Goal: Complete application form: Complete application form

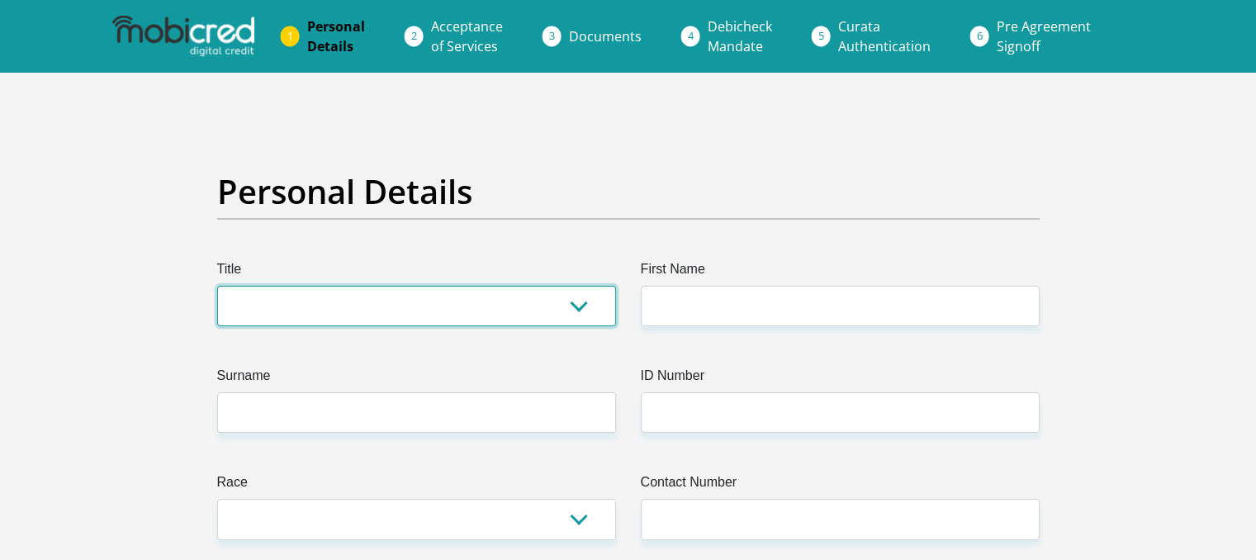
click at [326, 301] on select "Mr Ms Mrs Dr Other" at bounding box center [416, 306] width 399 height 40
select select "Ms"
click at [217, 286] on select "Mr Ms Mrs Dr Other" at bounding box center [416, 306] width 399 height 40
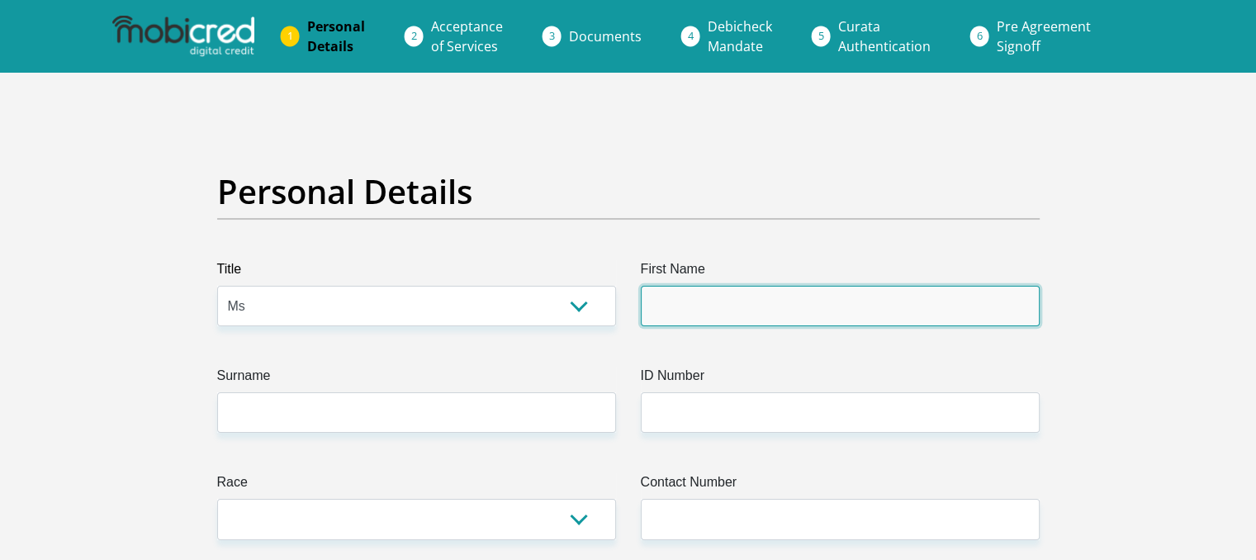
click at [713, 318] on input "First Name" at bounding box center [840, 306] width 399 height 40
type input "Alissa"
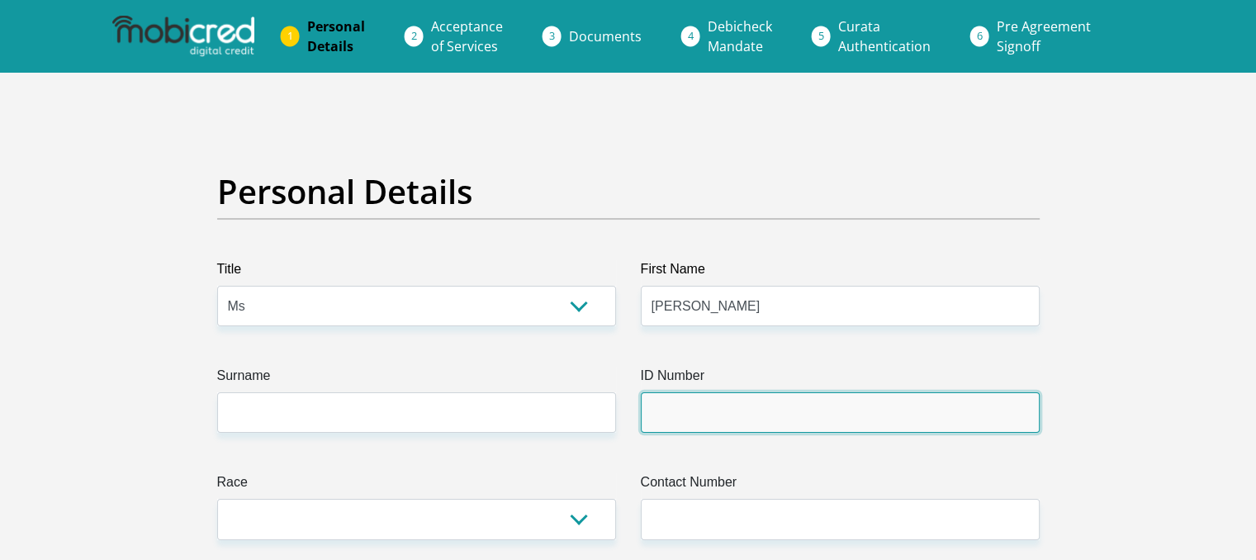
click at [718, 417] on input "ID Number" at bounding box center [840, 412] width 399 height 40
type input "0211240741085"
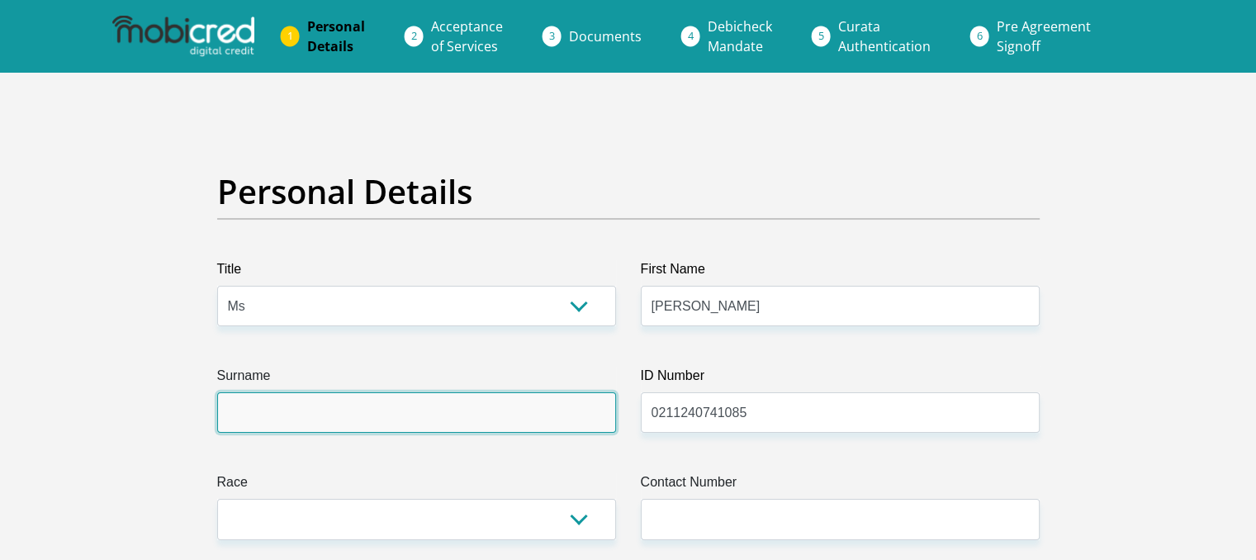
click at [373, 414] on input "Surname" at bounding box center [416, 412] width 399 height 40
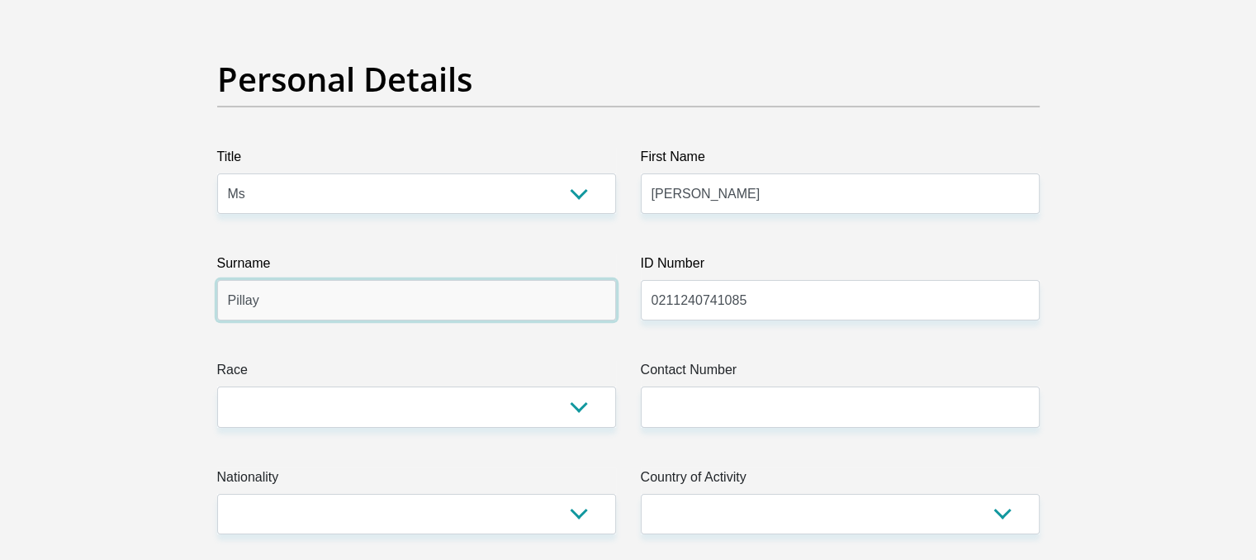
scroll to position [248, 0]
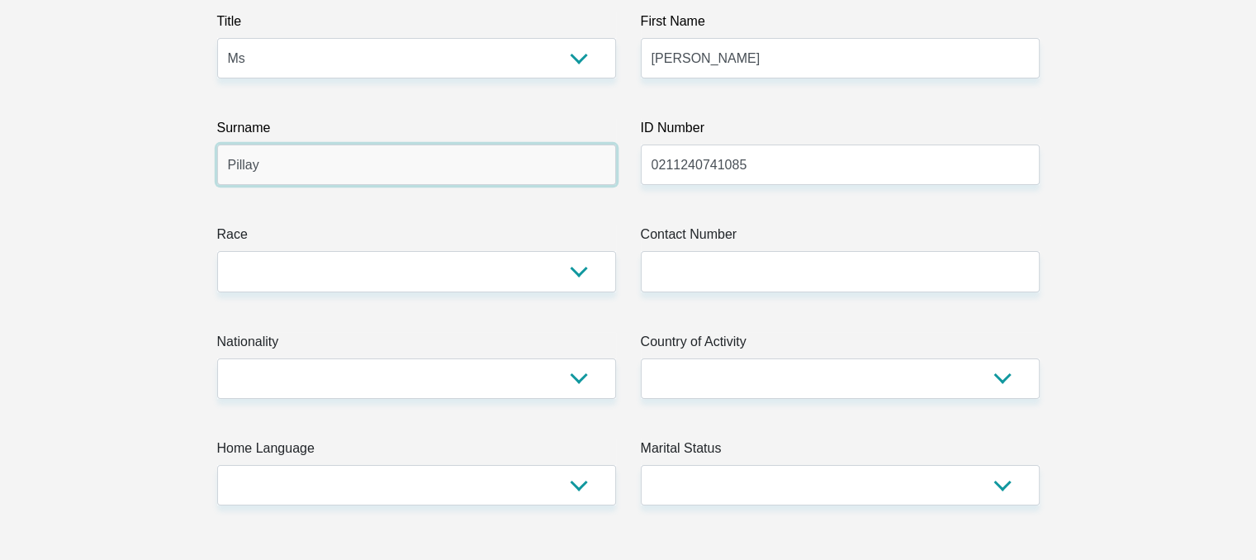
type input "Pillay"
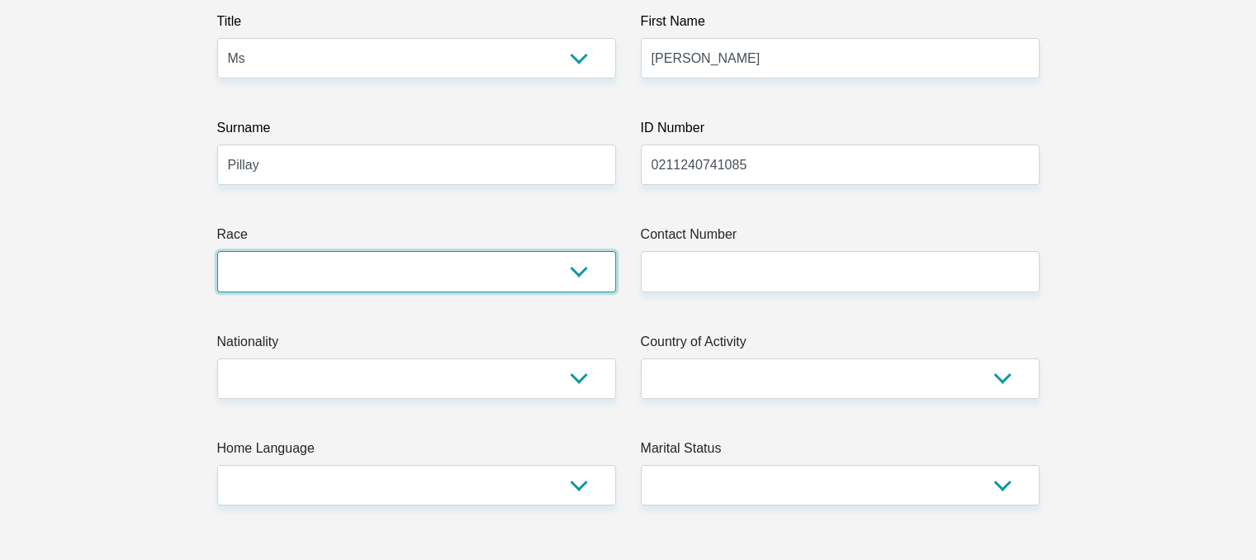
click at [457, 281] on select "Black Coloured Indian White Other" at bounding box center [416, 271] width 399 height 40
select select "3"
click at [217, 251] on select "Black Coloured Indian White Other" at bounding box center [416, 271] width 399 height 40
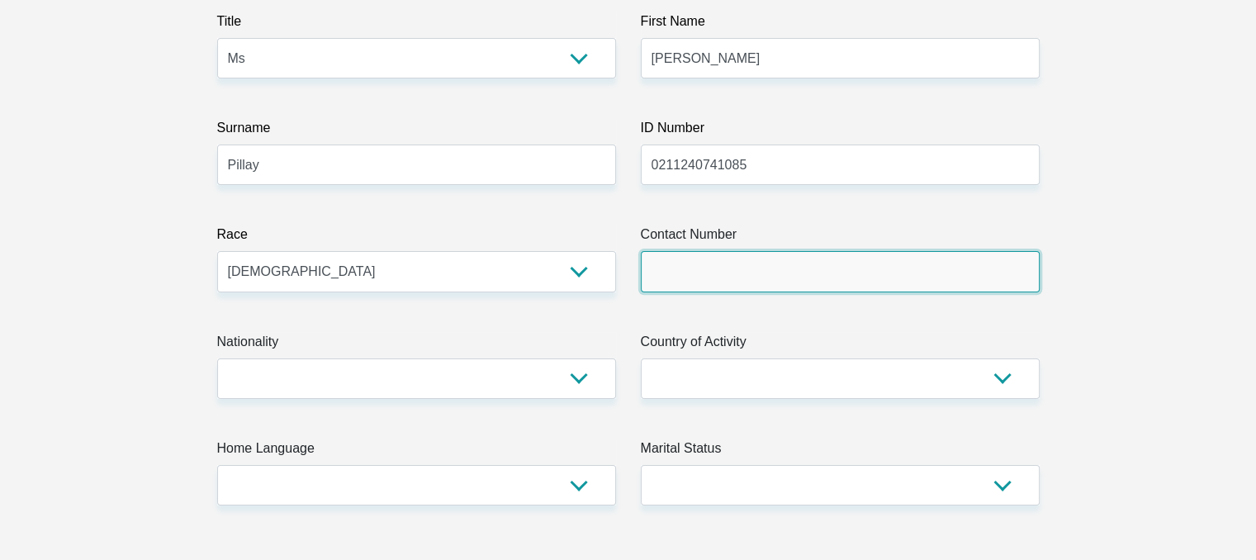
click at [728, 274] on input "Contact Number" at bounding box center [840, 271] width 399 height 40
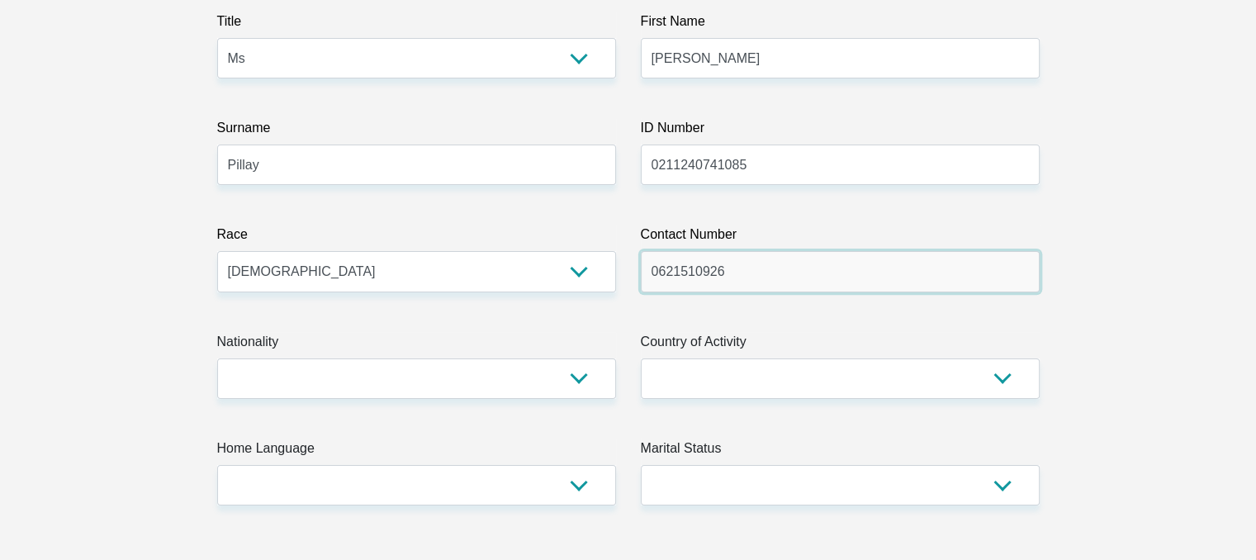
type input "0621510926"
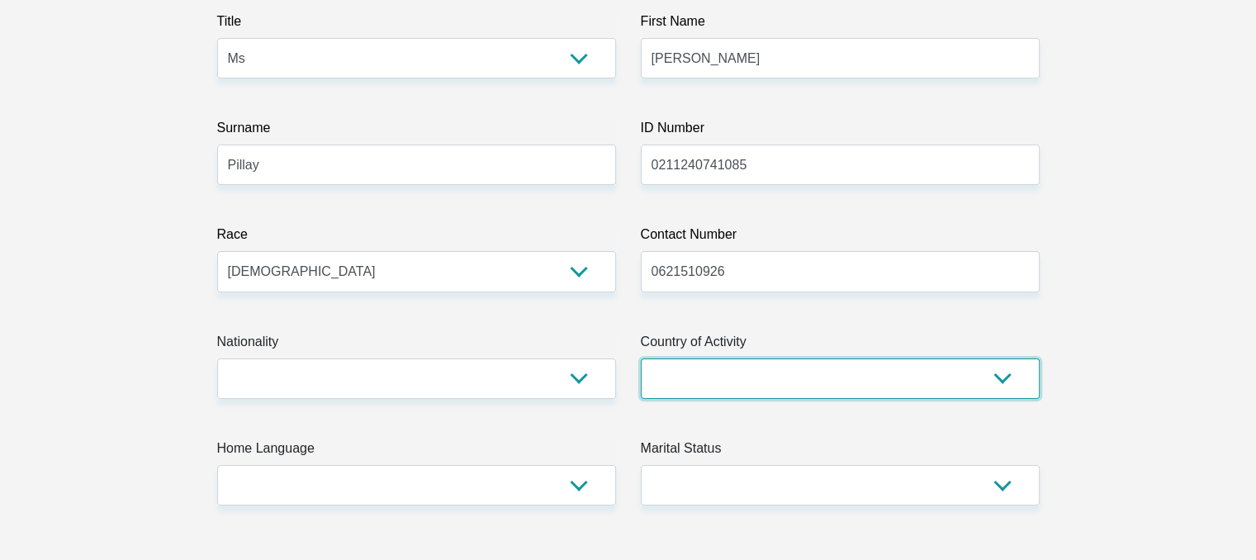
click at [789, 376] on select "South Africa Afghanistan Aland Islands Albania Algeria America Samoa American V…" at bounding box center [840, 378] width 399 height 40
select select "ZAF"
click at [641, 358] on select "South Africa Afghanistan Aland Islands Albania Algeria America Samoa American V…" at bounding box center [840, 378] width 399 height 40
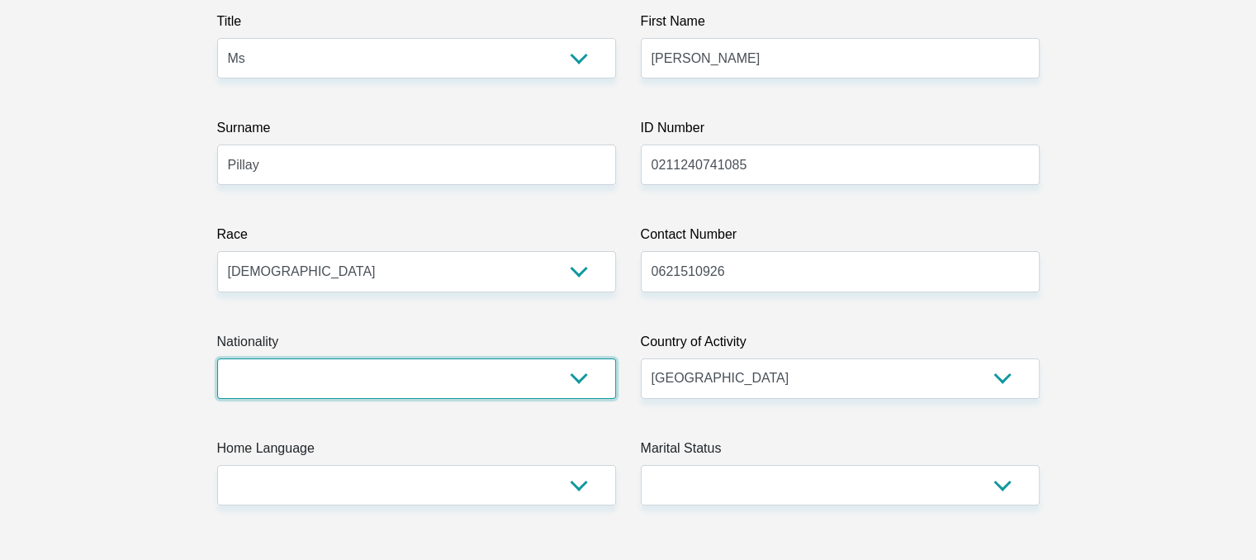
click at [321, 370] on select "South Africa Afghanistan Aland Islands Albania Algeria America Samoa American V…" at bounding box center [416, 378] width 399 height 40
select select "ZAF"
click at [217, 358] on select "South Africa Afghanistan Aland Islands Albania Algeria America Samoa American V…" at bounding box center [416, 378] width 399 height 40
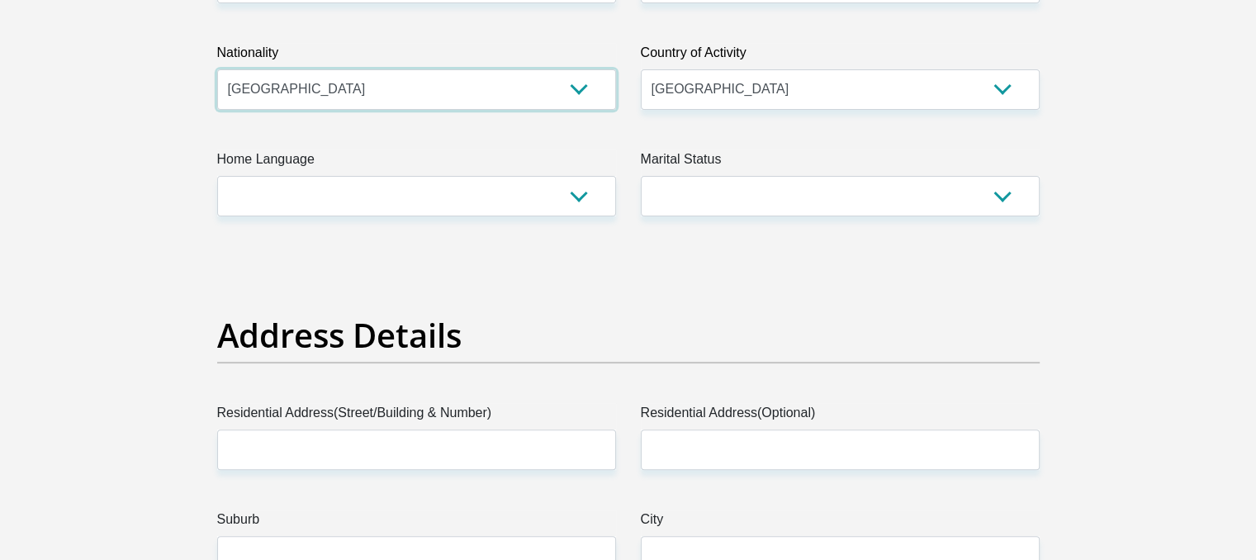
scroll to position [578, 0]
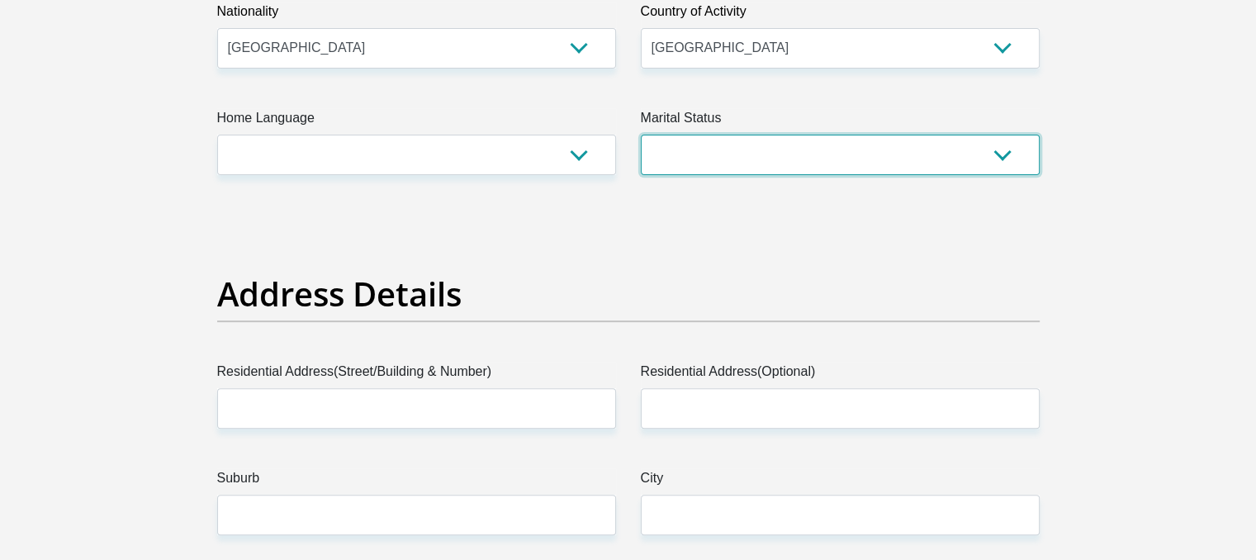
click at [667, 173] on select "Married ANC Single Divorced Widowed Married COP or Customary Law" at bounding box center [840, 155] width 399 height 40
select select "5"
click at [641, 135] on select "Married ANC Single Divorced Widowed Married COP or Customary Law" at bounding box center [840, 155] width 399 height 40
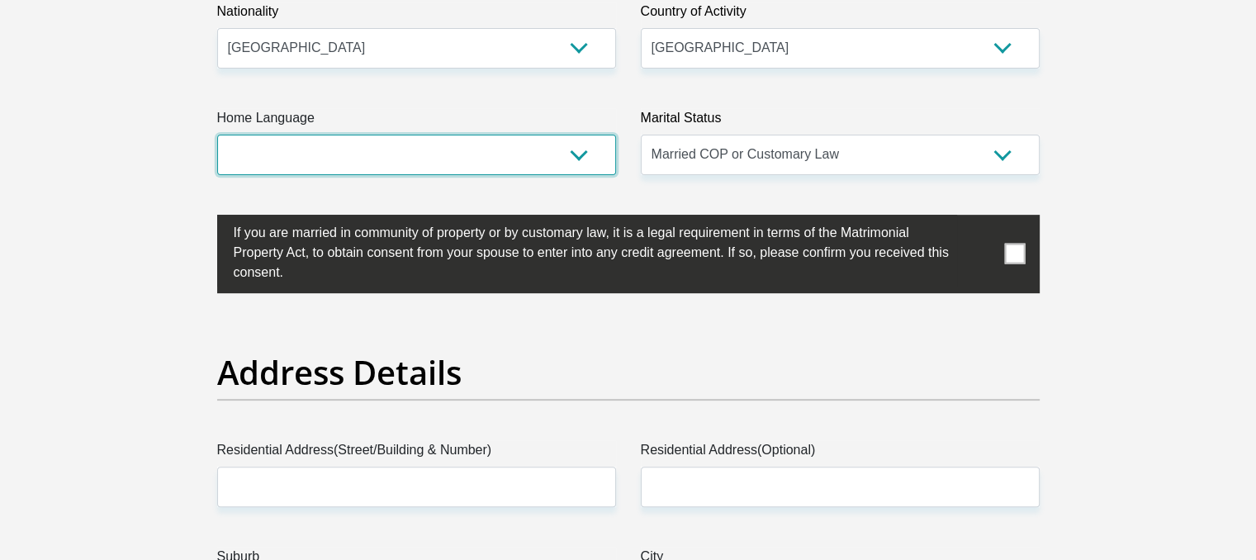
click at [484, 165] on select "Afrikaans English Sepedi South Ndebele Southern Sotho Swati Tsonga Tswana Venda…" at bounding box center [416, 155] width 399 height 40
select select "eng"
click at [217, 135] on select "Afrikaans English Sepedi South Ndebele Southern Sotho Swati Tsonga Tswana Venda…" at bounding box center [416, 155] width 399 height 40
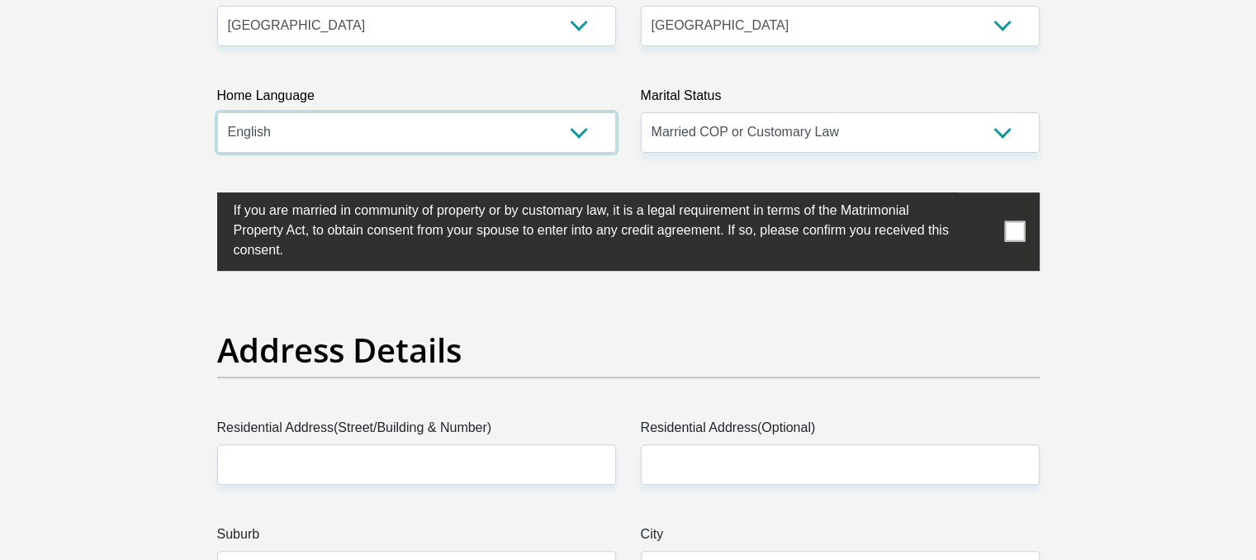
scroll to position [743, 0]
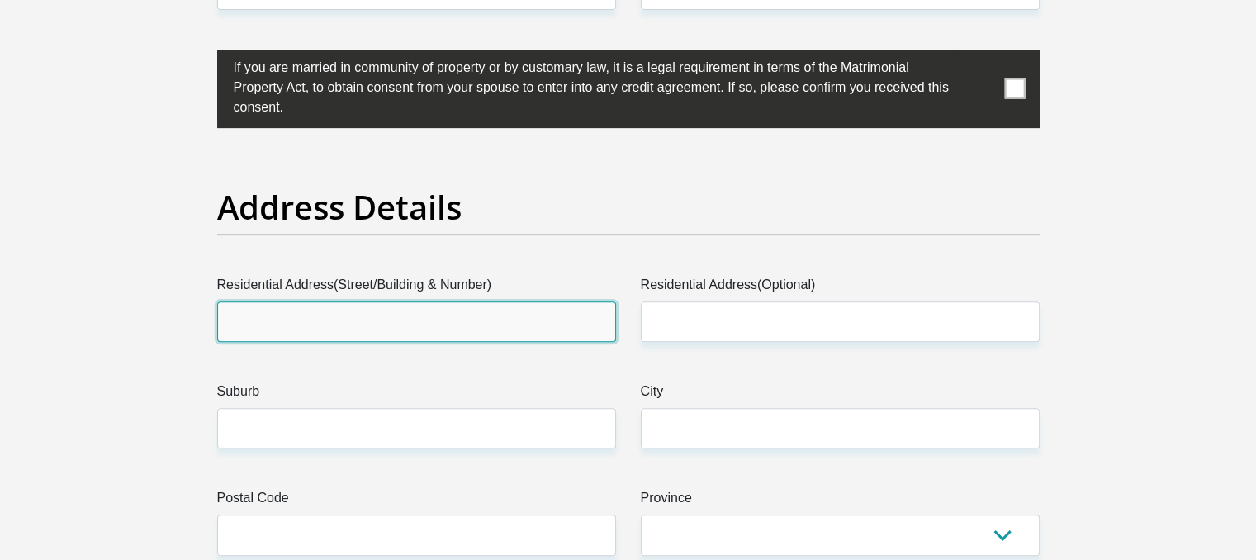
click at [421, 318] on input "Residential Address(Street/Building & Number)" at bounding box center [416, 321] width 399 height 40
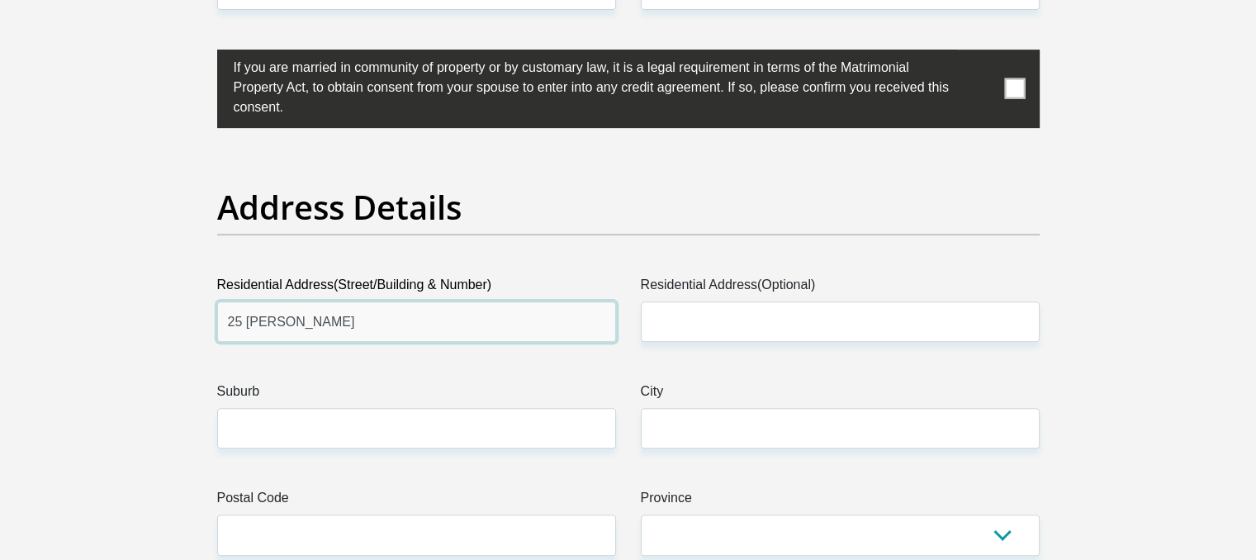
type input "25 Euguene Von Rensburg"
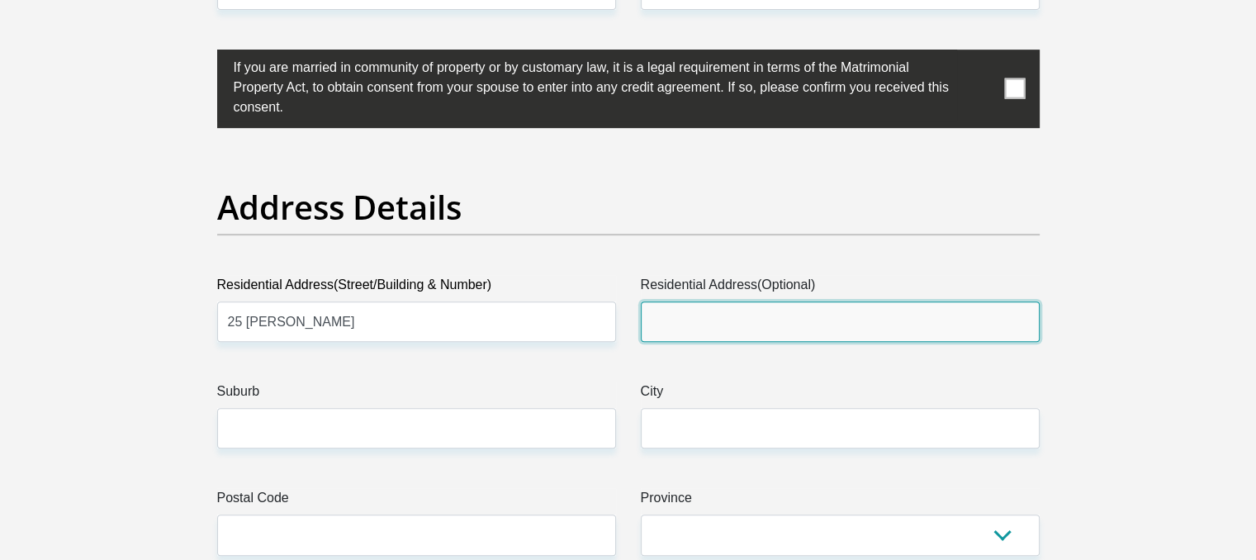
click at [839, 331] on input "Residential Address(Optional)" at bounding box center [840, 321] width 399 height 40
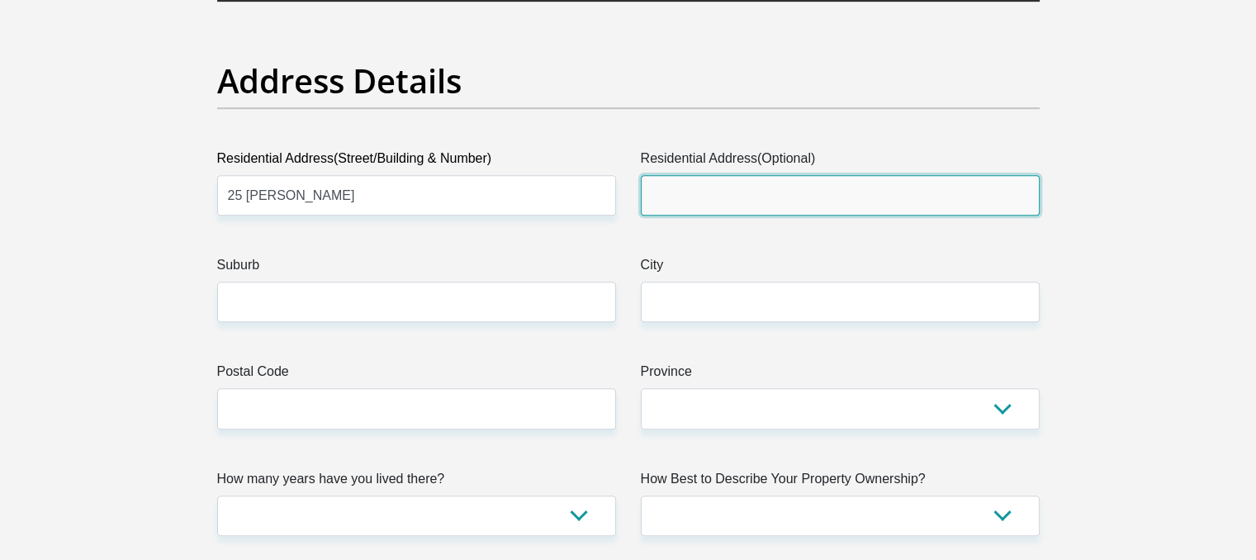
scroll to position [991, 0]
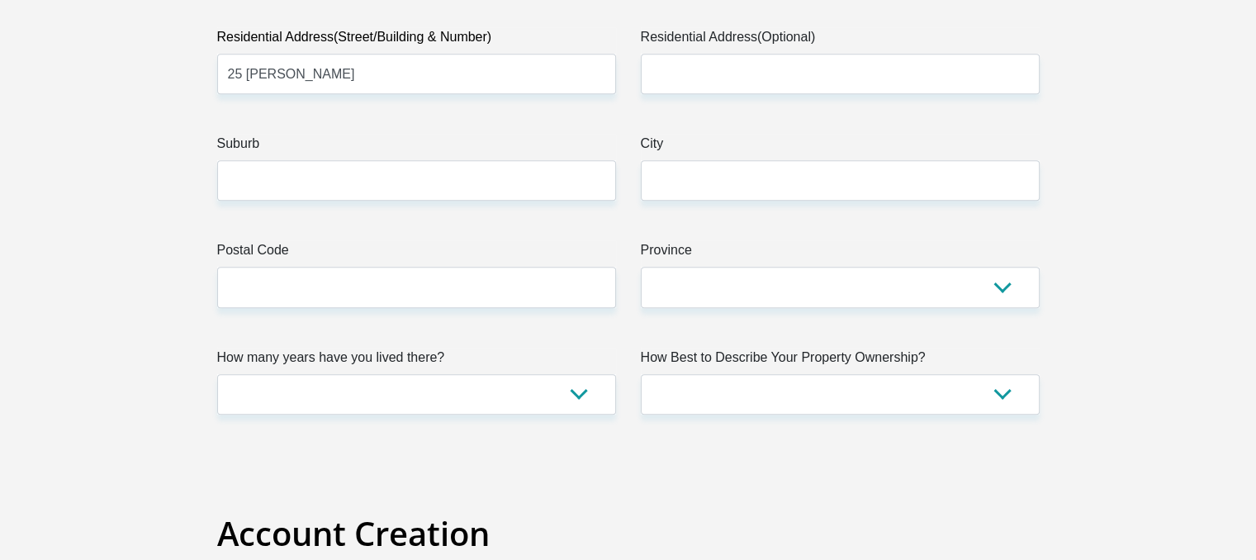
click at [415, 158] on label "Suburb" at bounding box center [416, 147] width 399 height 26
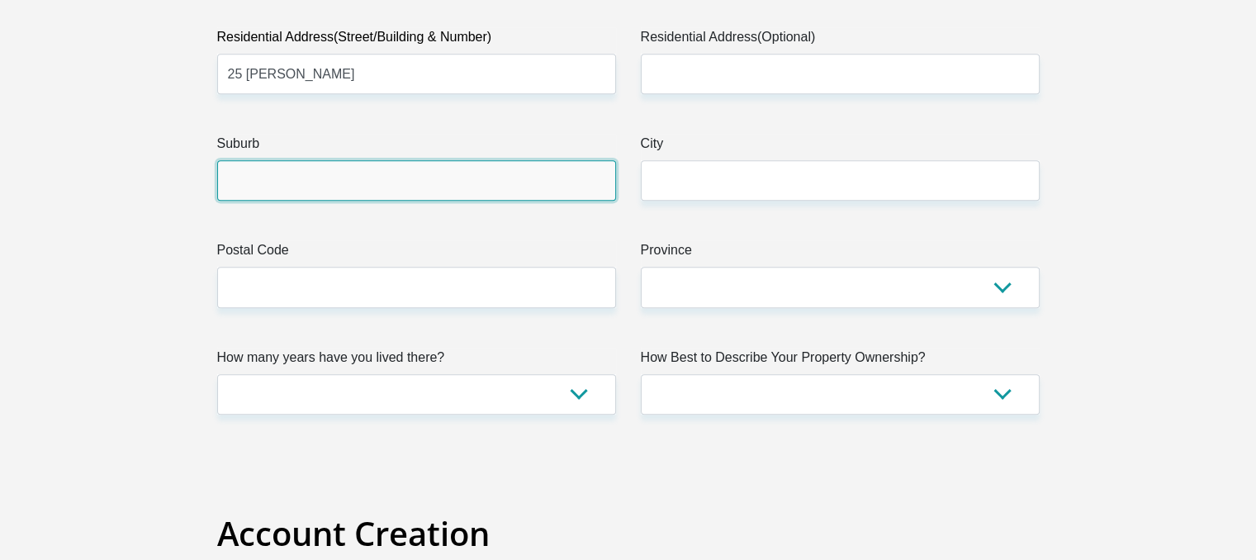
click at [415, 160] on input "Suburb" at bounding box center [416, 180] width 399 height 40
click at [417, 171] on input "Suburb" at bounding box center [416, 180] width 399 height 40
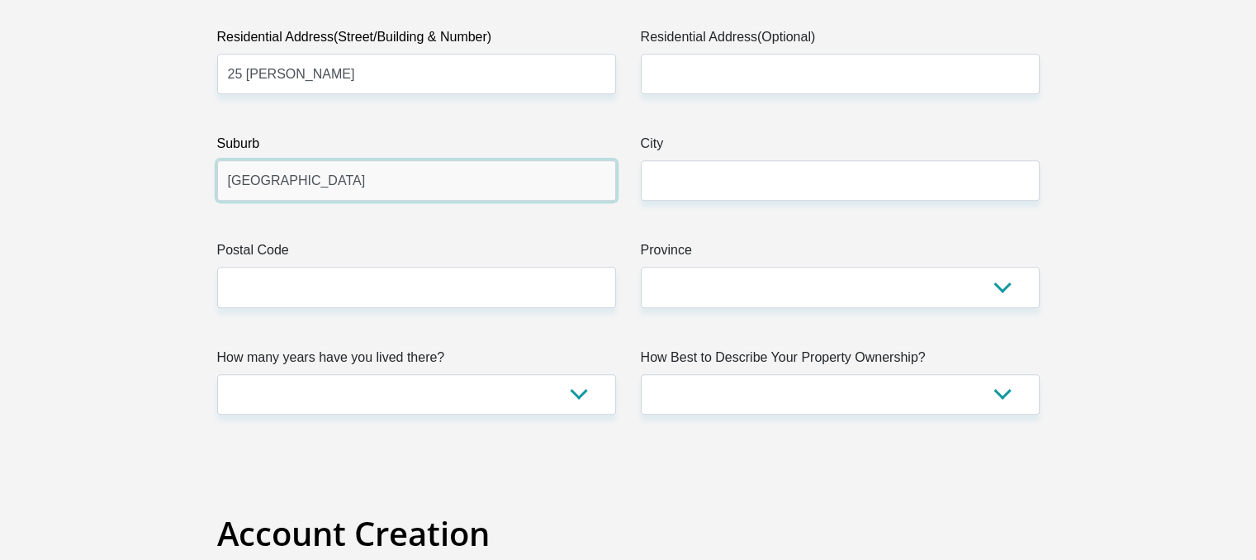
type input "Langenhoven park"
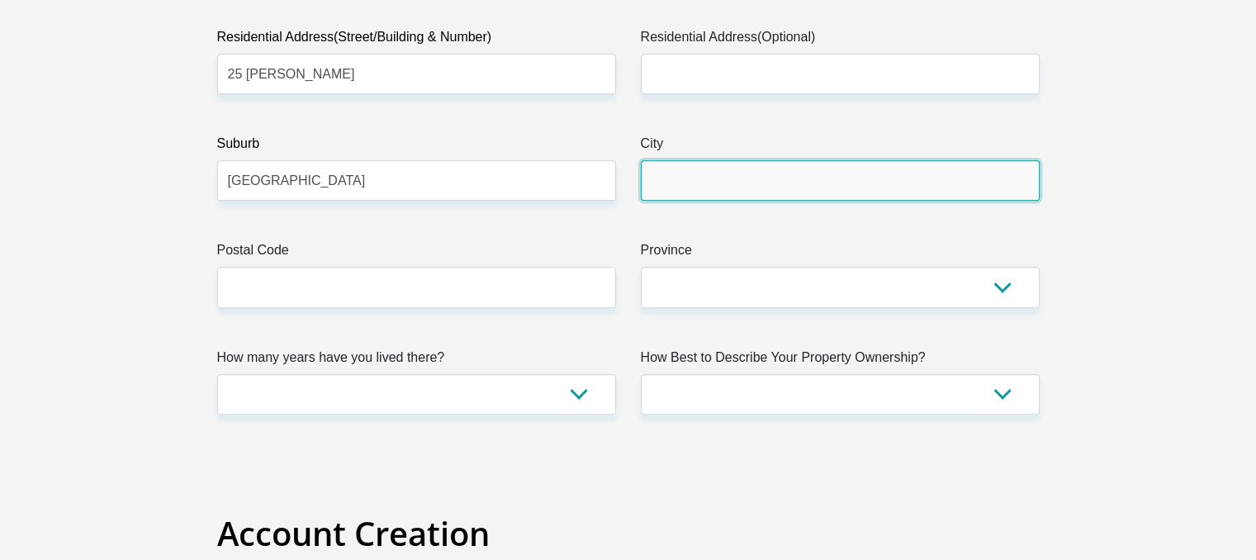
click at [767, 192] on input "City" at bounding box center [840, 180] width 399 height 40
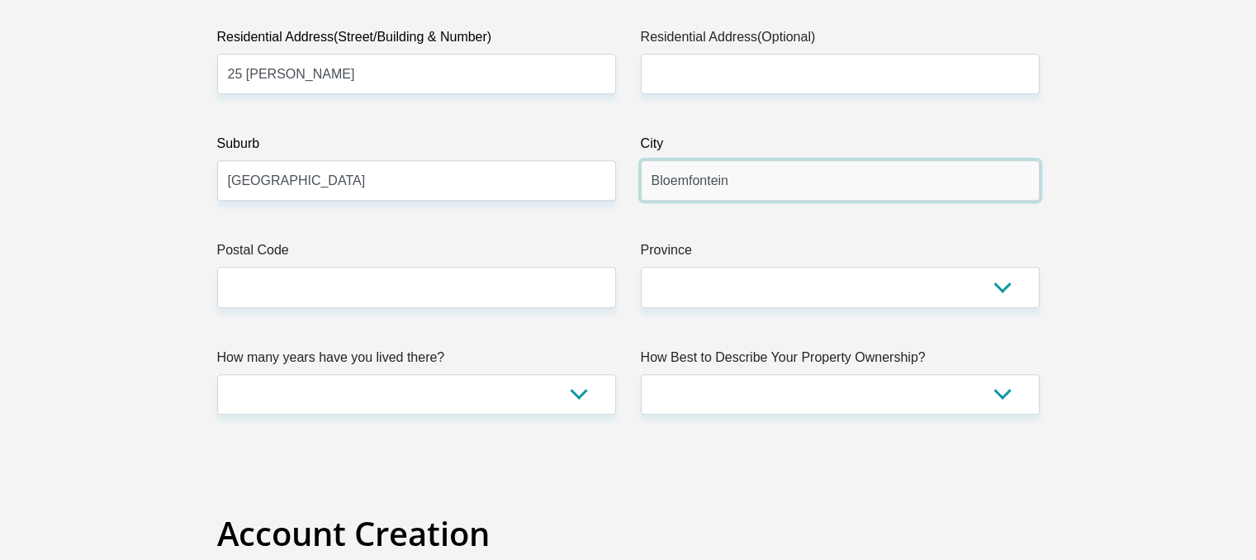
type input "Bloemfontein"
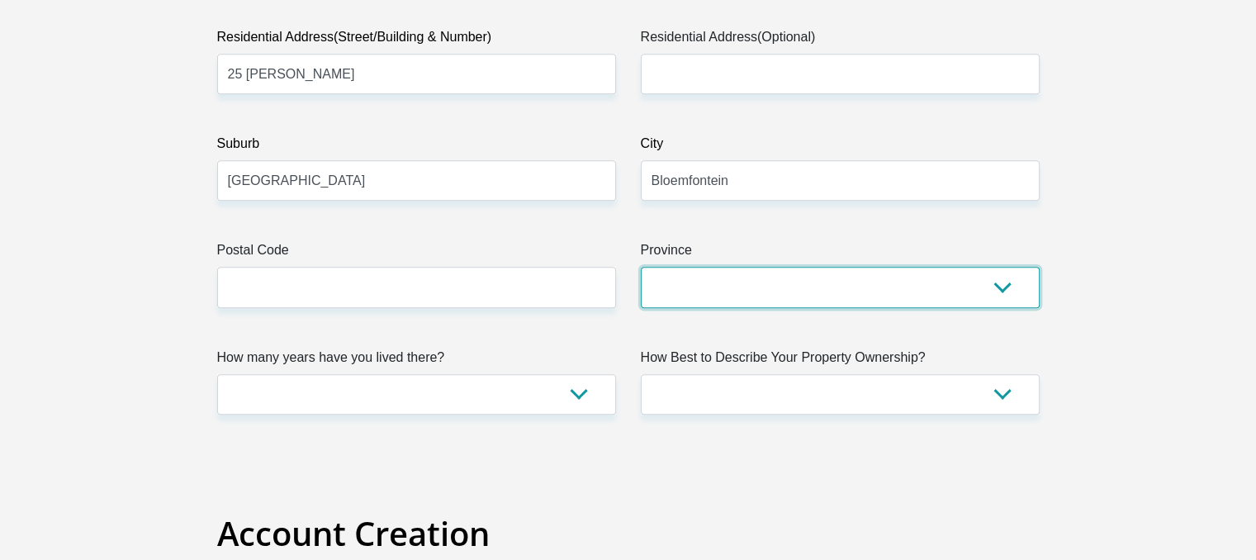
click at [775, 291] on select "Eastern Cape Free State Gauteng KwaZulu-Natal Limpopo Mpumalanga Northern Cape …" at bounding box center [840, 287] width 399 height 40
select select "Free State"
click at [641, 267] on select "Eastern Cape Free State Gauteng KwaZulu-Natal Limpopo Mpumalanga Northern Cape …" at bounding box center [840, 287] width 399 height 40
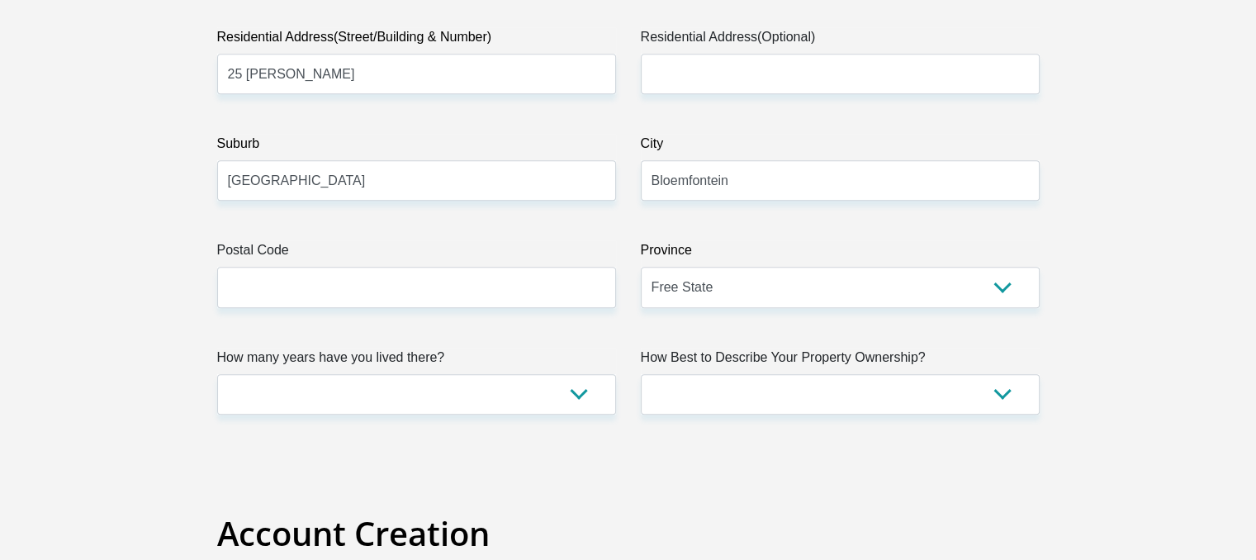
drag, startPoint x: 558, startPoint y: 310, endPoint x: 549, endPoint y: 288, distance: 23.3
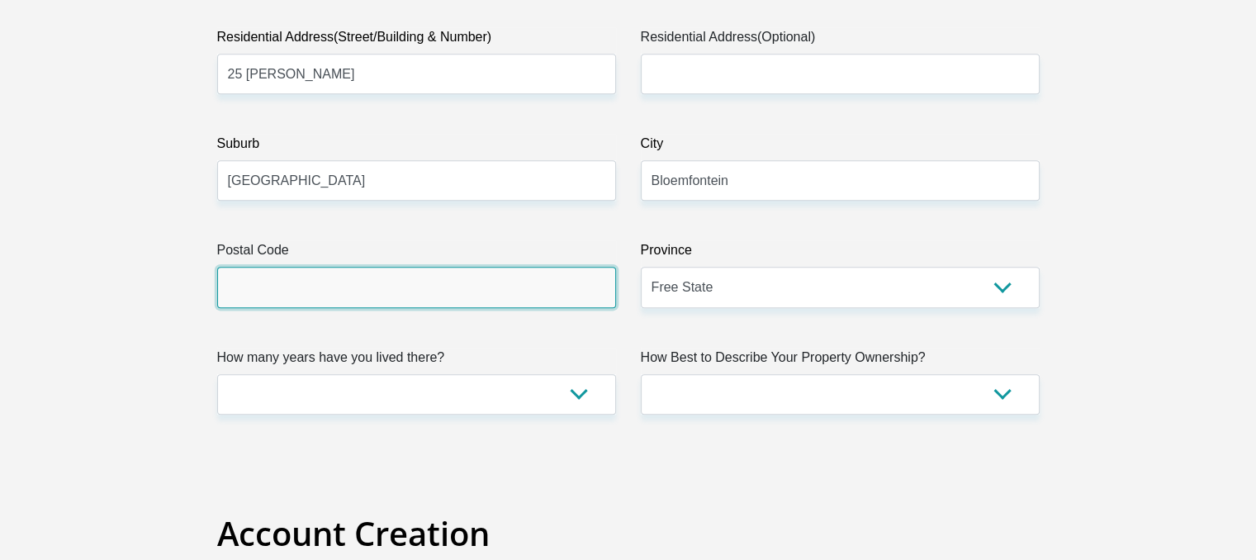
click at [549, 288] on input "Postal Code" at bounding box center [416, 287] width 399 height 40
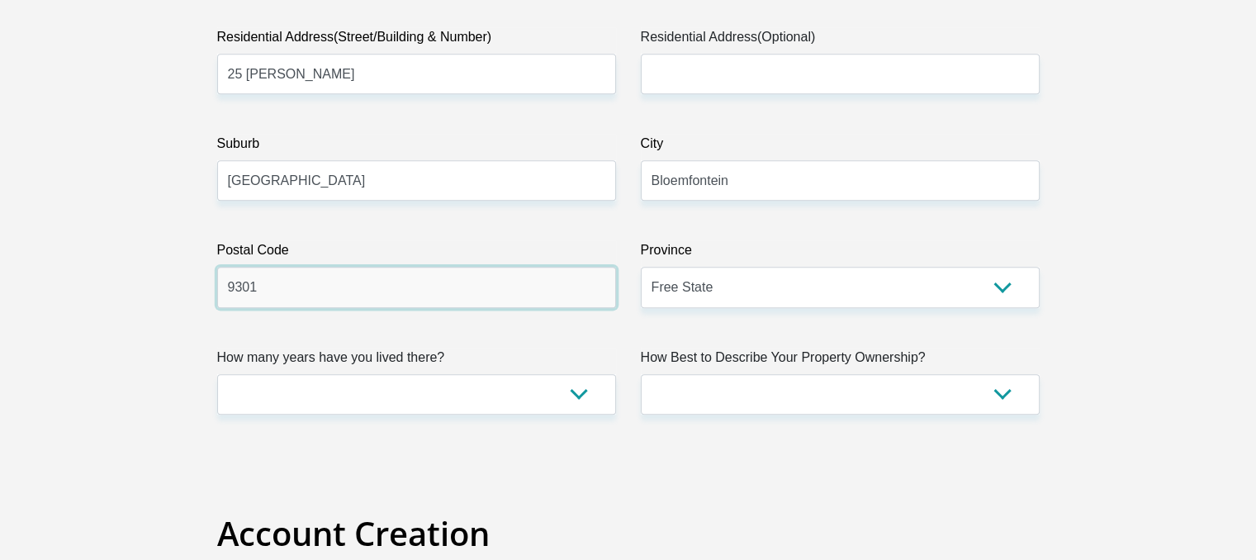
type input "9301"
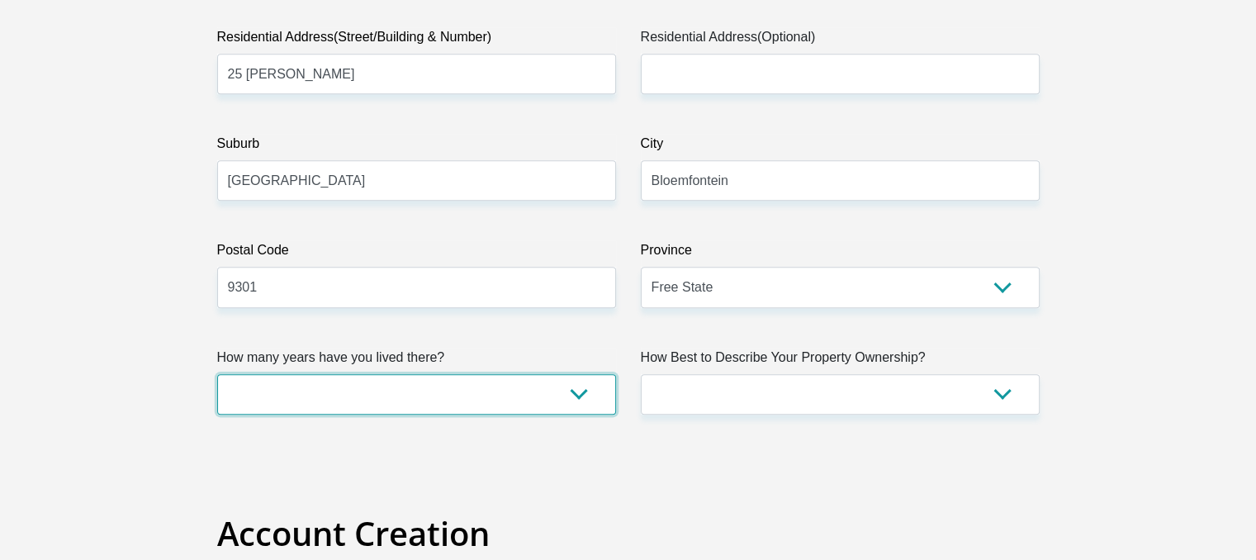
click at [509, 396] on select "less than 1 year 1-3 years 3-5 years 5+ years" at bounding box center [416, 394] width 399 height 40
click at [217, 374] on select "less than 1 year 1-3 years 3-5 years 5+ years" at bounding box center [416, 394] width 399 height 40
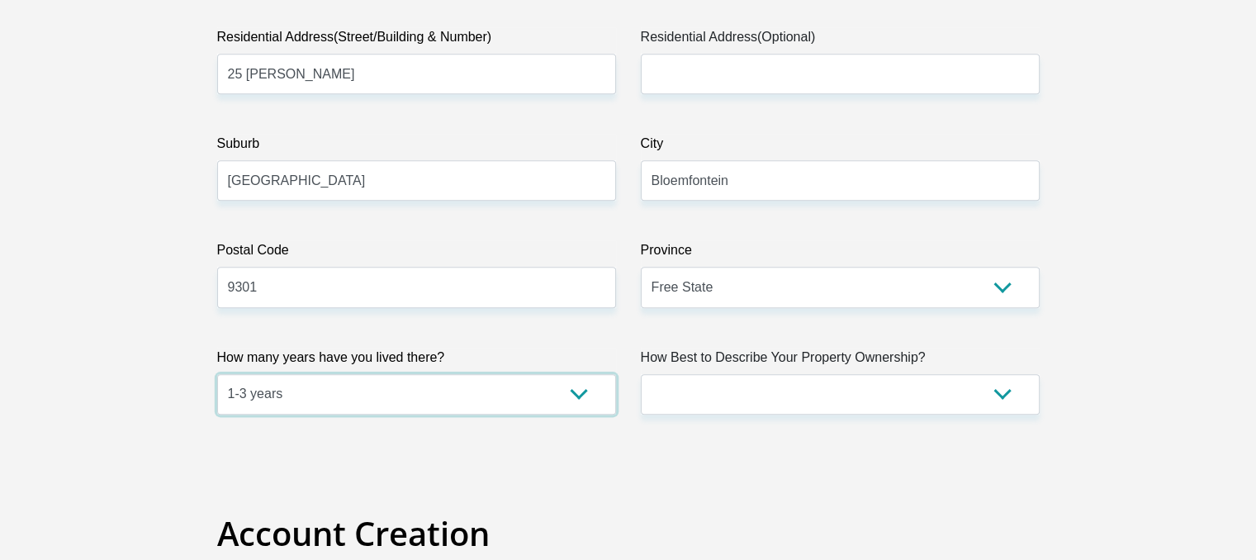
click at [407, 407] on select "less than 1 year 1-3 years 3-5 years 5+ years" at bounding box center [416, 394] width 399 height 40
select select "4"
click at [217, 374] on select "less than 1 year 1-3 years 3-5 years 5+ years" at bounding box center [416, 394] width 399 height 40
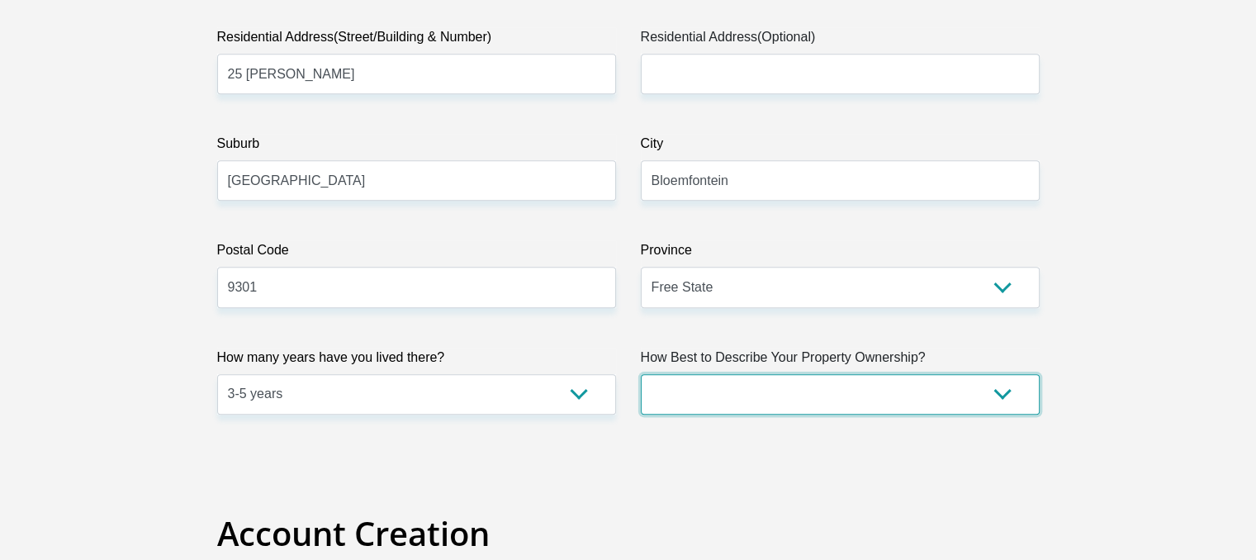
click at [749, 404] on select "Owned Rented Family Owned Company Dwelling" at bounding box center [840, 394] width 399 height 40
click at [641, 374] on select "Owned Rented Family Owned Company Dwelling" at bounding box center [840, 394] width 399 height 40
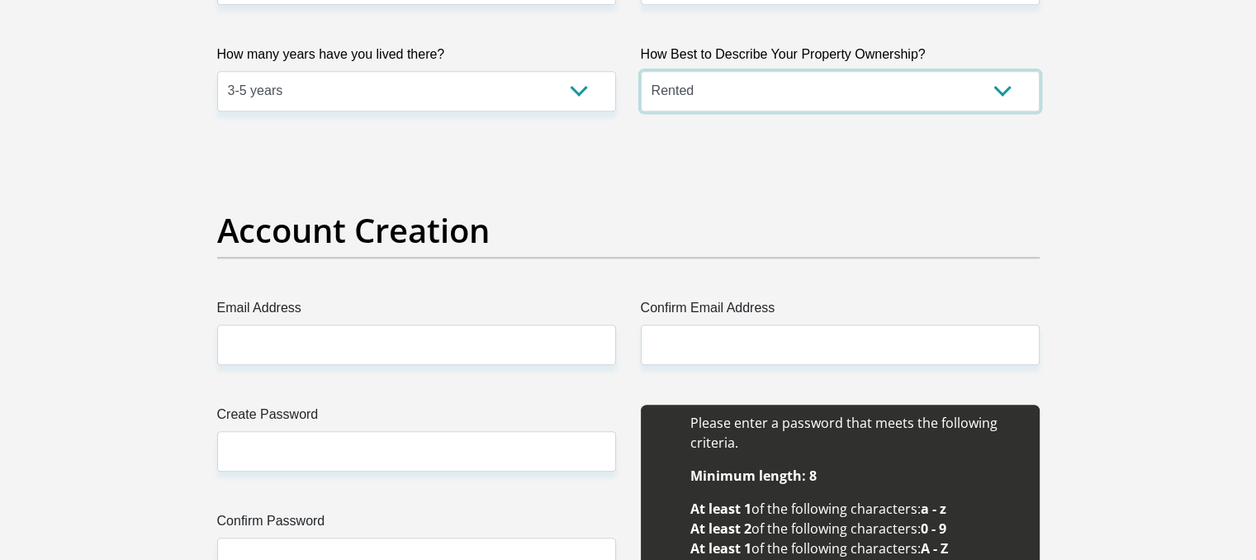
scroll to position [1239, 0]
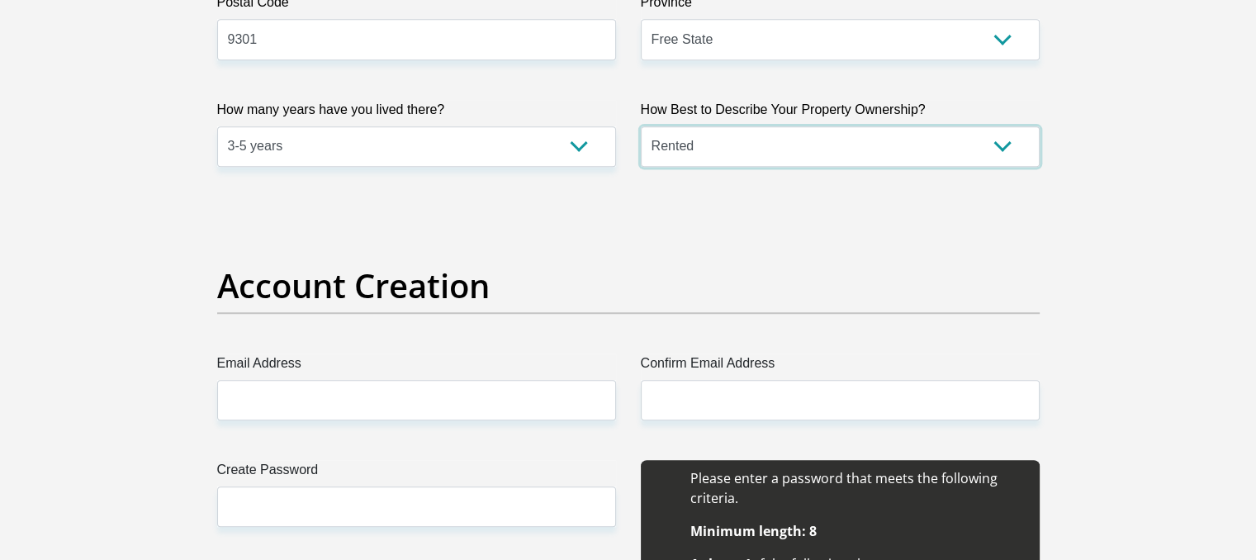
click at [711, 136] on select "Owned Rented Family Owned Company Dwelling" at bounding box center [840, 146] width 399 height 40
select select "parents"
click at [641, 126] on select "Owned Rented Family Owned Company Dwelling" at bounding box center [840, 146] width 399 height 40
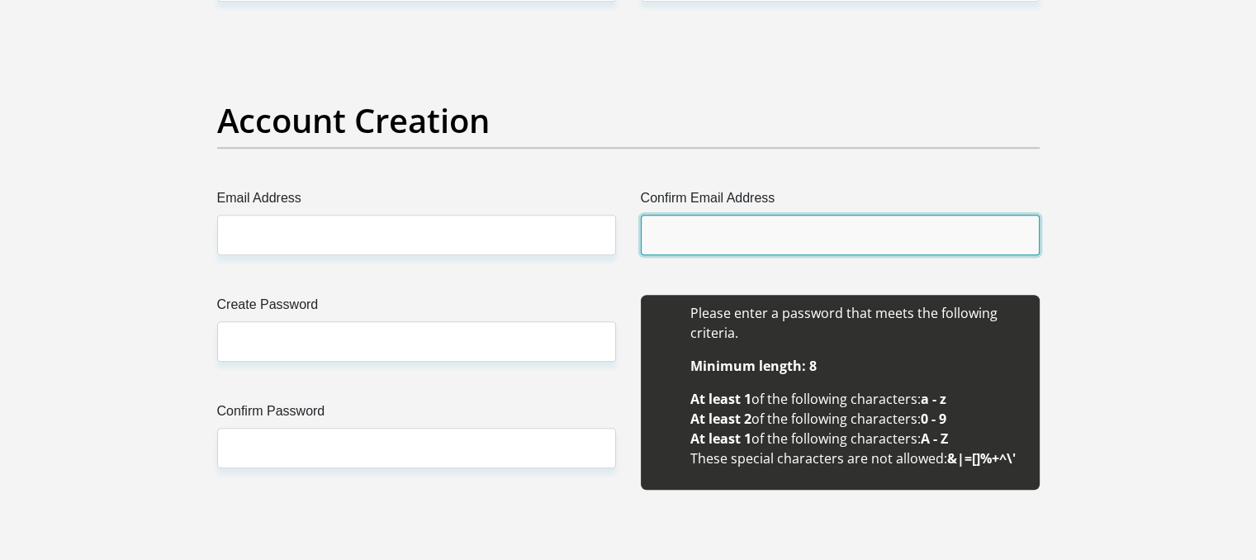
click at [699, 243] on input "Confirm Email Address" at bounding box center [840, 235] width 399 height 40
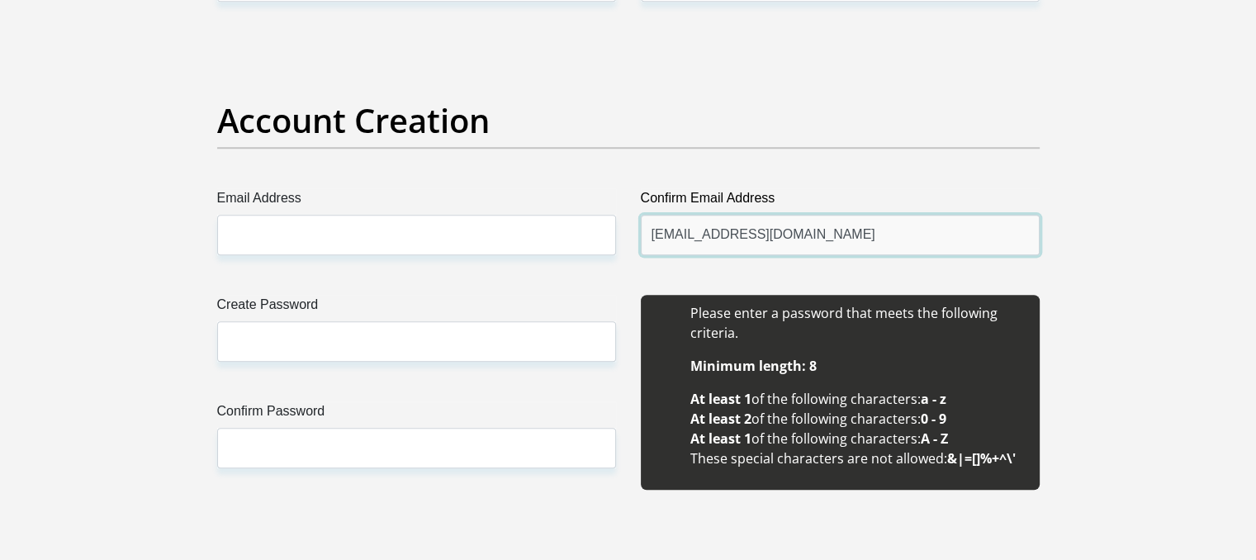
type input "alissapillay24@gmail.com"
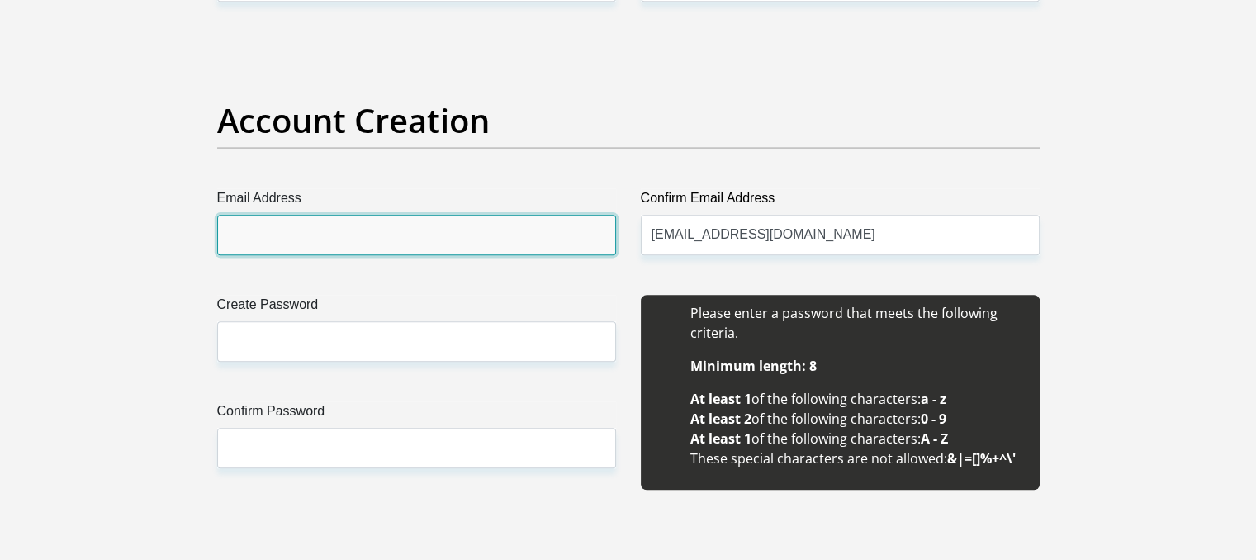
click at [538, 220] on input "Email Address" at bounding box center [416, 235] width 399 height 40
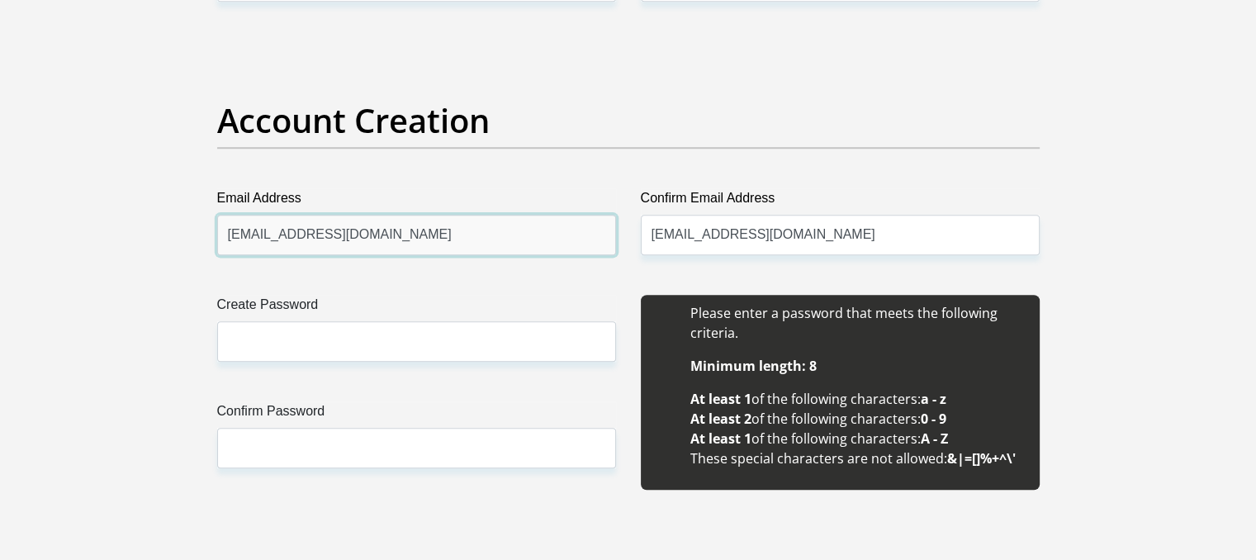
type input "alissapillay24@gmail.com"
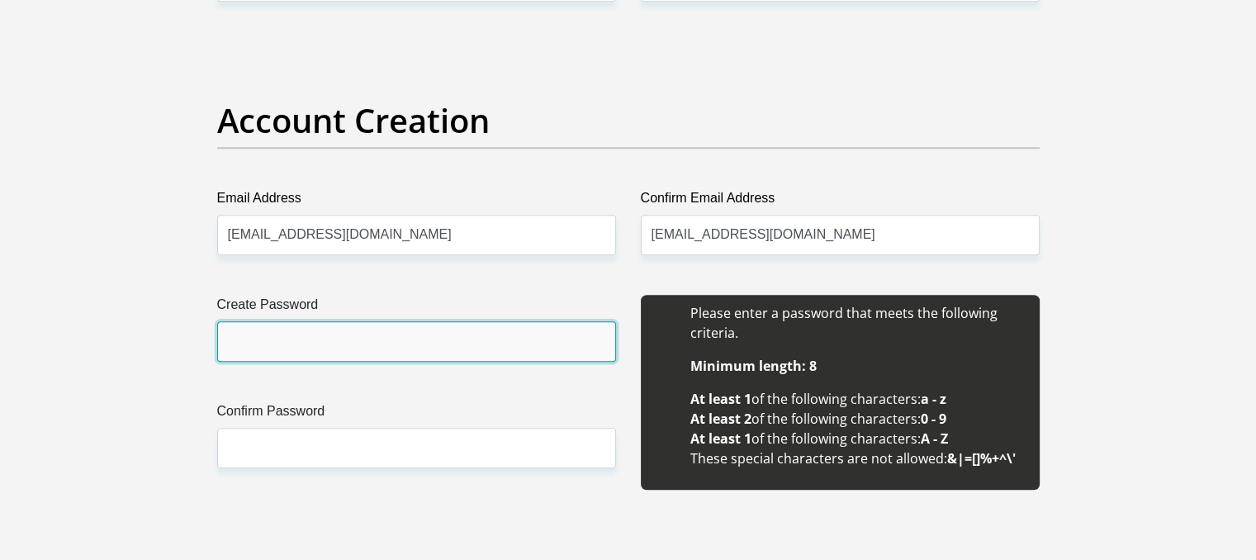
click at [540, 332] on input "Create Password" at bounding box center [416, 341] width 399 height 40
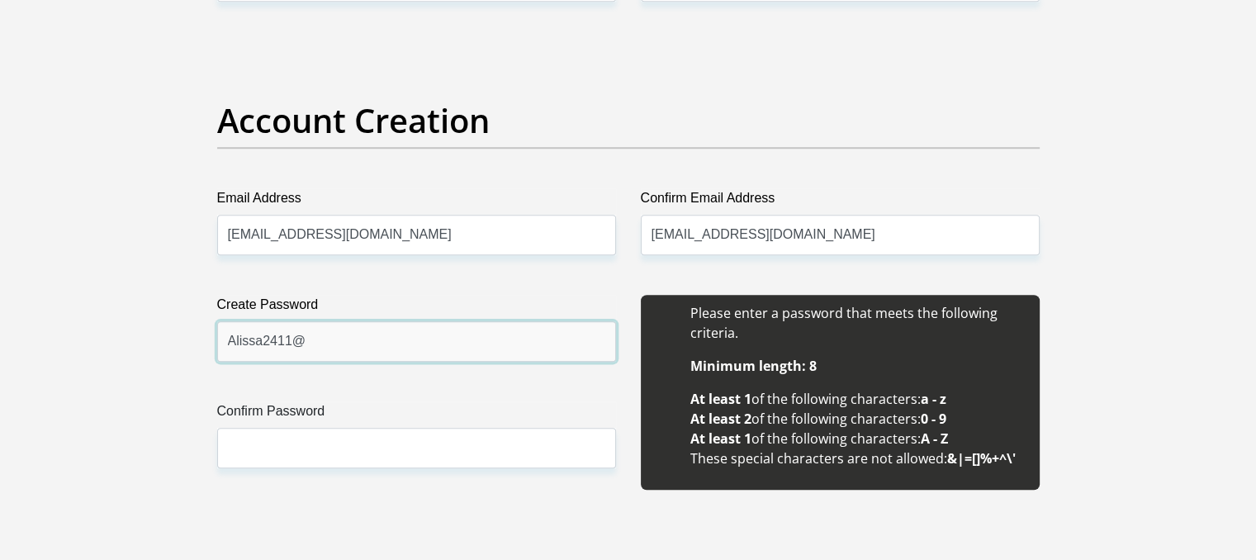
type input "Alissa2411@"
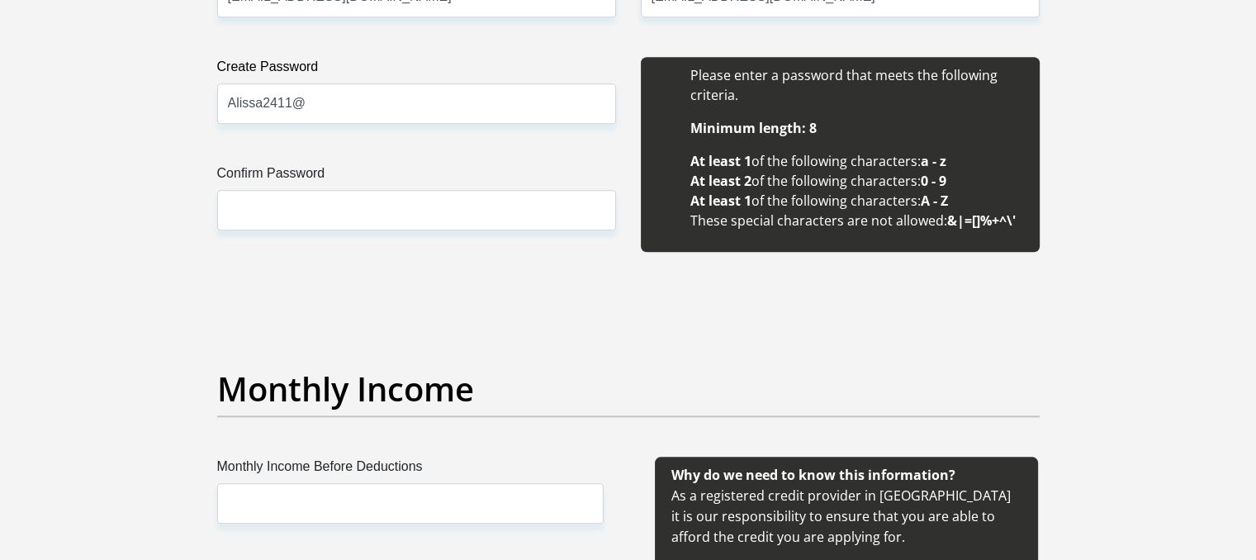
scroll to position [1651, 0]
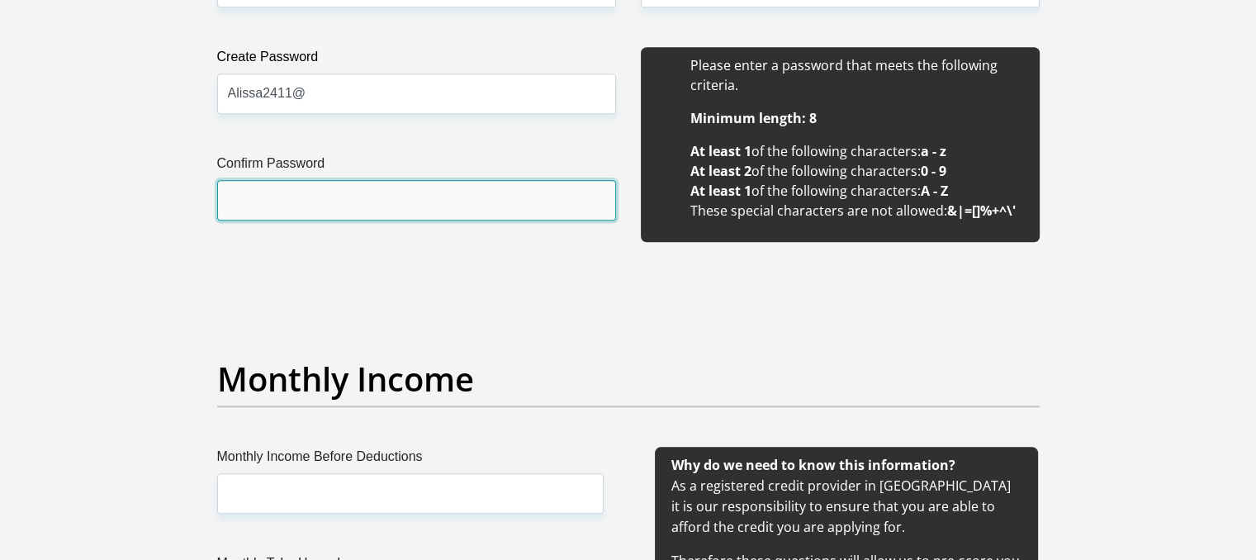
click at [580, 200] on input "Confirm Password" at bounding box center [416, 200] width 399 height 40
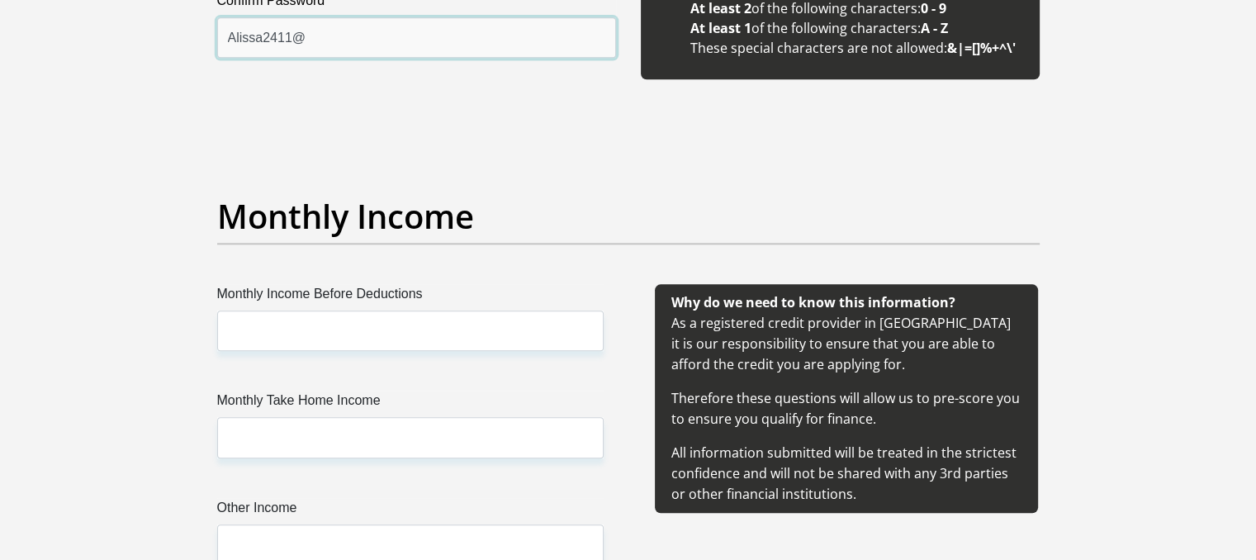
scroll to position [1899, 0]
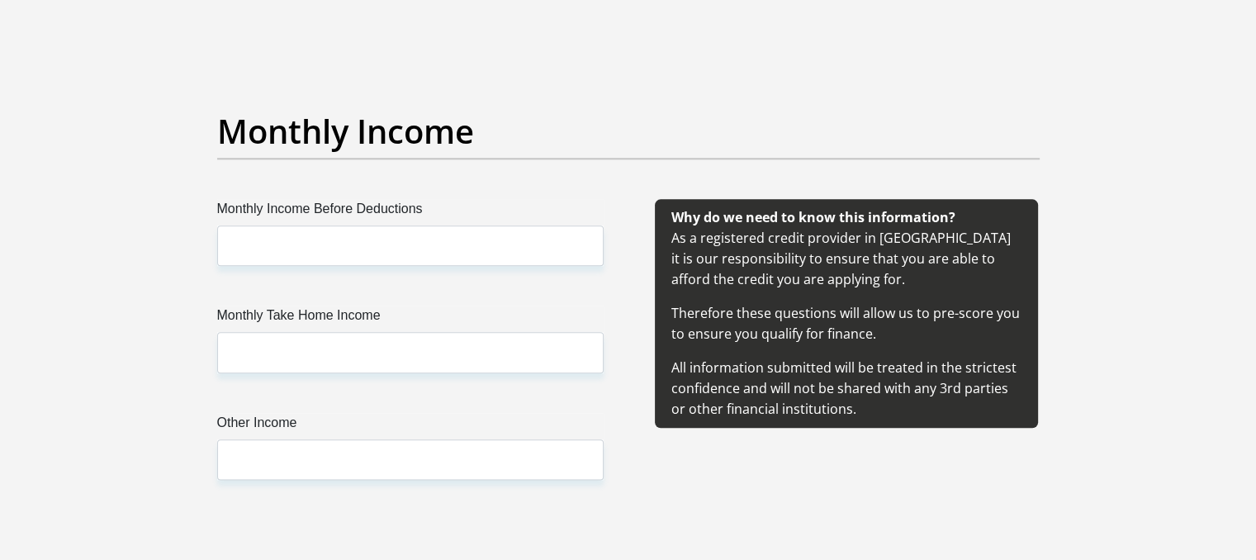
type input "Alissa2411@"
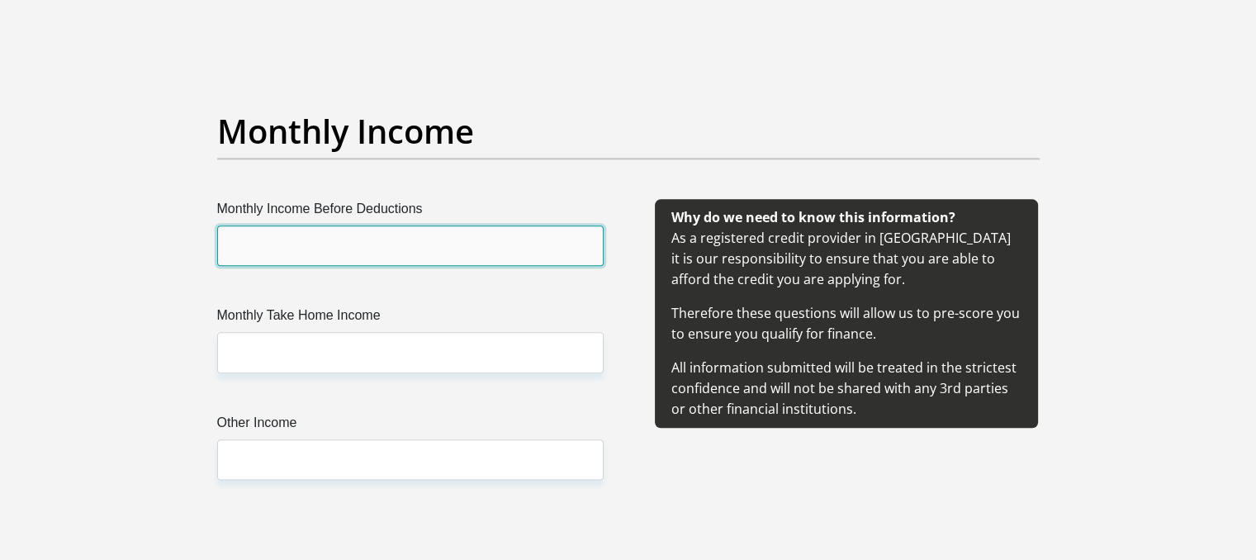
click at [537, 255] on input "Monthly Income Before Deductions" at bounding box center [410, 245] width 386 height 40
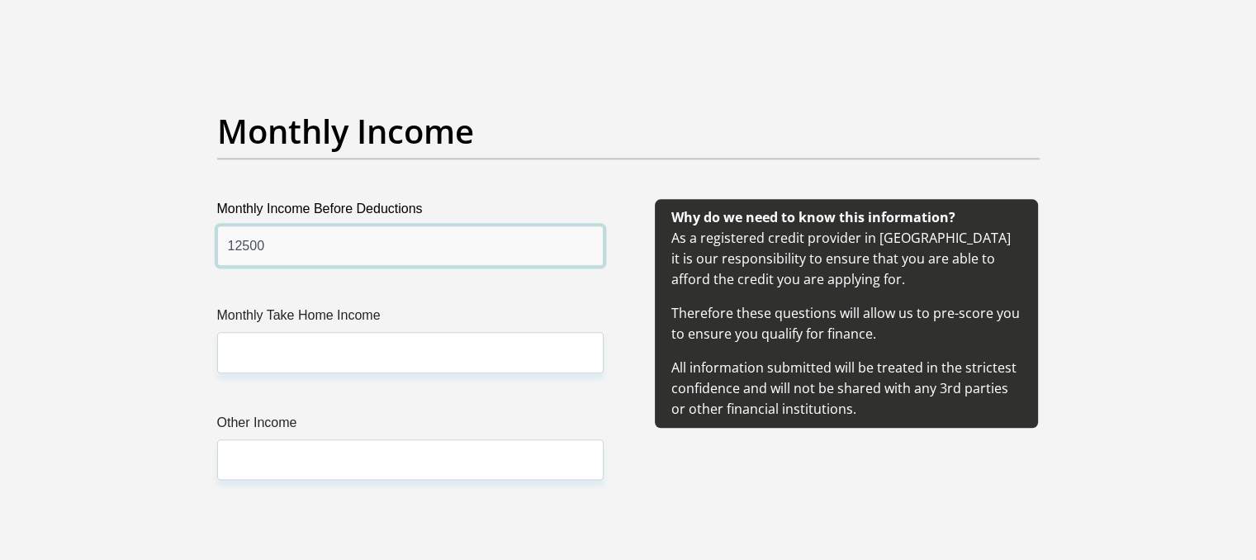
type input "12500"
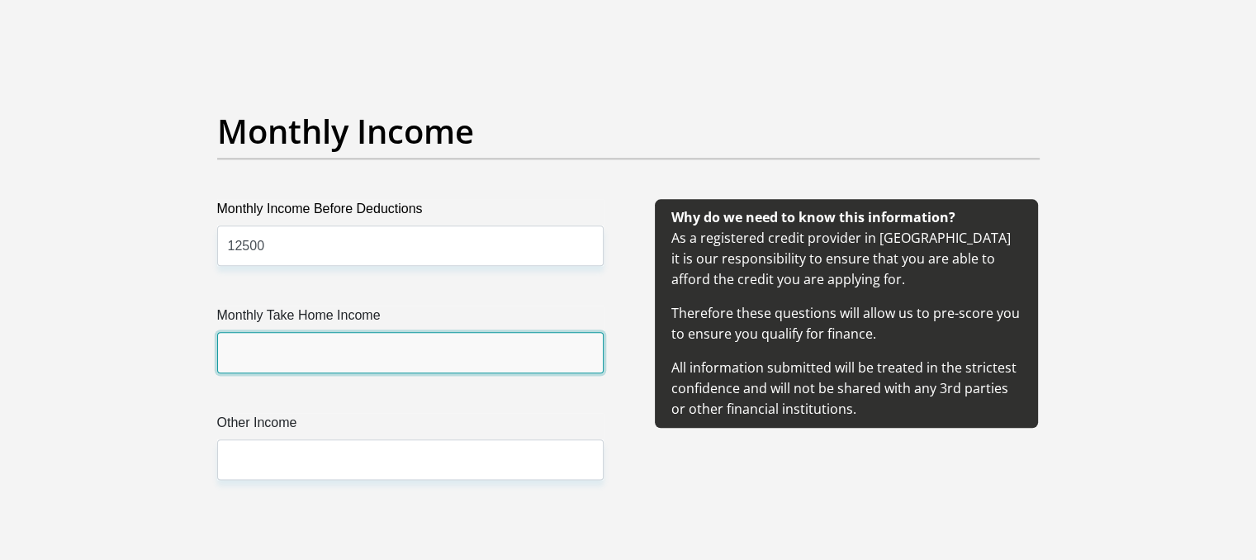
click at [512, 342] on input "Monthly Take Home Income" at bounding box center [410, 352] width 386 height 40
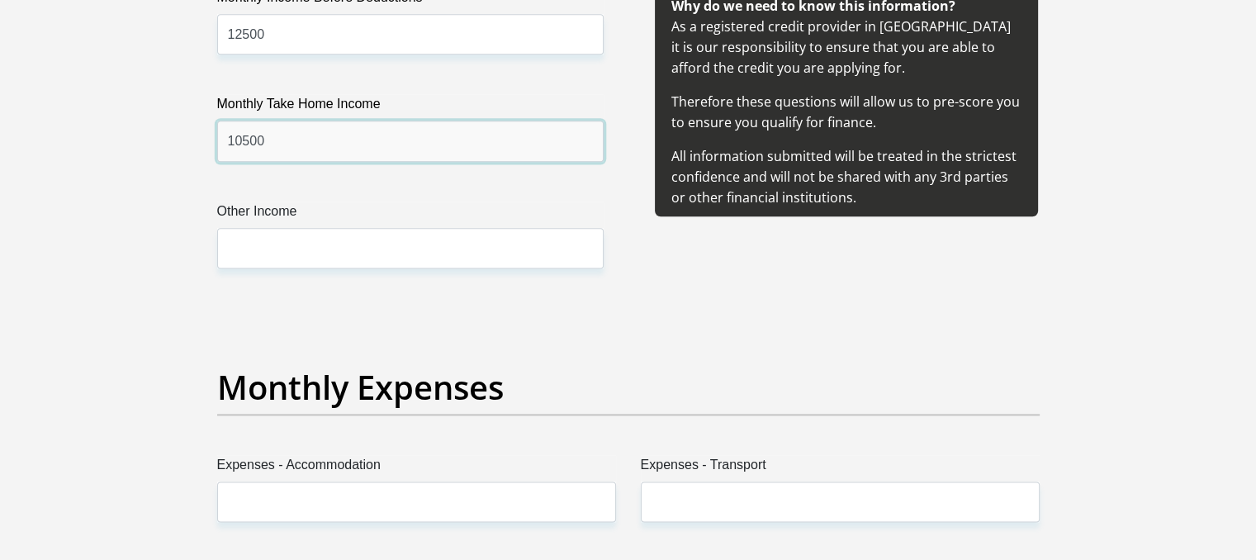
scroll to position [2147, 0]
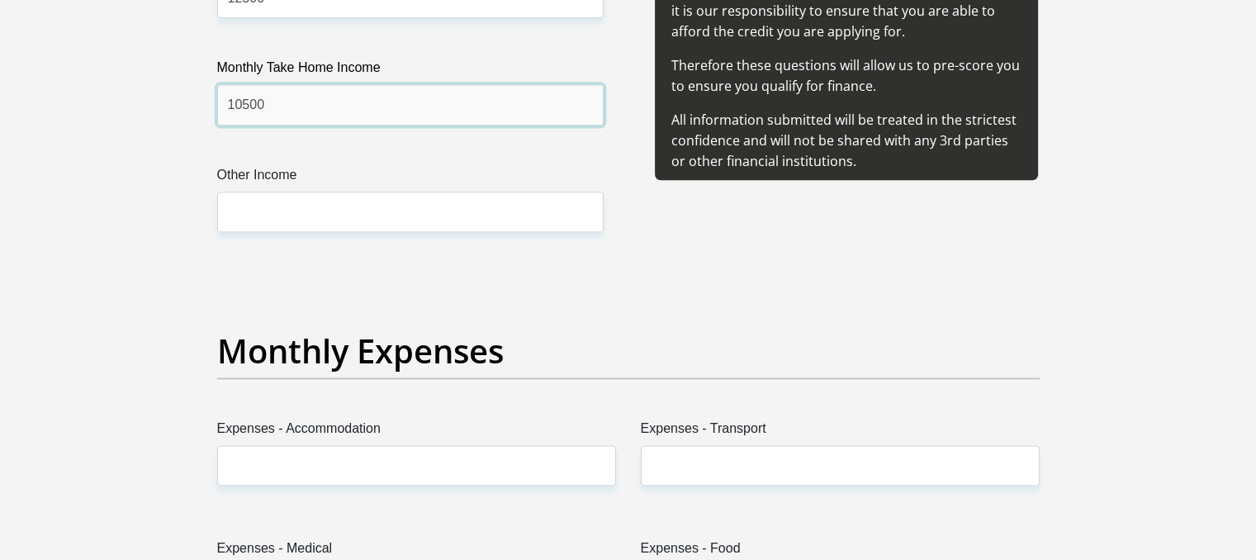
type input "10500"
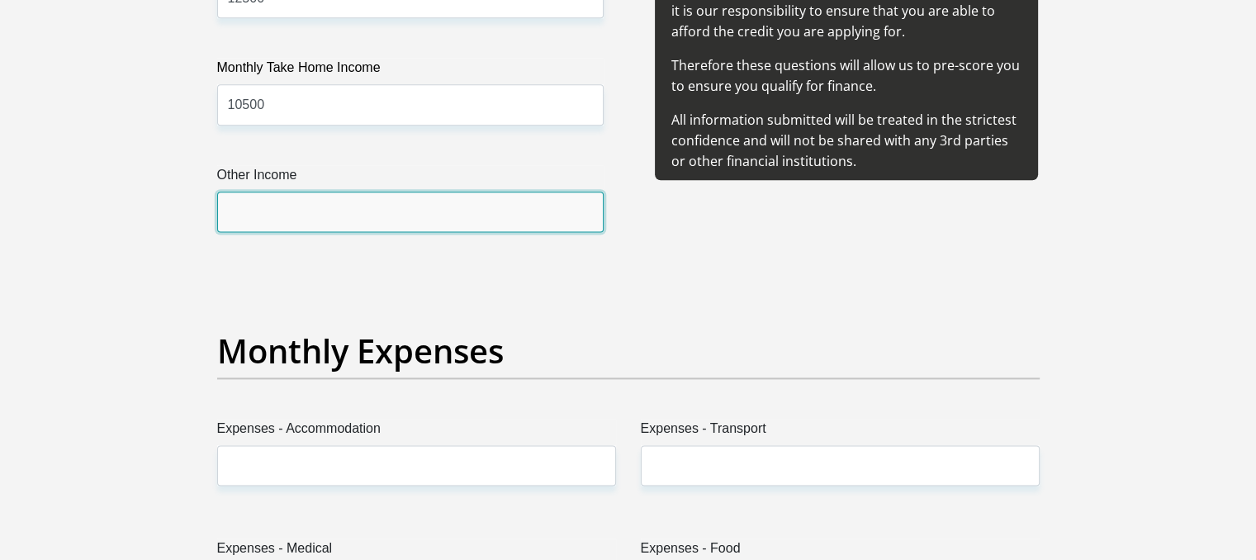
click at [424, 219] on input "Other Income" at bounding box center [410, 212] width 386 height 40
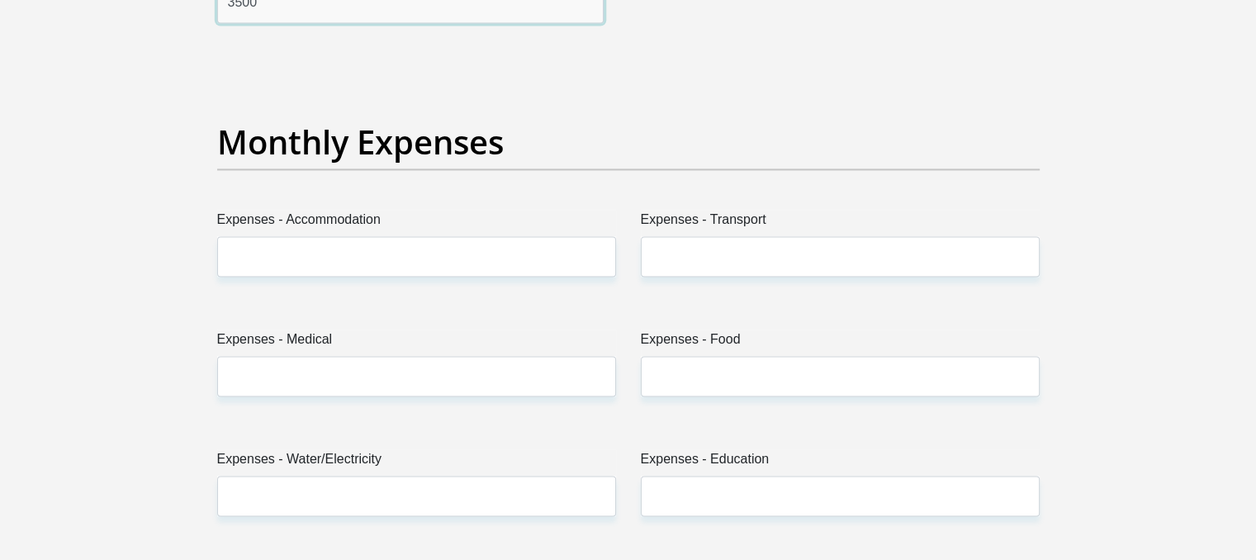
scroll to position [2395, 0]
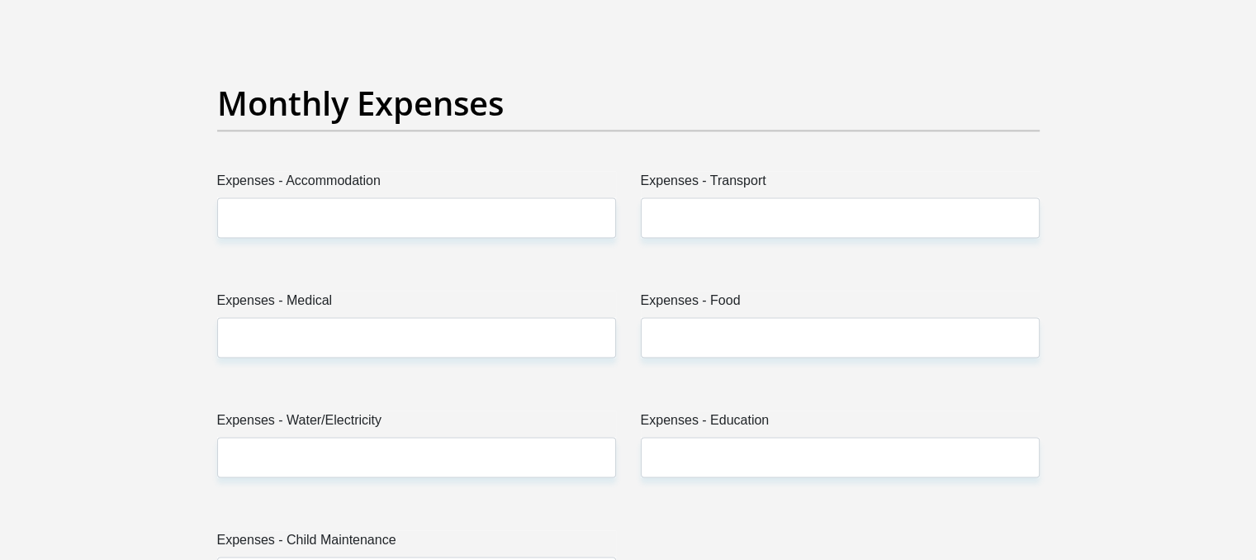
type input "3500"
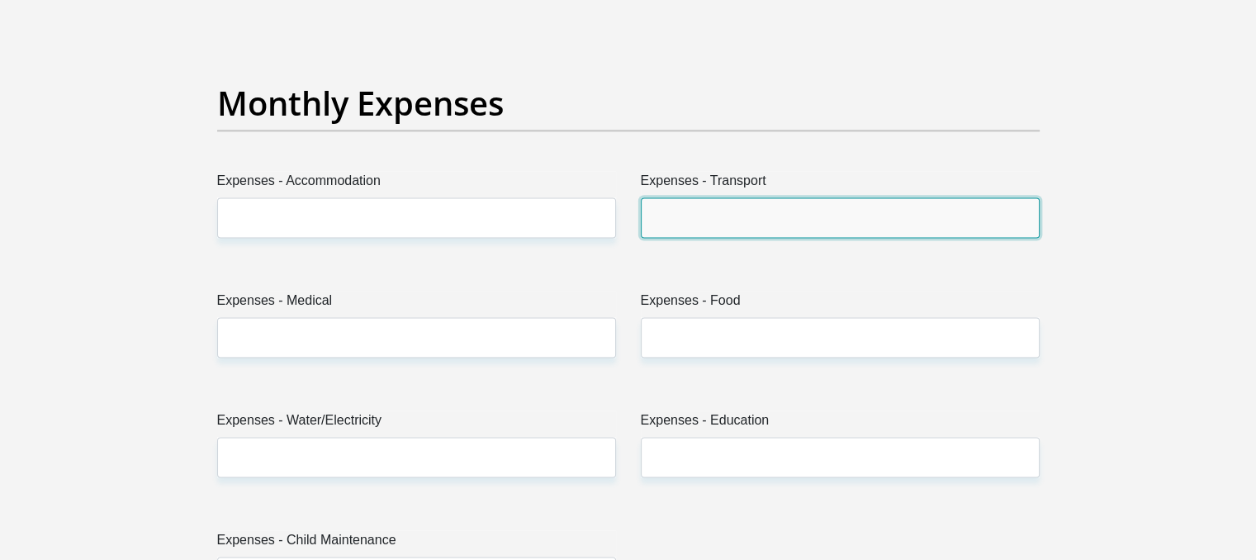
click at [719, 215] on input "Expenses - Transport" at bounding box center [840, 217] width 399 height 40
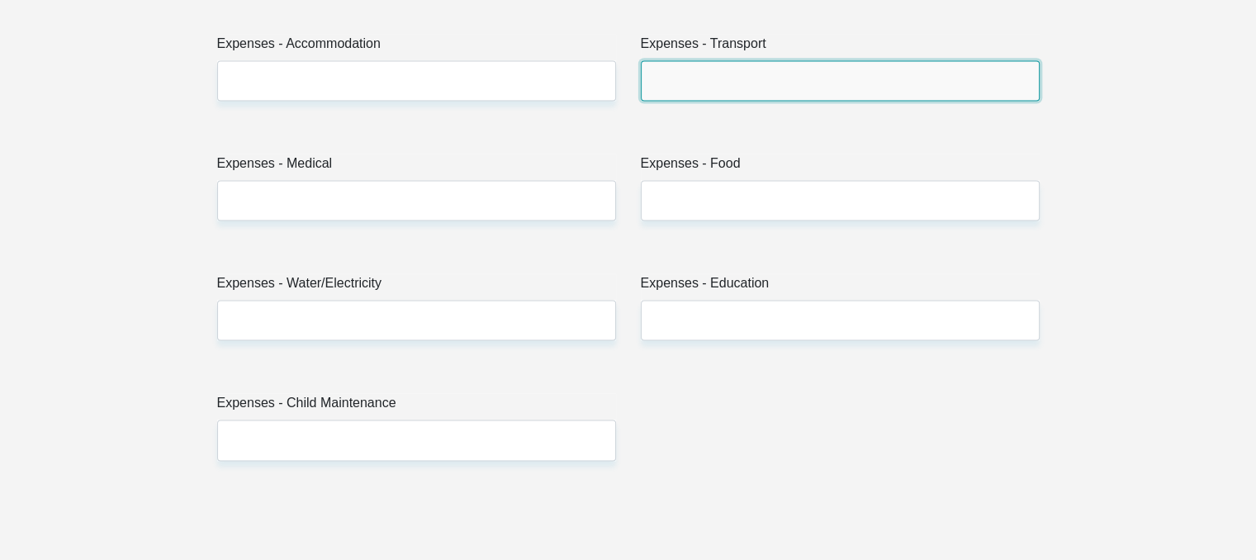
scroll to position [2560, 0]
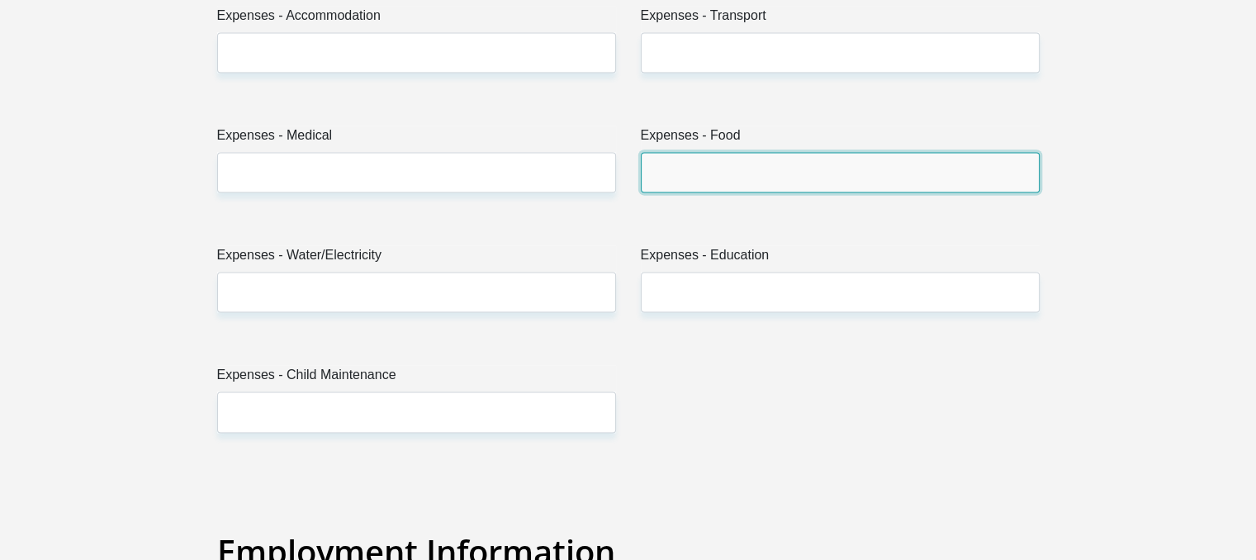
click at [702, 169] on input "Expenses - Food" at bounding box center [840, 172] width 399 height 40
type input "1100"
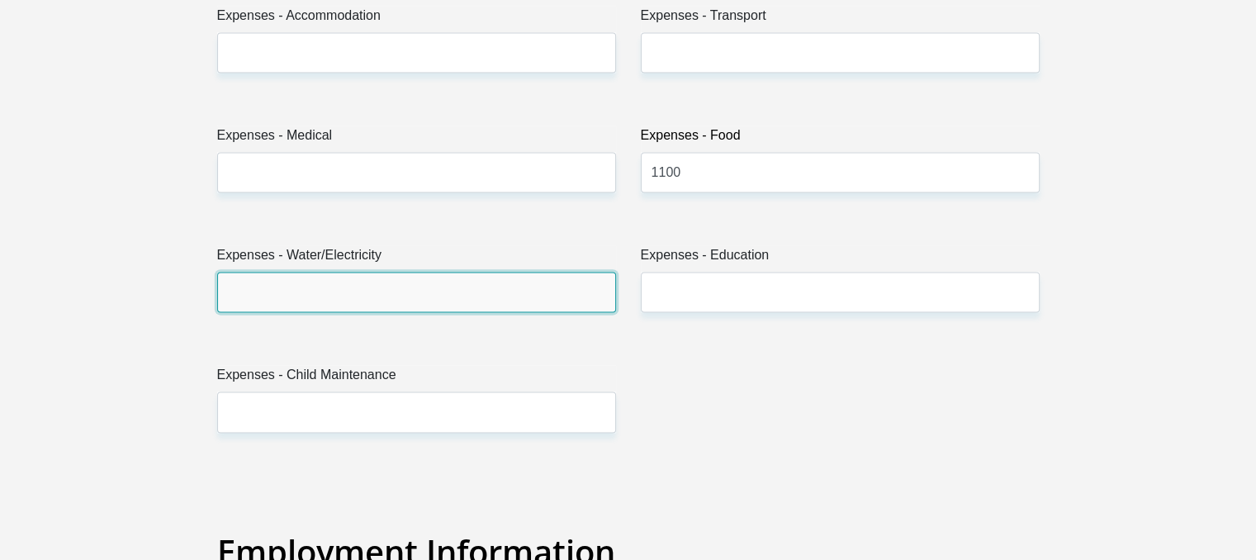
click at [443, 292] on input "Expenses - Water/Electricity" at bounding box center [416, 292] width 399 height 40
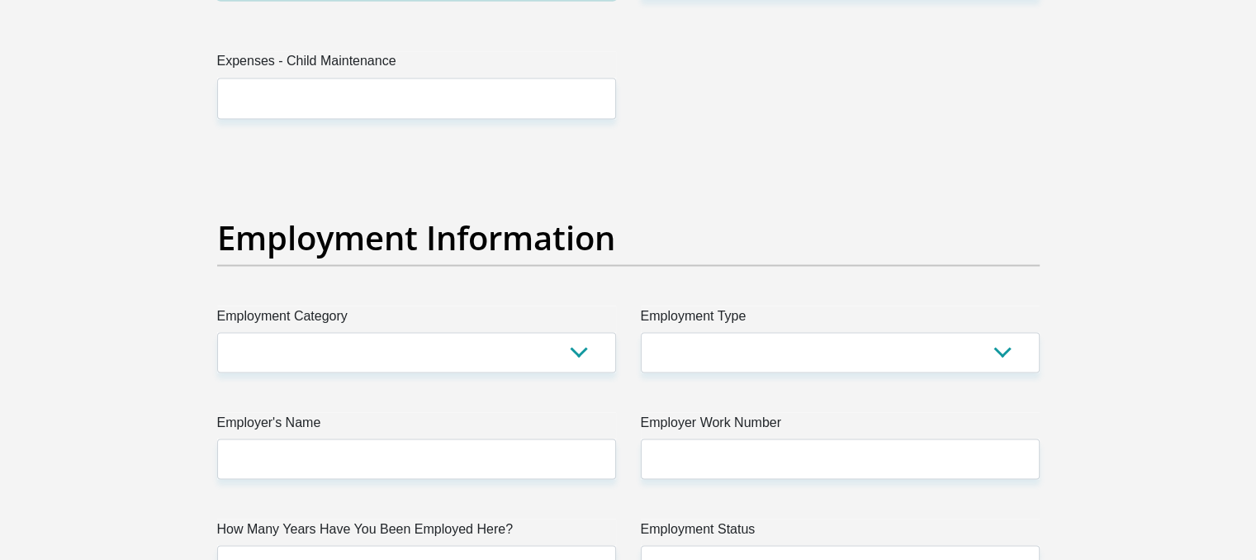
scroll to position [2890, 0]
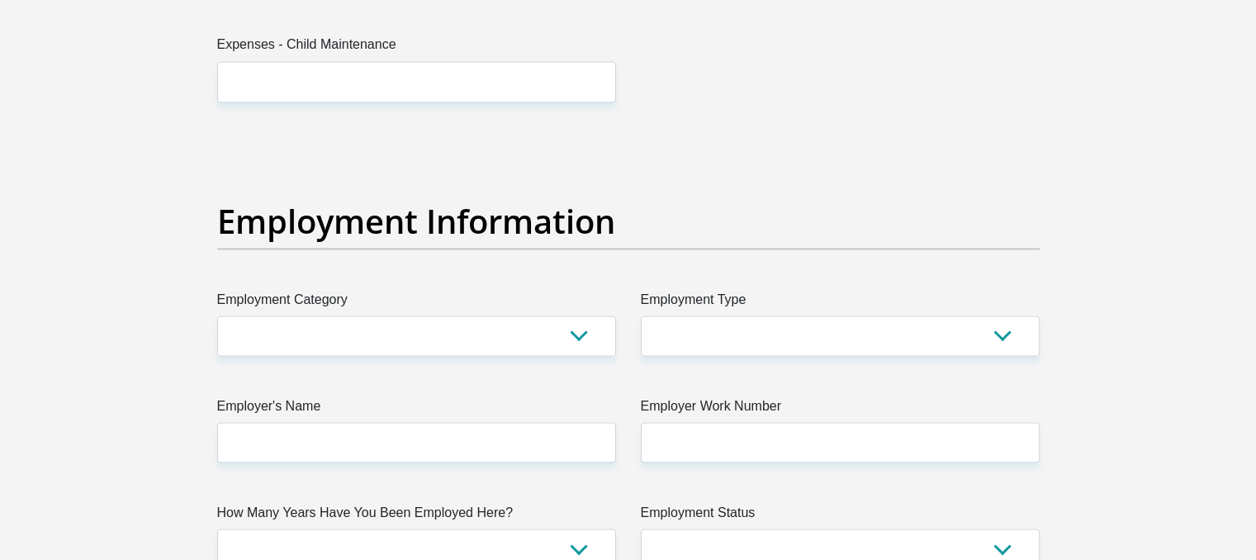
type input "500"
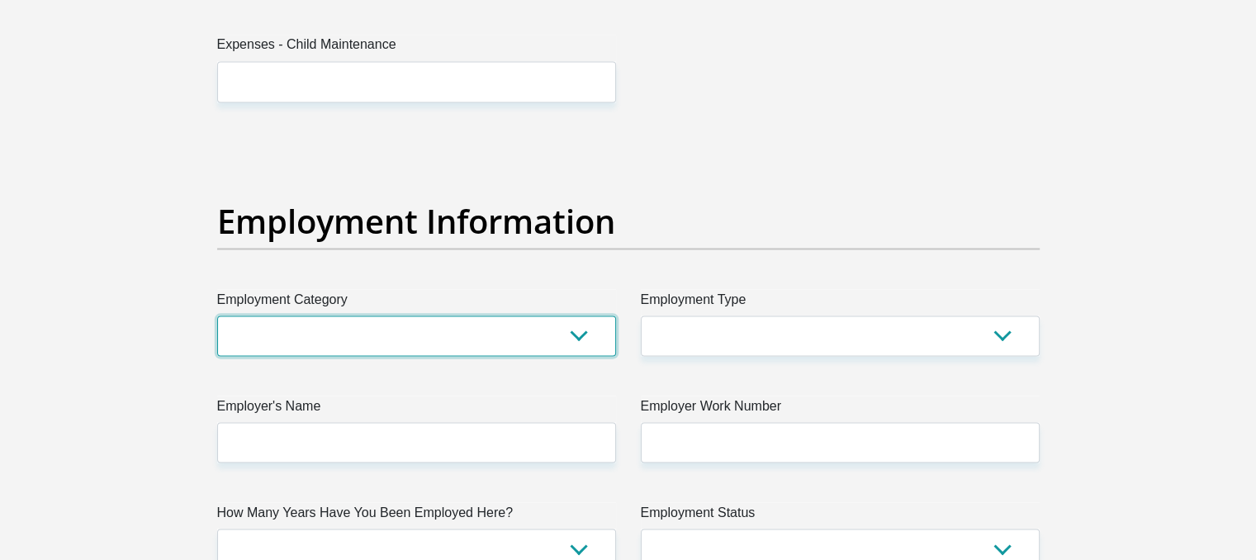
click at [442, 321] on select "AGRICULTURE ALCOHOL & TOBACCO CONSTRUCTION MATERIALS METALLURGY EQUIPMENT FOR R…" at bounding box center [416, 335] width 399 height 40
select select "18"
click at [217, 315] on select "AGRICULTURE ALCOHOL & TOBACCO CONSTRUCTION MATERIALS METALLURGY EQUIPMENT FOR R…" at bounding box center [416, 335] width 399 height 40
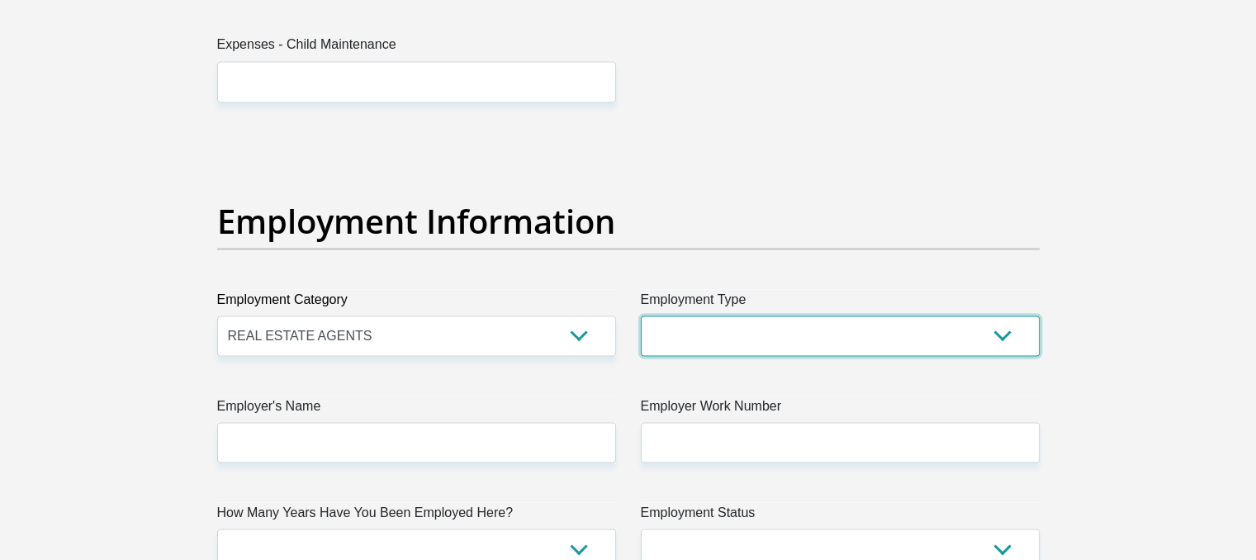
click at [669, 315] on select "College/Lecturer Craft Seller Creative Driver Executive Farmer Forces - Non Com…" at bounding box center [840, 335] width 399 height 40
select select "Manager"
click at [641, 315] on select "College/Lecturer Craft Seller Creative Driver Executive Farmer Forces - Non Com…" at bounding box center [840, 335] width 399 height 40
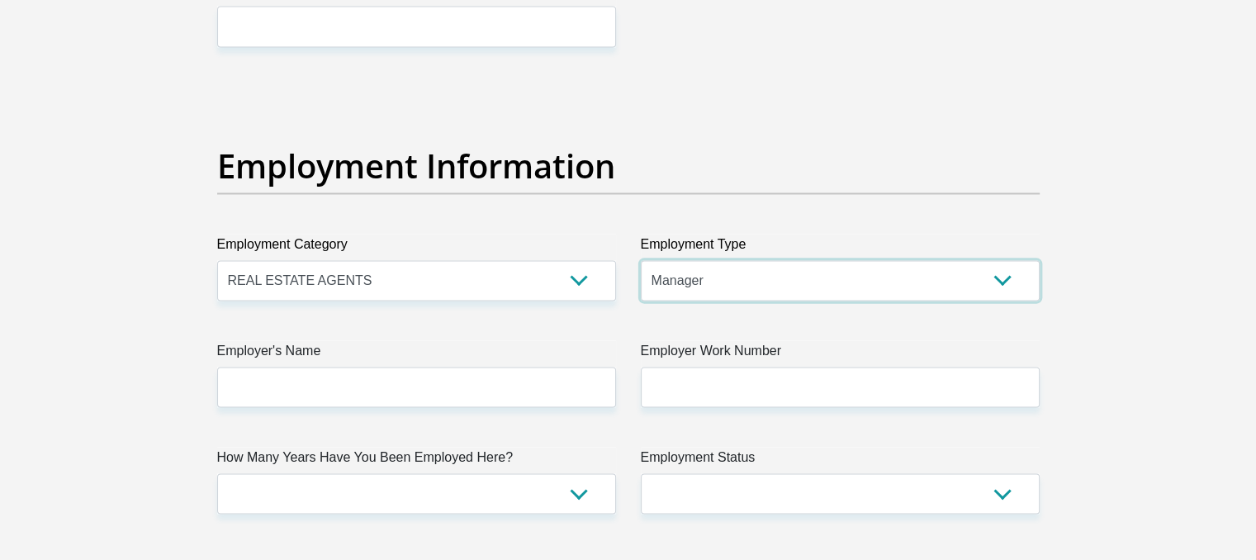
scroll to position [3055, 0]
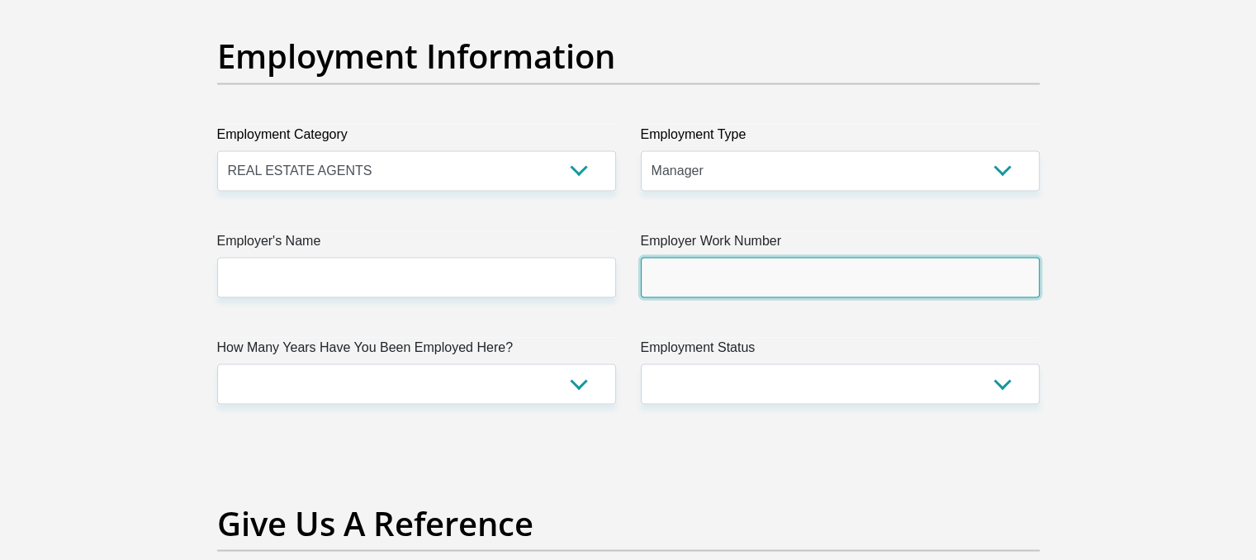
click at [717, 271] on input "Employer Work Number" at bounding box center [840, 277] width 399 height 40
type input "0514008000"
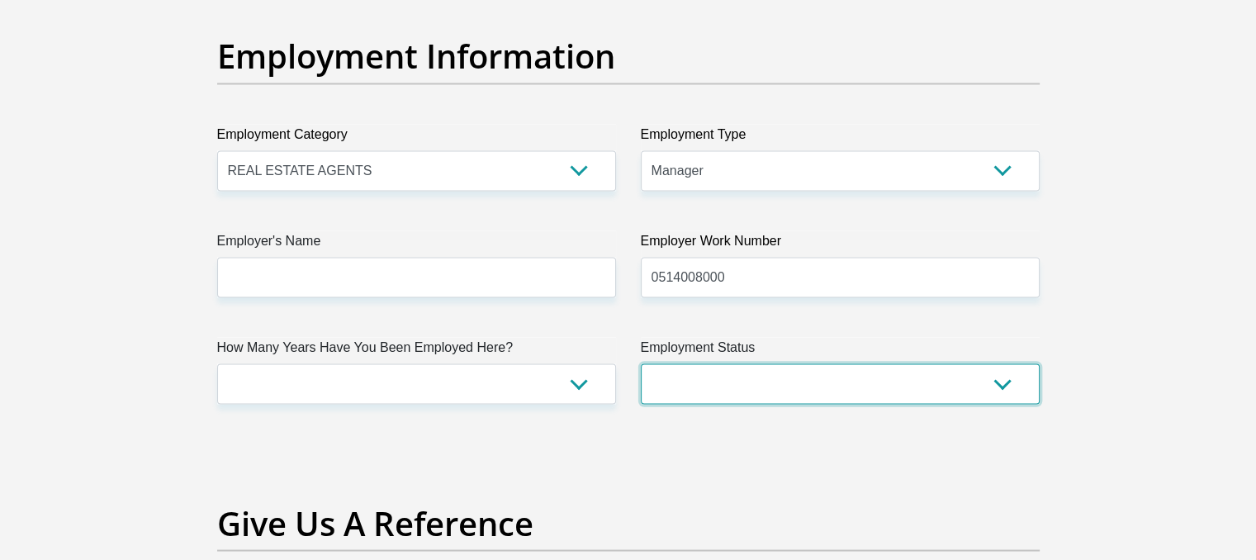
click at [716, 367] on select "Permanent/Full-time Part-time/Casual Contract Worker Self-Employed Housewife Re…" at bounding box center [840, 383] width 399 height 40
select select "1"
click at [641, 363] on select "Permanent/Full-time Part-time/Casual Contract Worker Self-Employed Housewife Re…" at bounding box center [840, 383] width 399 height 40
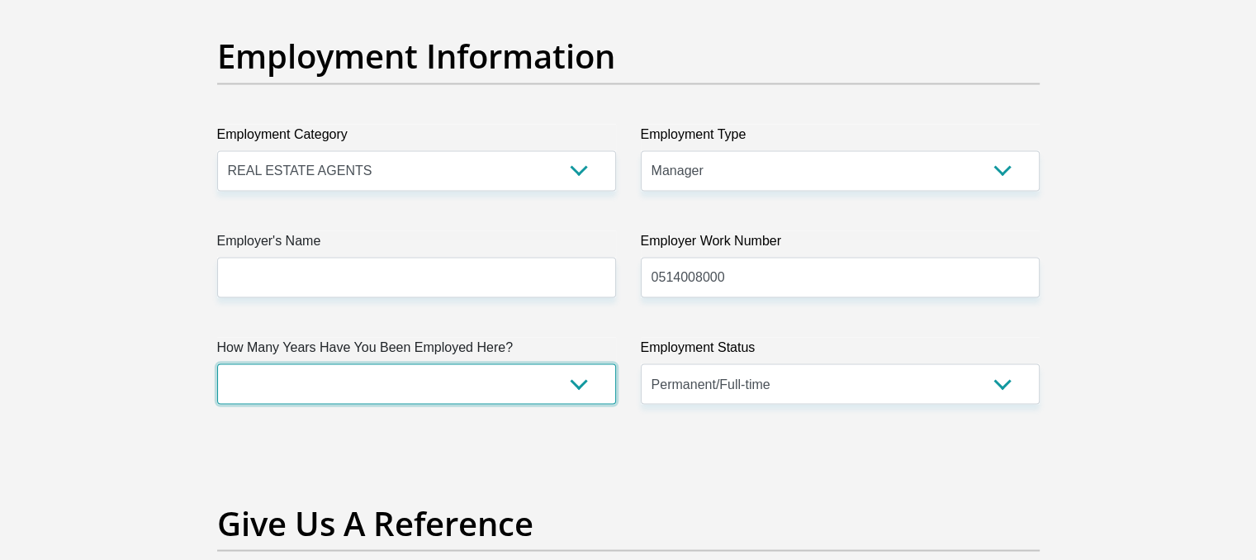
click at [519, 376] on select "less than 1 year 1-3 years 3-5 years 5+ years" at bounding box center [416, 383] width 399 height 40
select select "48"
click at [217, 363] on select "less than 1 year 1-3 years 3-5 years 5+ years" at bounding box center [416, 383] width 399 height 40
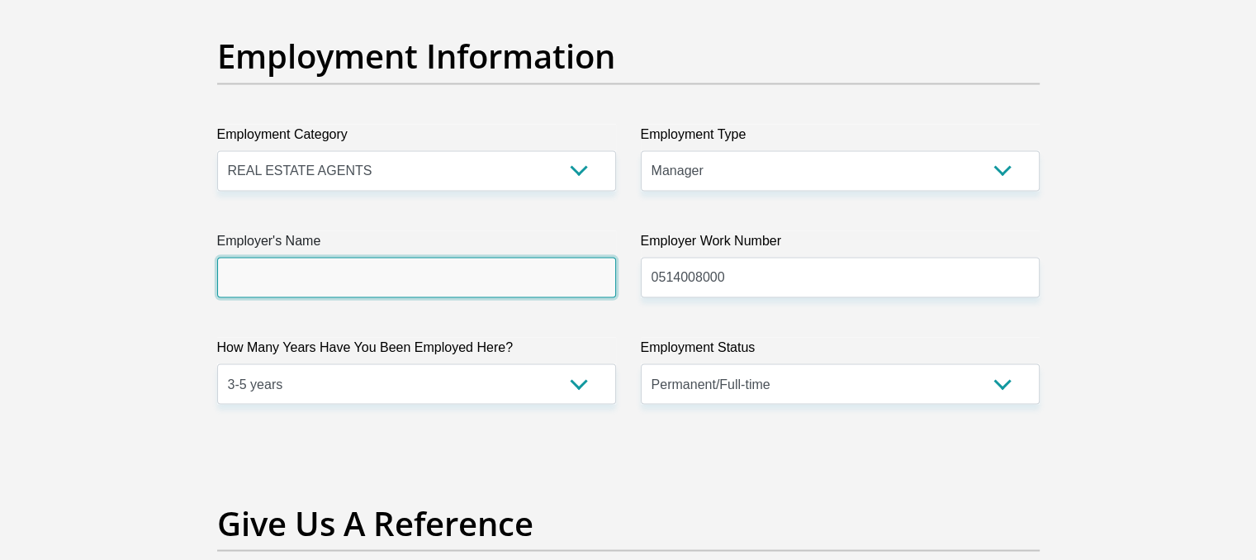
click at [574, 269] on input "Employer's Name" at bounding box center [416, 277] width 399 height 40
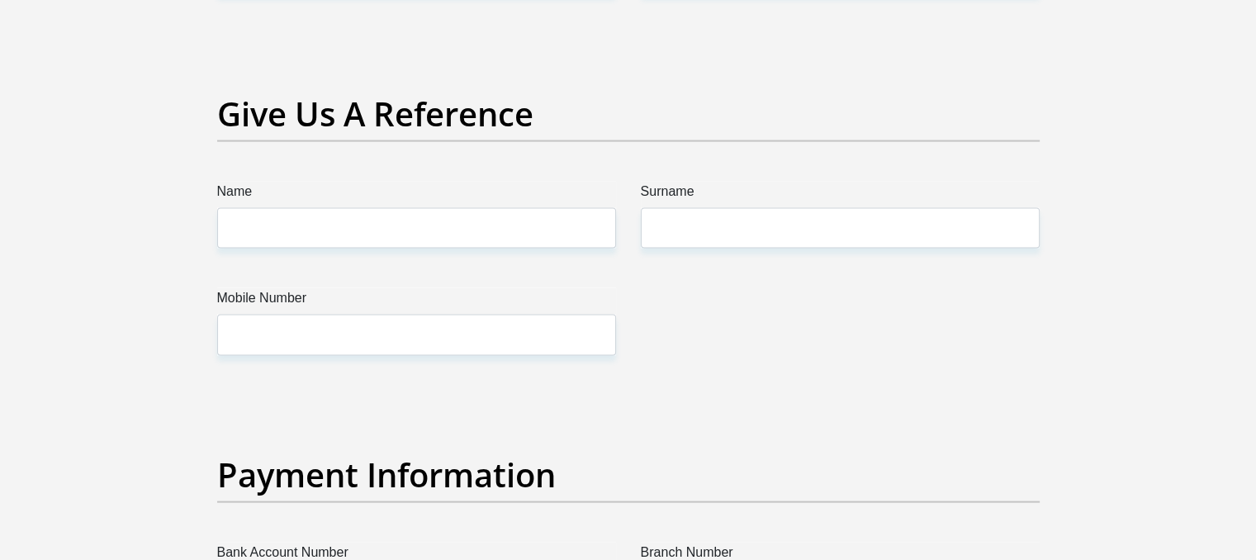
scroll to position [3468, 0]
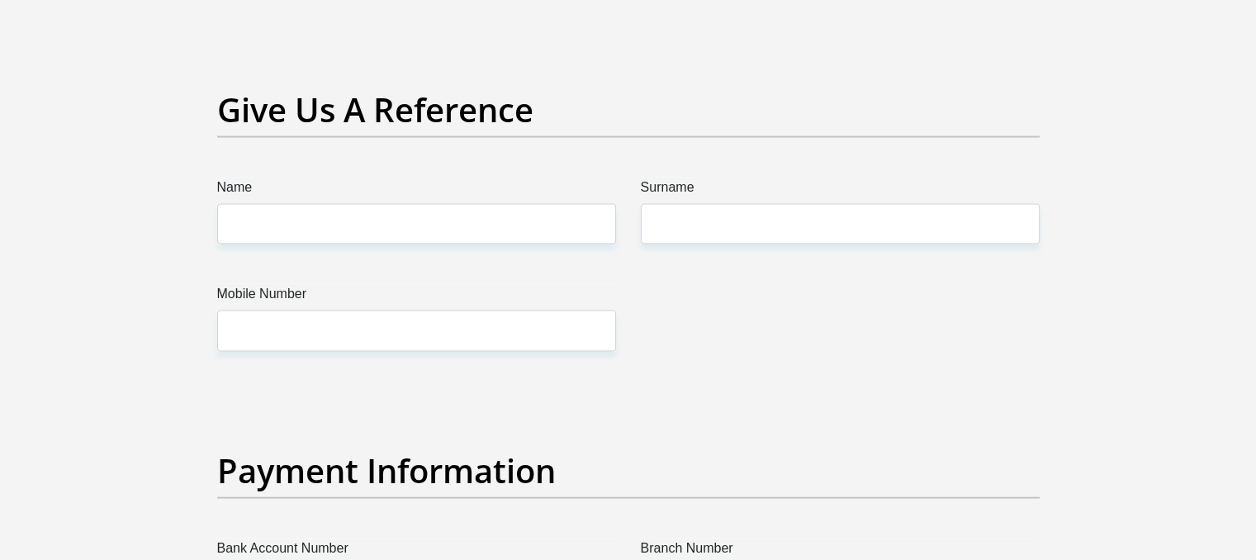
type input "PulseRealty"
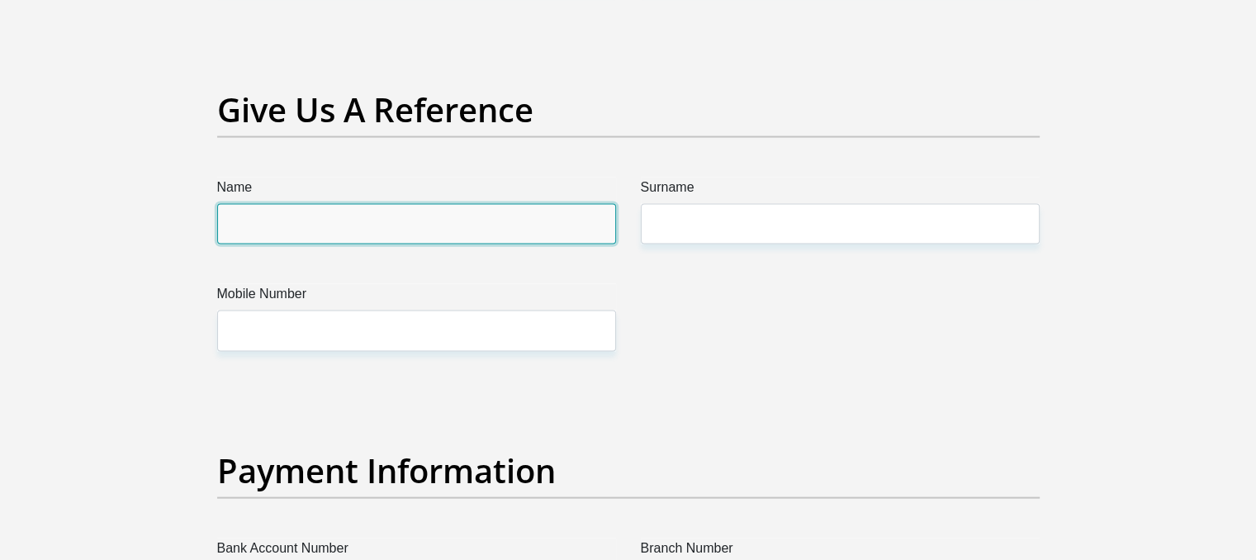
click at [526, 221] on input "Name" at bounding box center [416, 224] width 399 height 40
type input "Kaylin"
drag, startPoint x: 524, startPoint y: 220, endPoint x: 121, endPoint y: 186, distance: 404.5
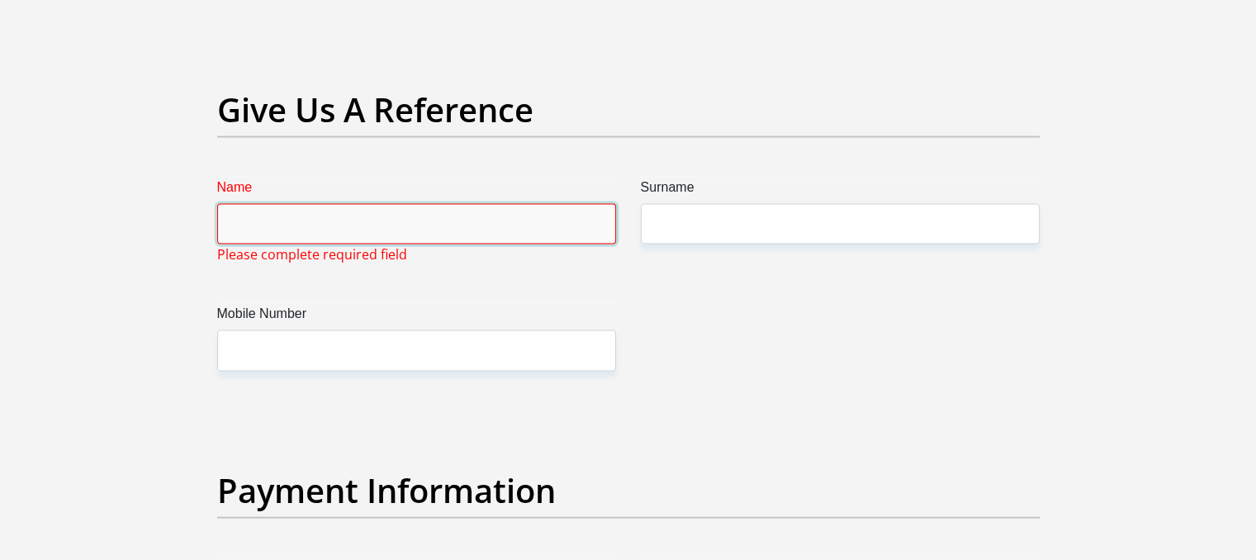
type input "n"
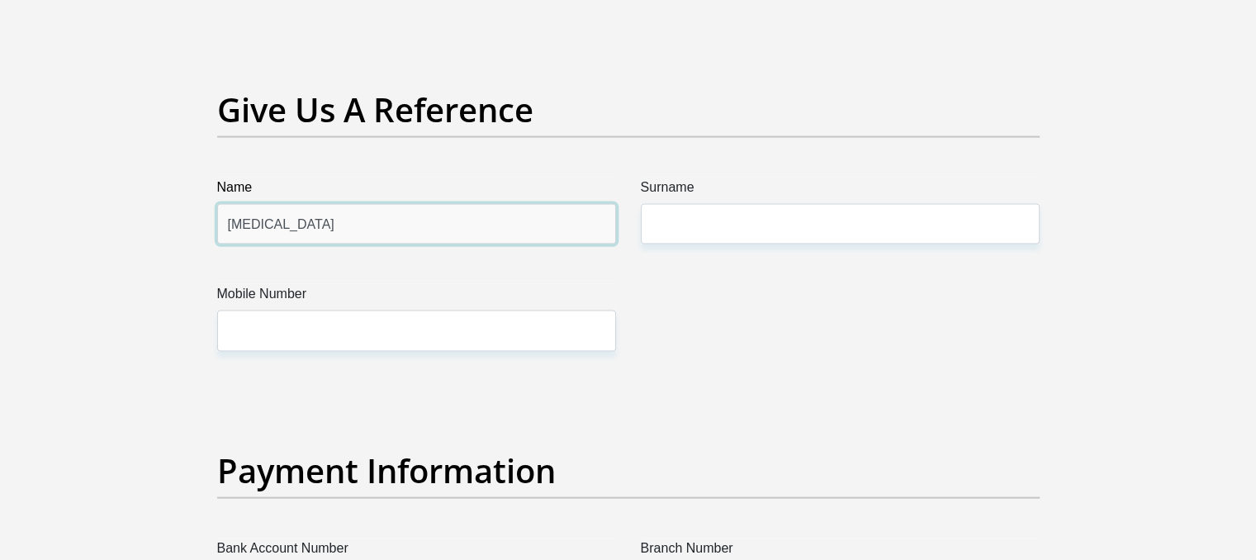
type input "Nikita"
drag, startPoint x: 760, startPoint y: 169, endPoint x: 756, endPoint y: 218, distance: 48.8
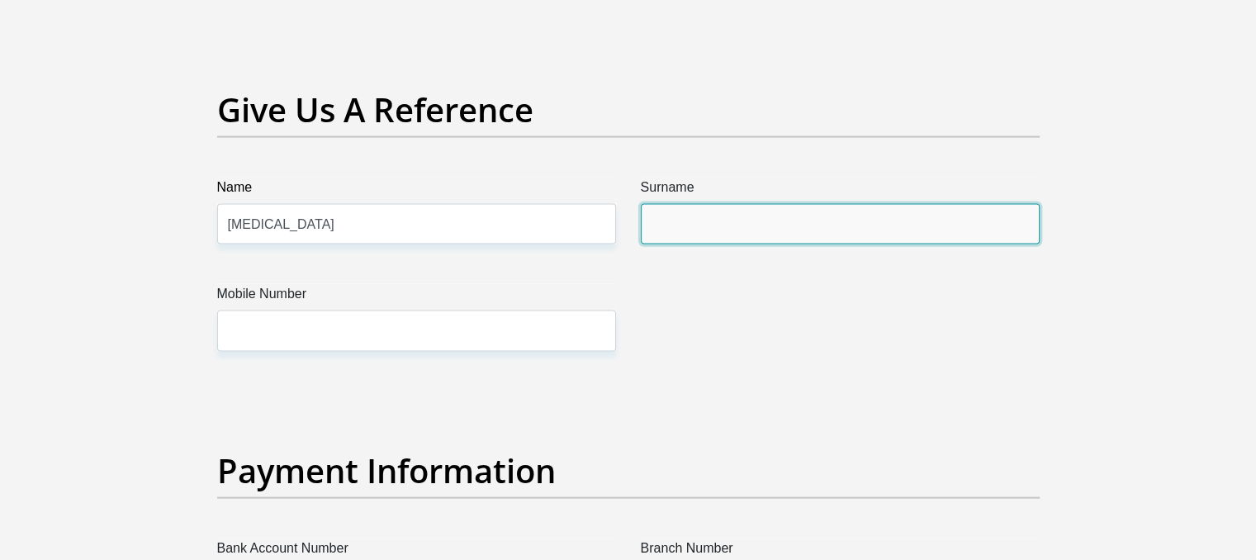
click at [748, 235] on input "Surname" at bounding box center [840, 224] width 399 height 40
type input "Bussack"
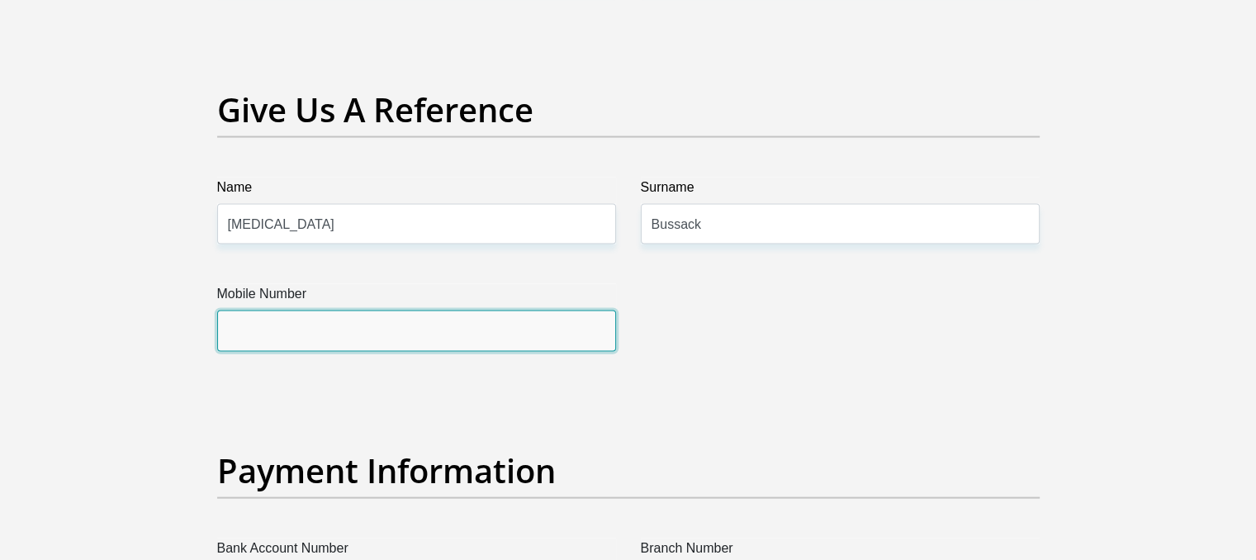
click at [588, 315] on input "Mobile Number" at bounding box center [416, 330] width 399 height 40
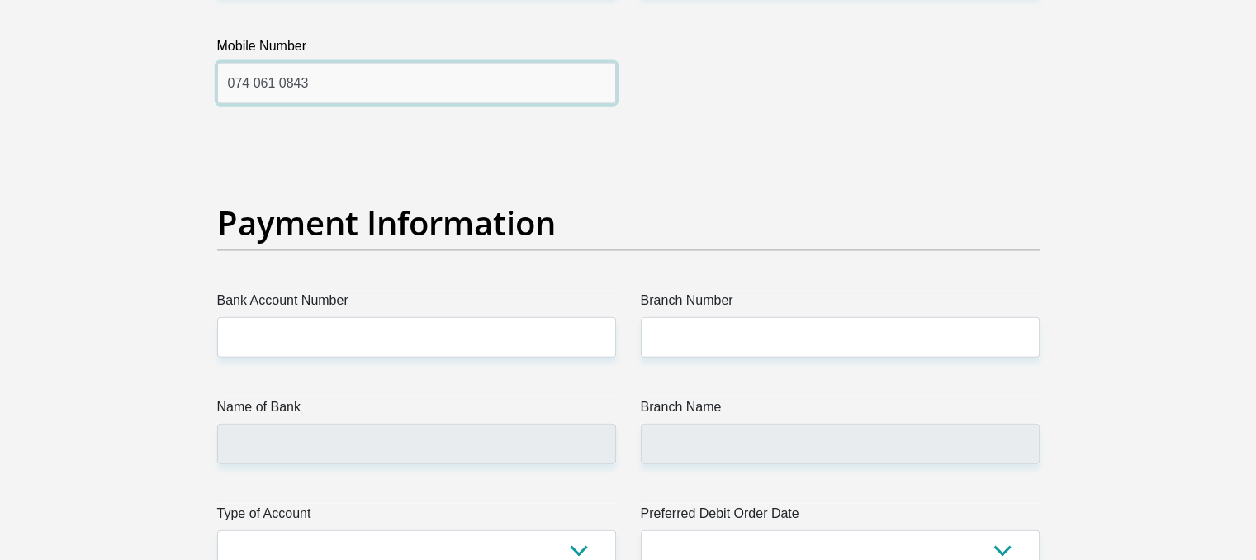
scroll to position [3798, 0]
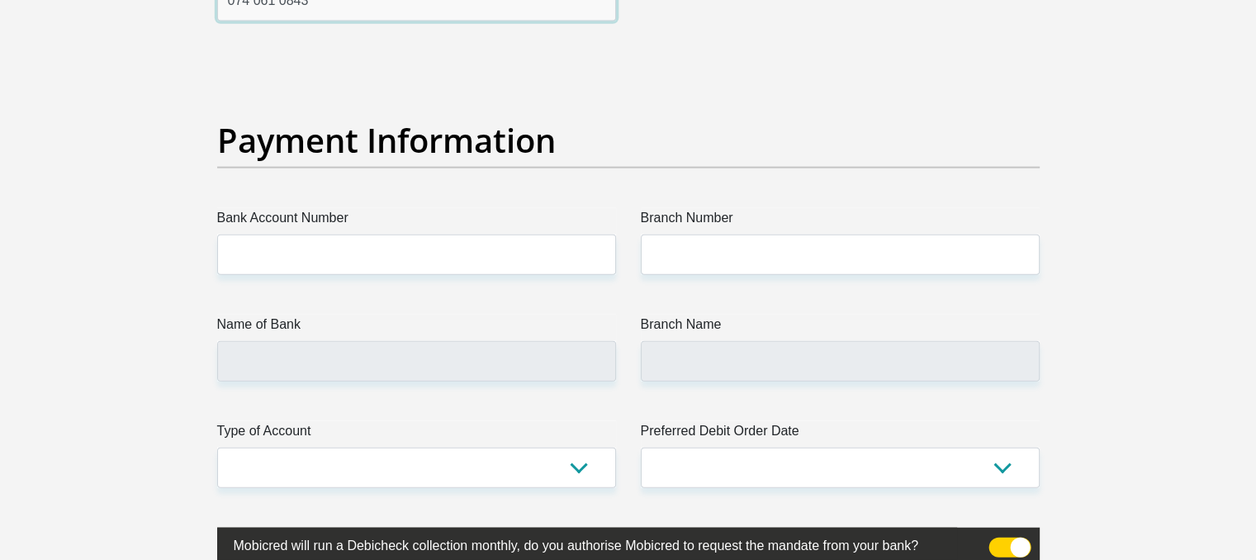
type input "074 061 0843"
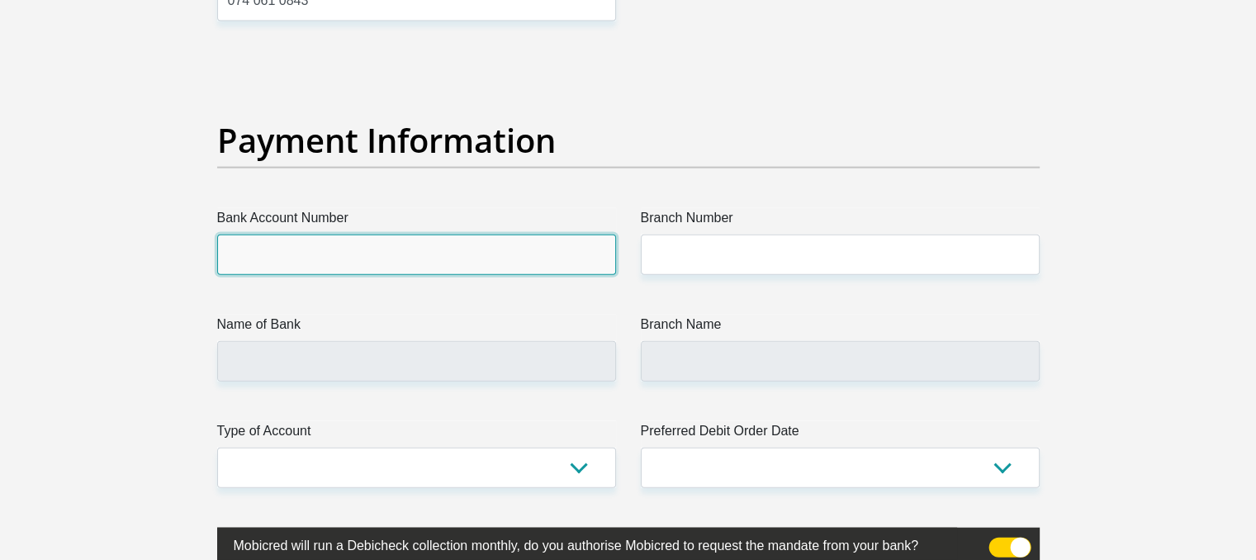
click at [298, 265] on input "Bank Account Number" at bounding box center [416, 255] width 399 height 40
type input "1178336212"
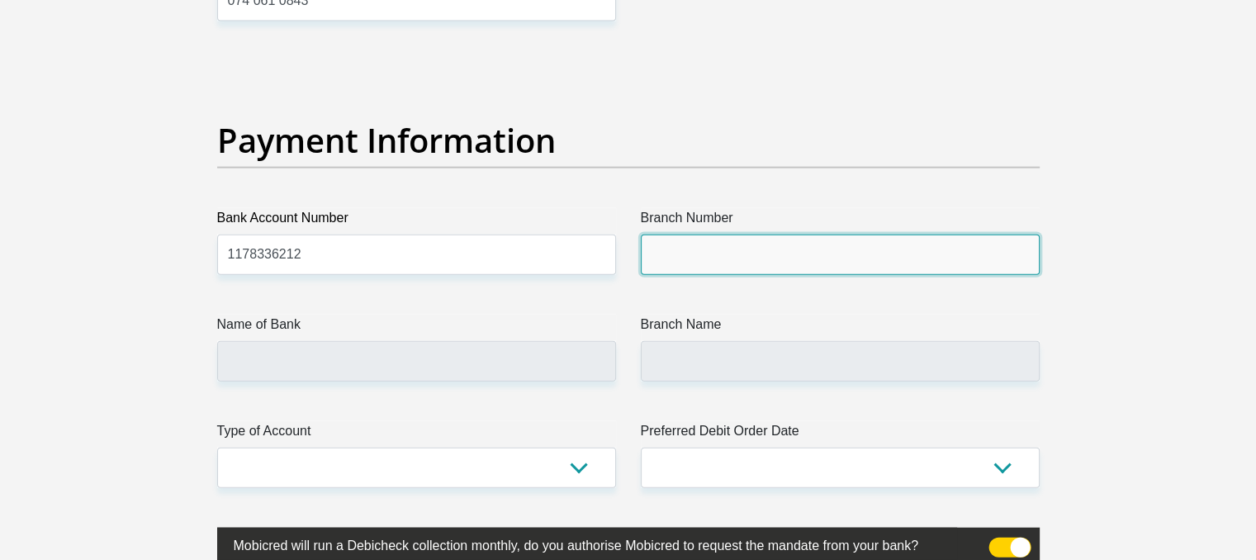
click at [696, 254] on input "Branch Number" at bounding box center [840, 255] width 399 height 40
type input "198765"
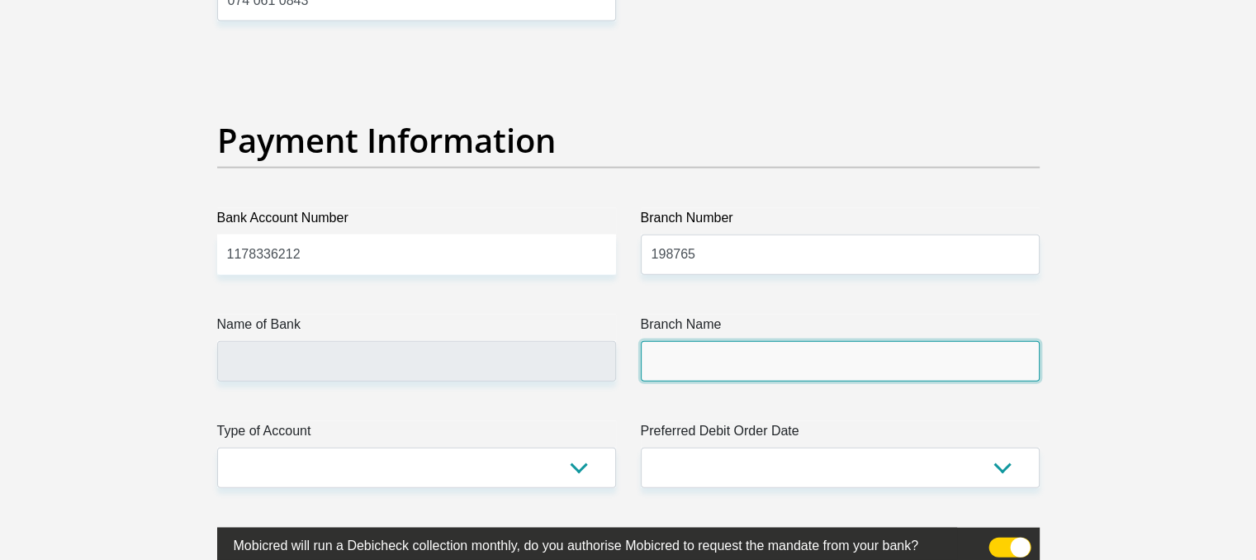
click at [704, 372] on input "Branch Name" at bounding box center [840, 361] width 399 height 40
type input "NEDBANK"
type input "NEDBANK SOUTH AFRICA"
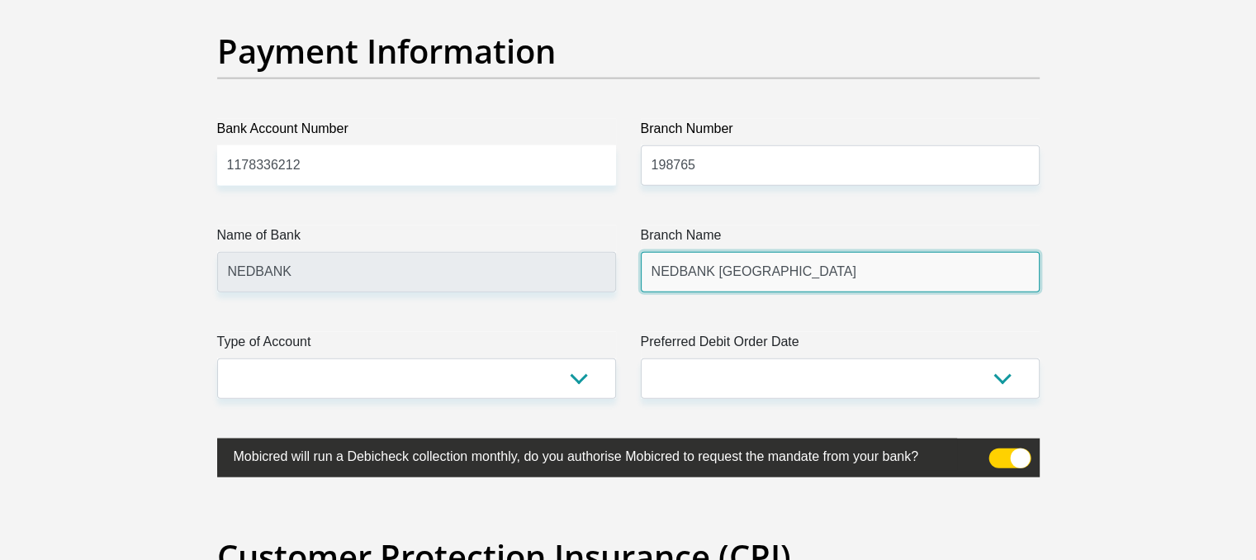
scroll to position [4046, 0]
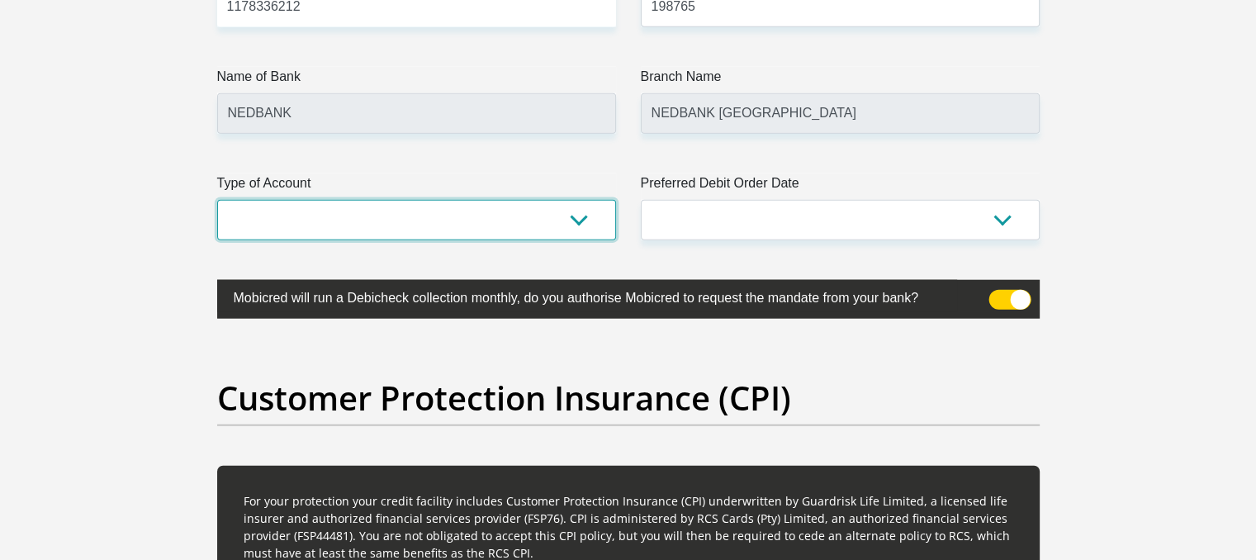
click at [419, 216] on select "Cheque Savings" at bounding box center [416, 220] width 399 height 40
select select "CUR"
click at [217, 200] on select "Cheque Savings" at bounding box center [416, 220] width 399 height 40
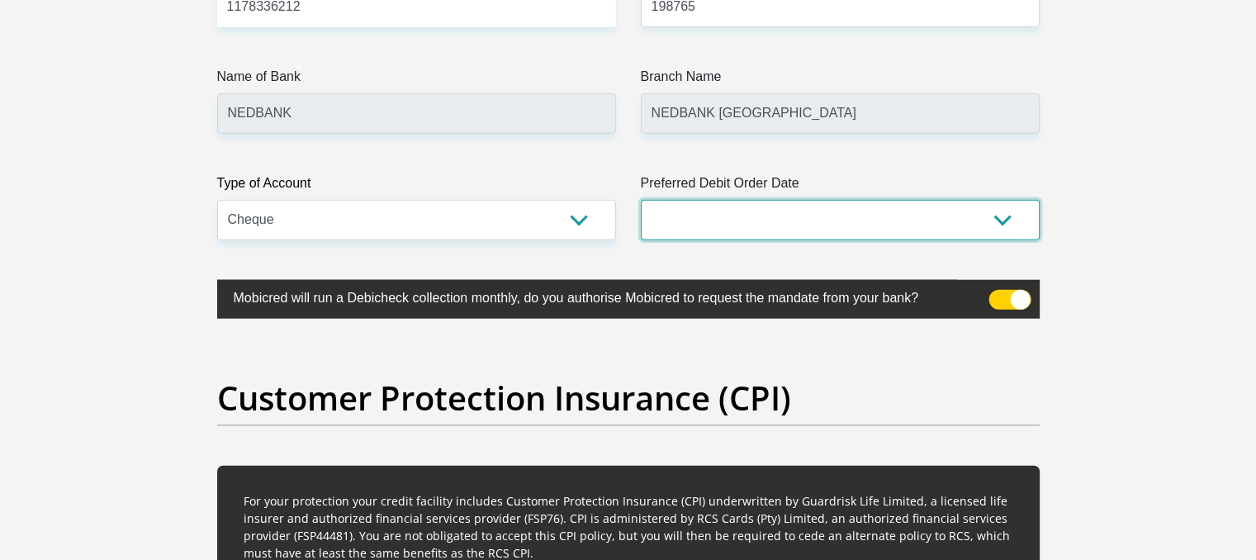
click at [756, 200] on select "1st 2nd 3rd 4th 5th 7th 18th 19th 20th 21st 22nd 23rd 24th 25th 26th 27th 28th …" at bounding box center [840, 220] width 399 height 40
select select "7"
click at [641, 200] on select "1st 2nd 3rd 4th 5th 7th 18th 19th 20th 21st 22nd 23rd 24th 25th 26th 27th 28th …" at bounding box center [840, 220] width 399 height 40
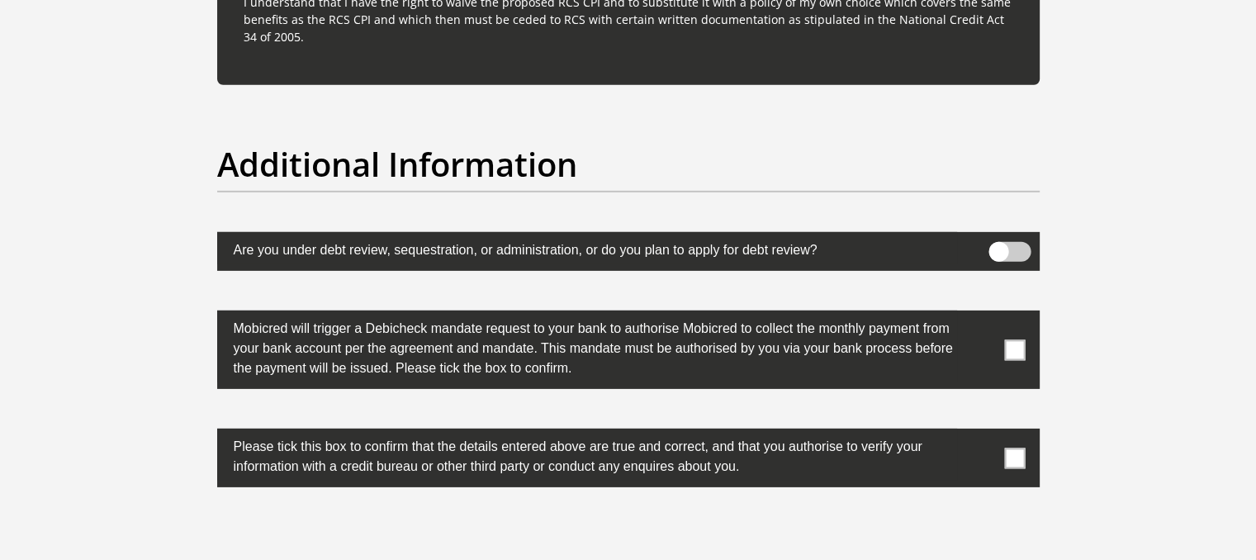
scroll to position [5202, 0]
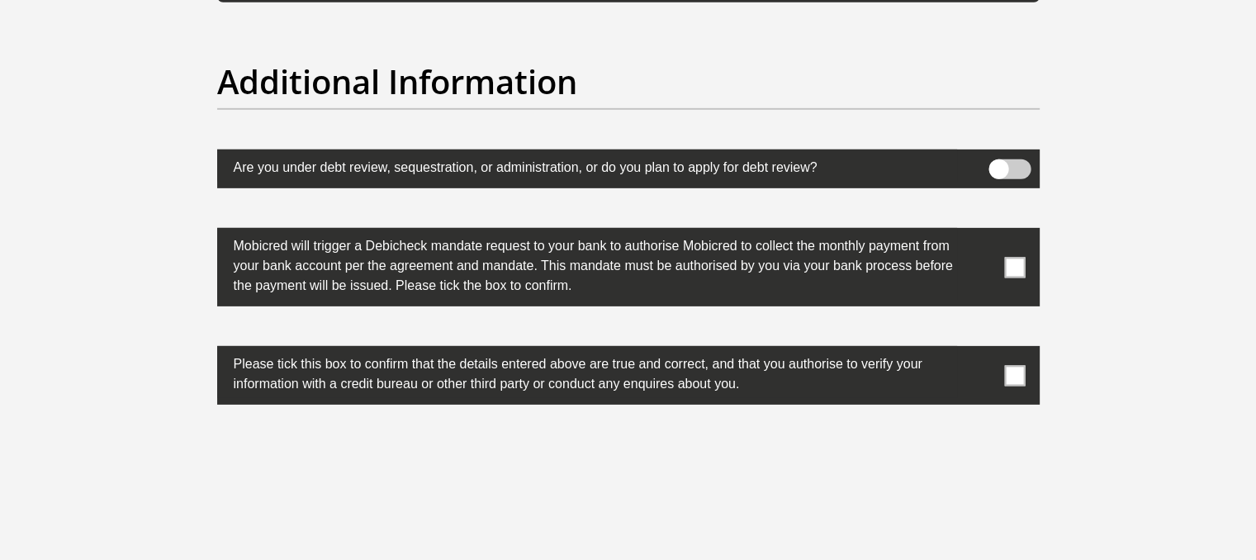
click at [1009, 262] on span at bounding box center [1014, 267] width 21 height 21
click at [982, 232] on input "checkbox" at bounding box center [982, 232] width 0 height 0
click at [1011, 367] on span at bounding box center [1014, 375] width 21 height 21
click at [982, 350] on input "checkbox" at bounding box center [982, 350] width 0 height 0
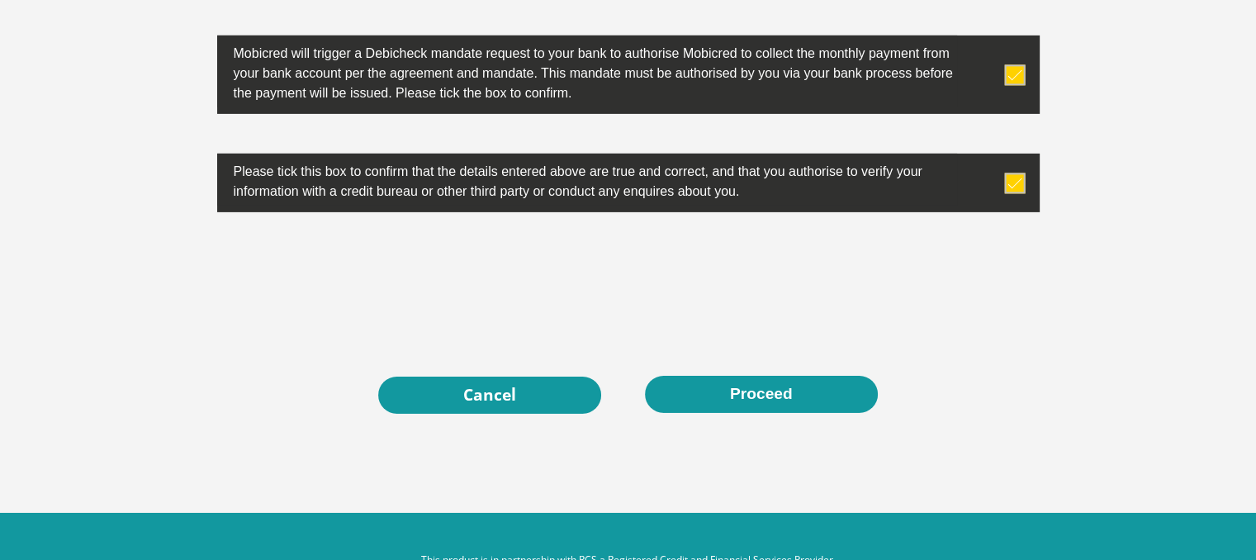
scroll to position [5440, 0]
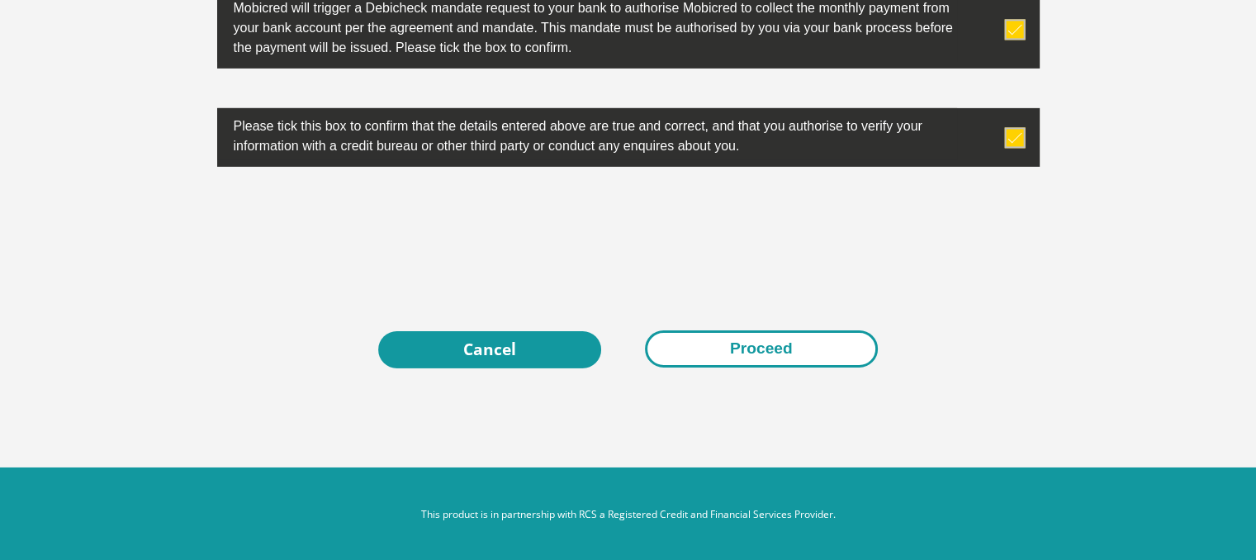
click at [771, 340] on button "Proceed" at bounding box center [761, 348] width 233 height 37
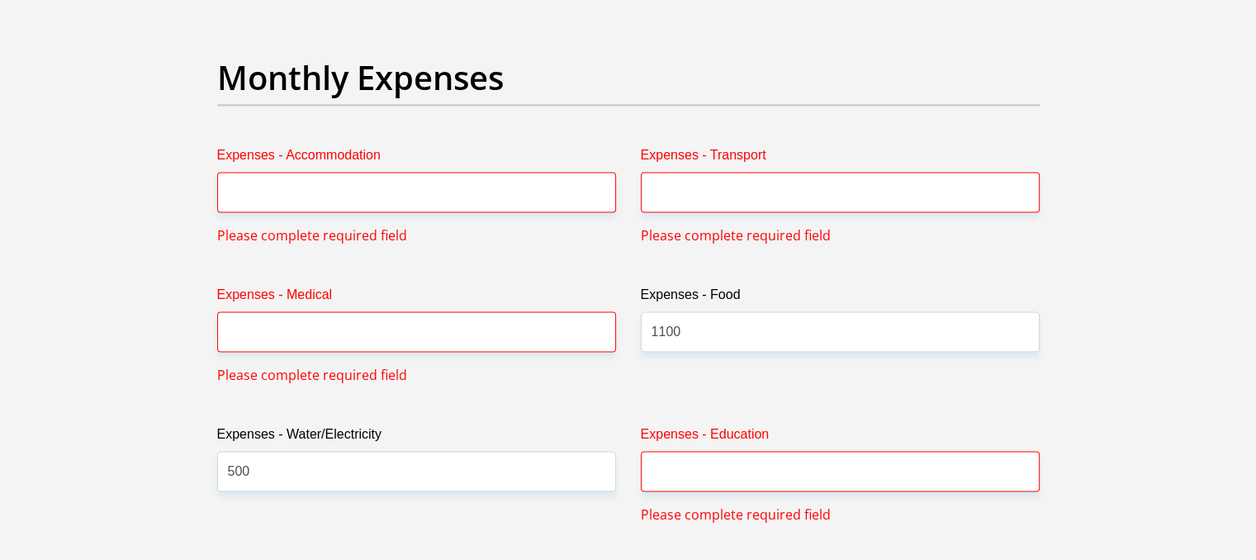
scroll to position [2466, 0]
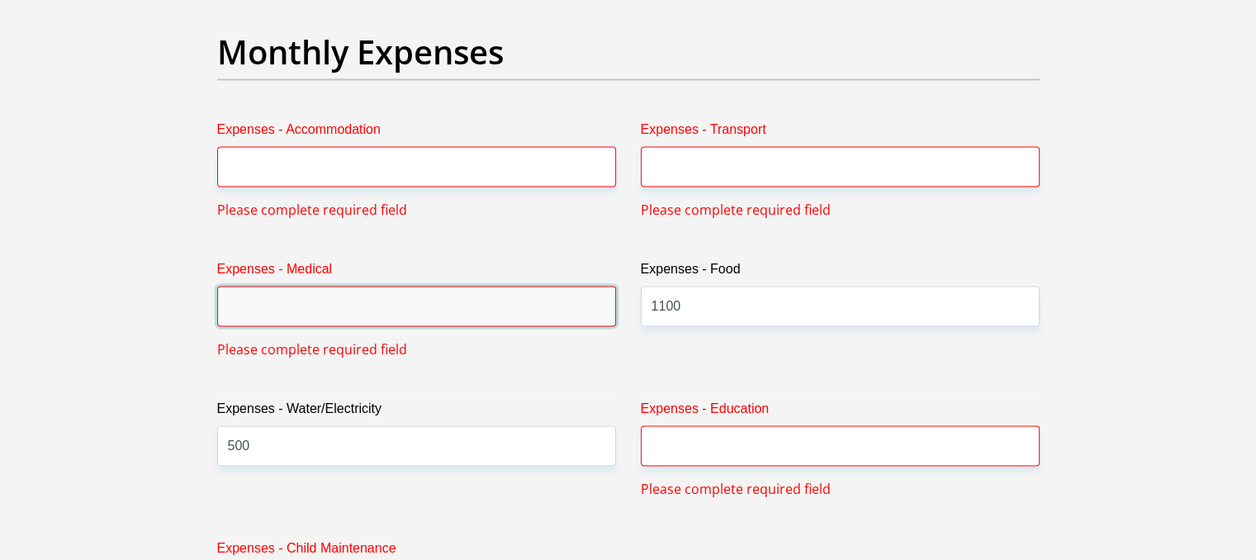
click at [468, 315] on input "Expenses - Medical" at bounding box center [416, 306] width 399 height 40
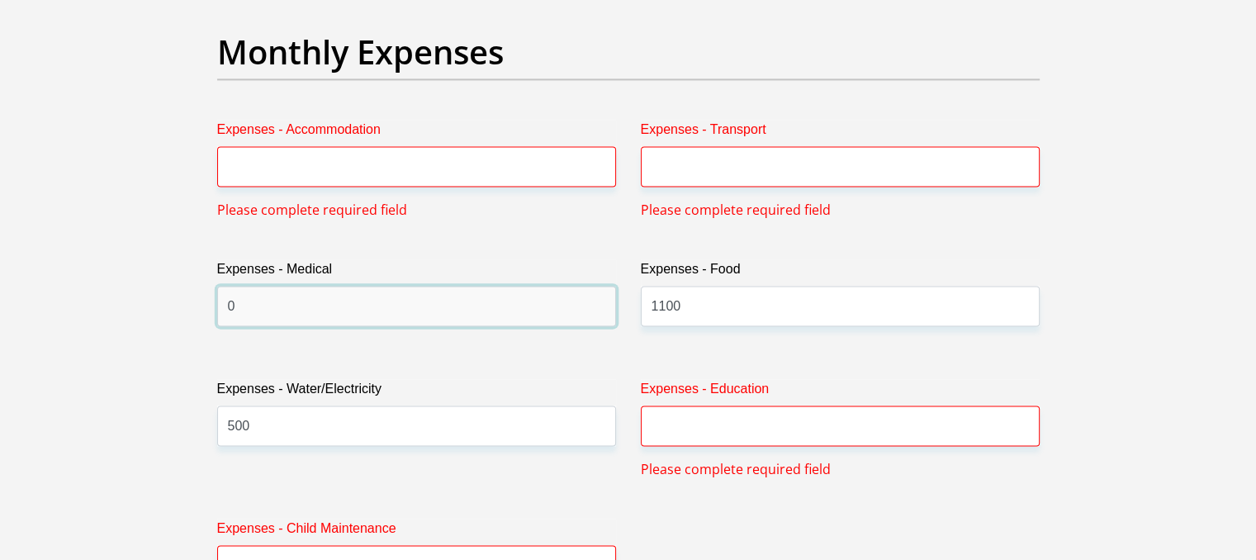
type input "0"
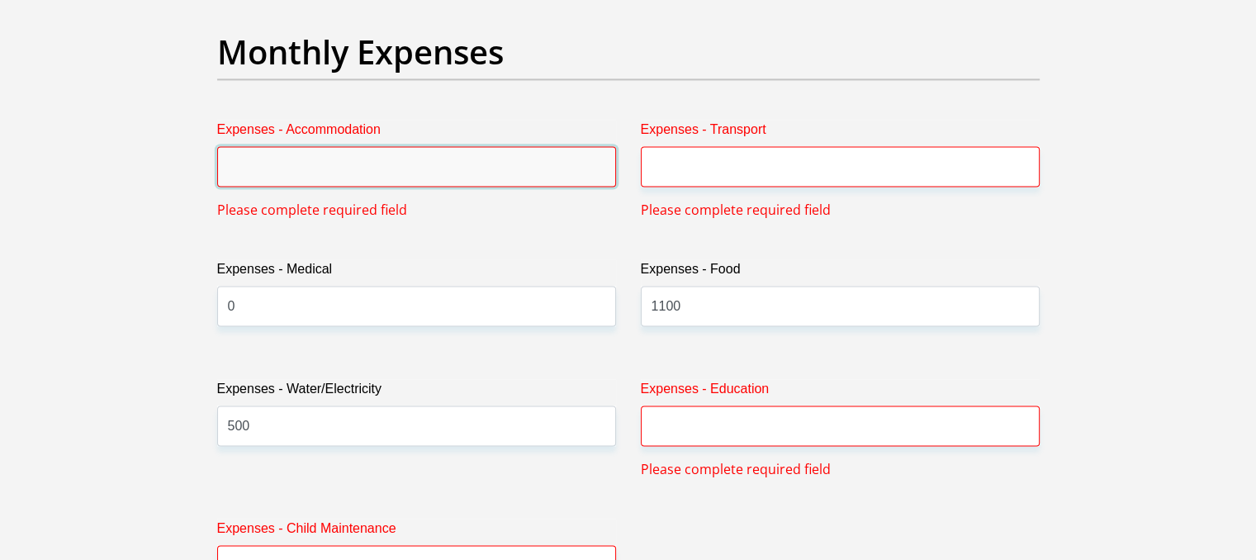
click at [449, 166] on input "Expenses - Accommodation" at bounding box center [416, 166] width 399 height 40
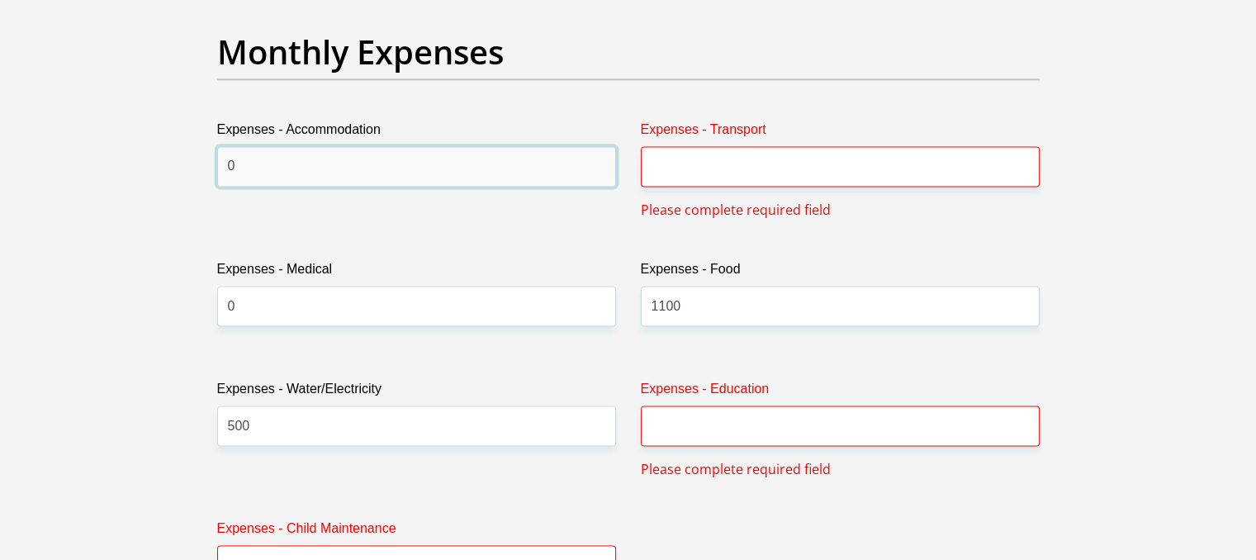
type input "0"
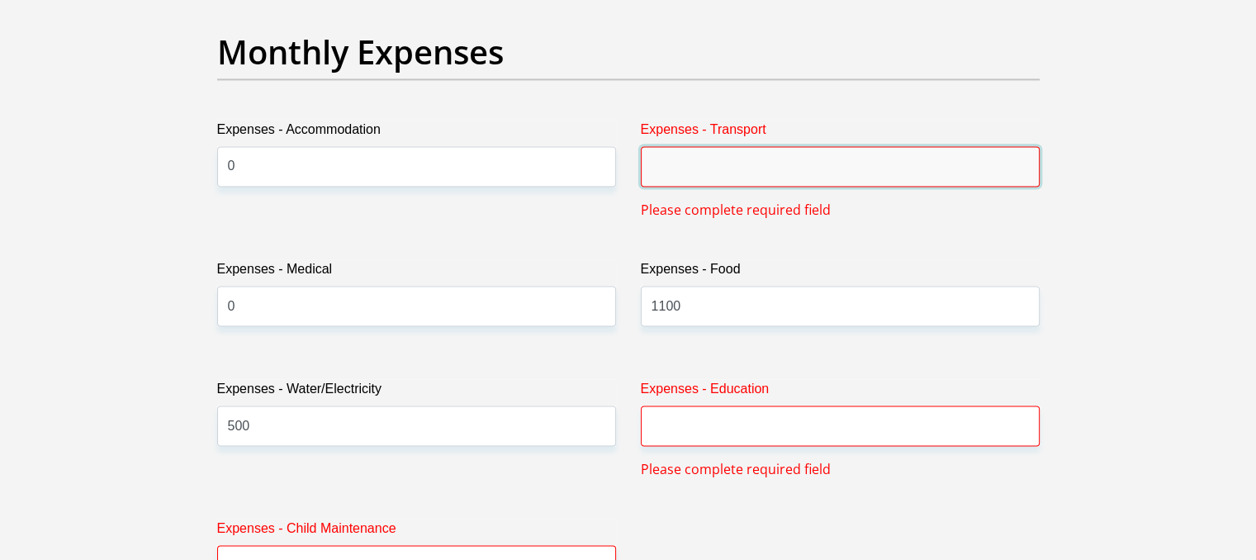
click at [780, 161] on input "Expenses - Transport" at bounding box center [840, 166] width 399 height 40
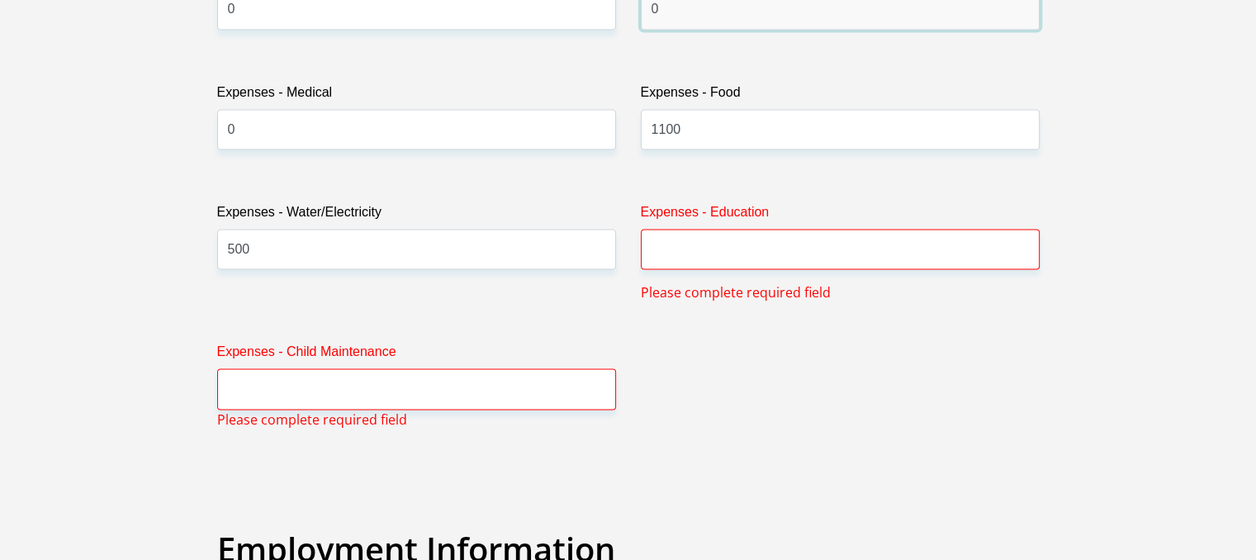
scroll to position [2631, 0]
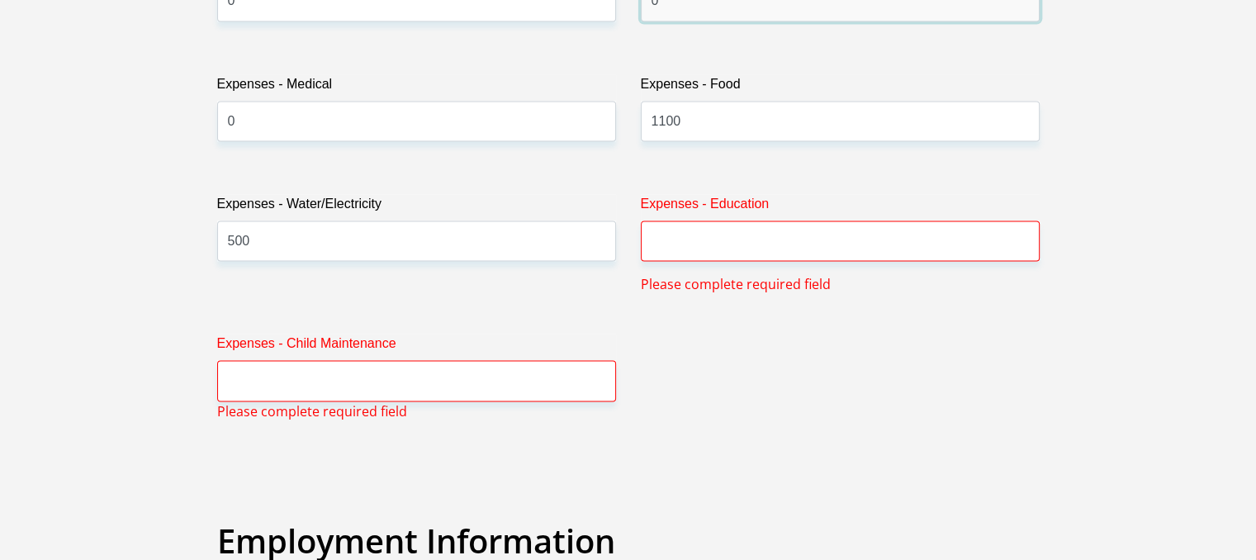
type input "0"
click at [787, 250] on input "Expenses - Education" at bounding box center [840, 240] width 399 height 40
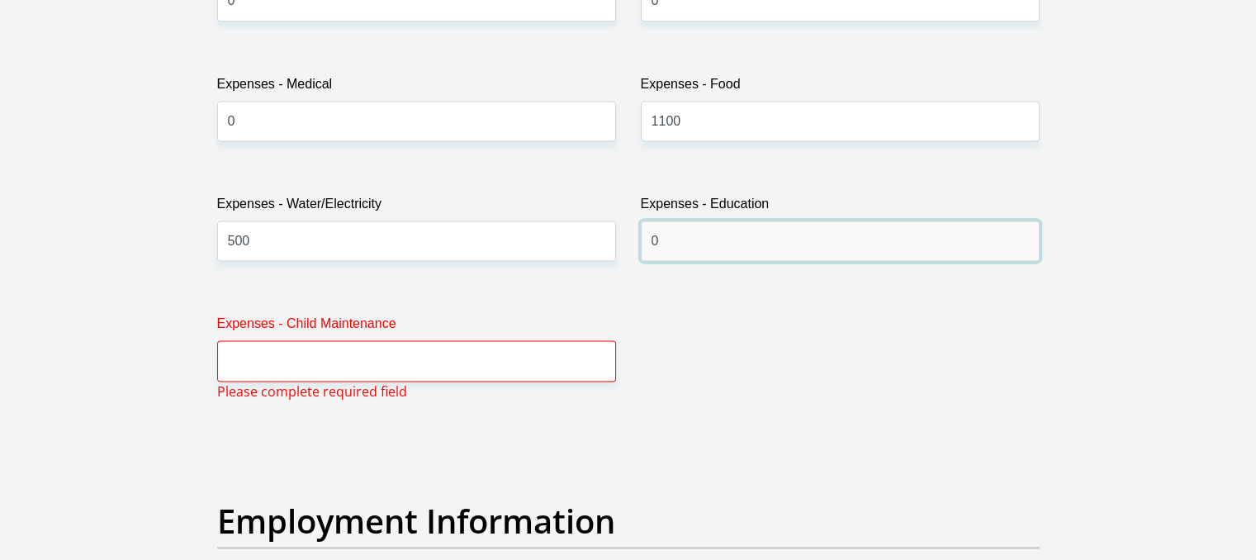
type input "0"
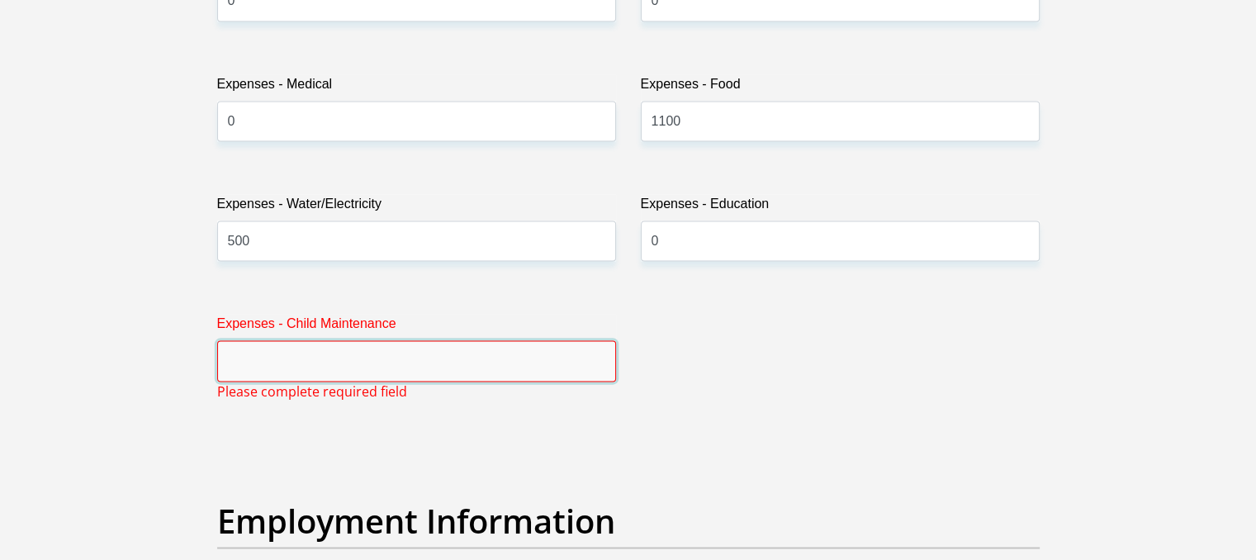
click at [502, 366] on input "Expenses - Child Maintenance" at bounding box center [416, 360] width 399 height 40
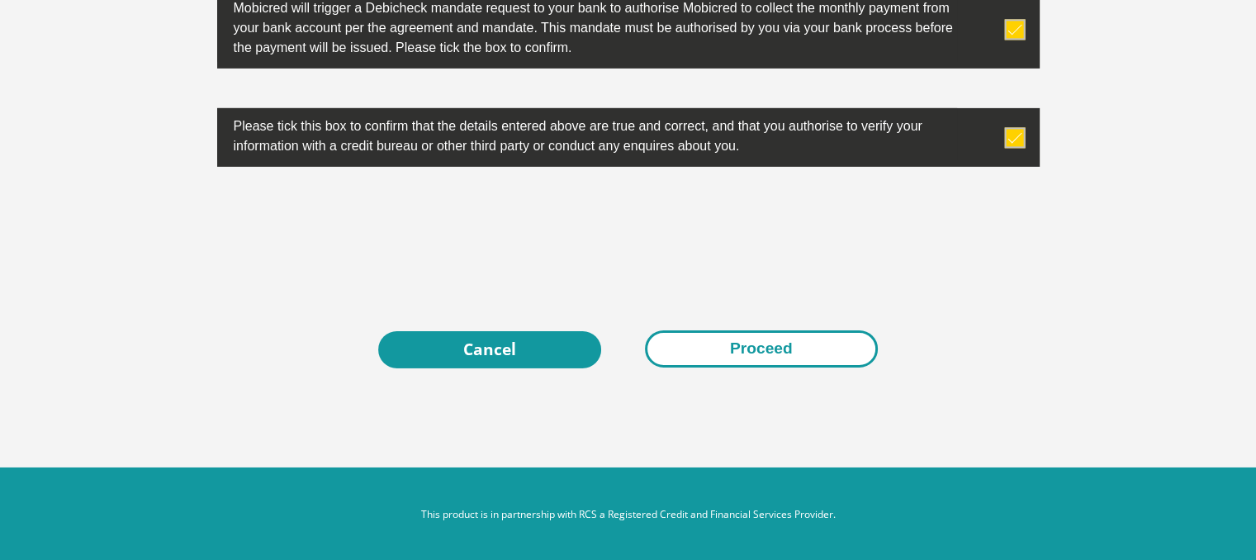
type input "0"
click at [801, 331] on button "Proceed" at bounding box center [761, 348] width 233 height 37
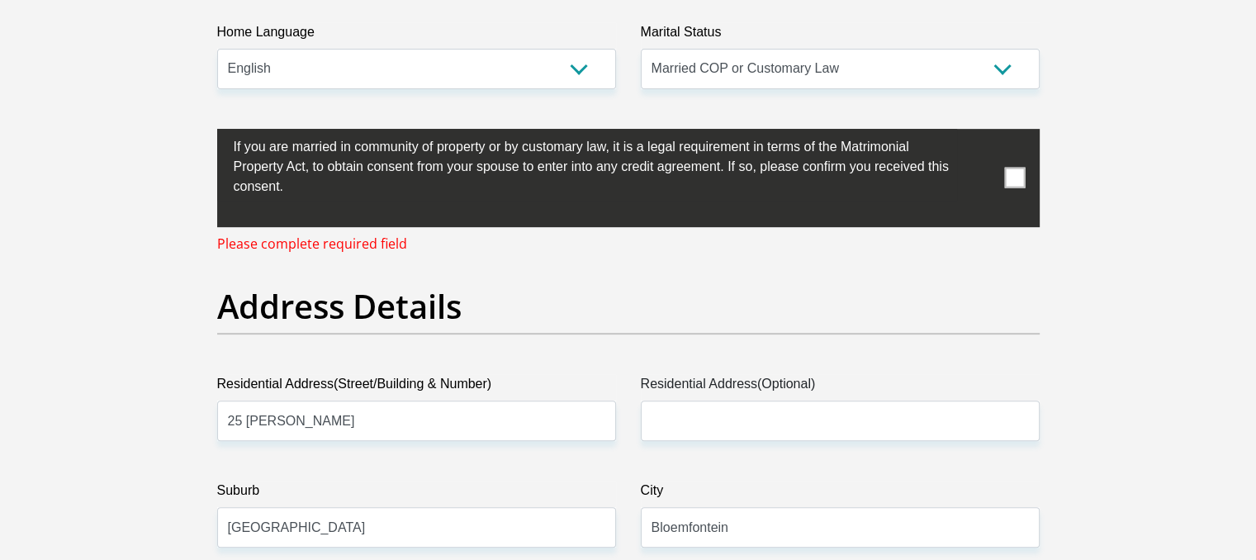
scroll to position [578, 0]
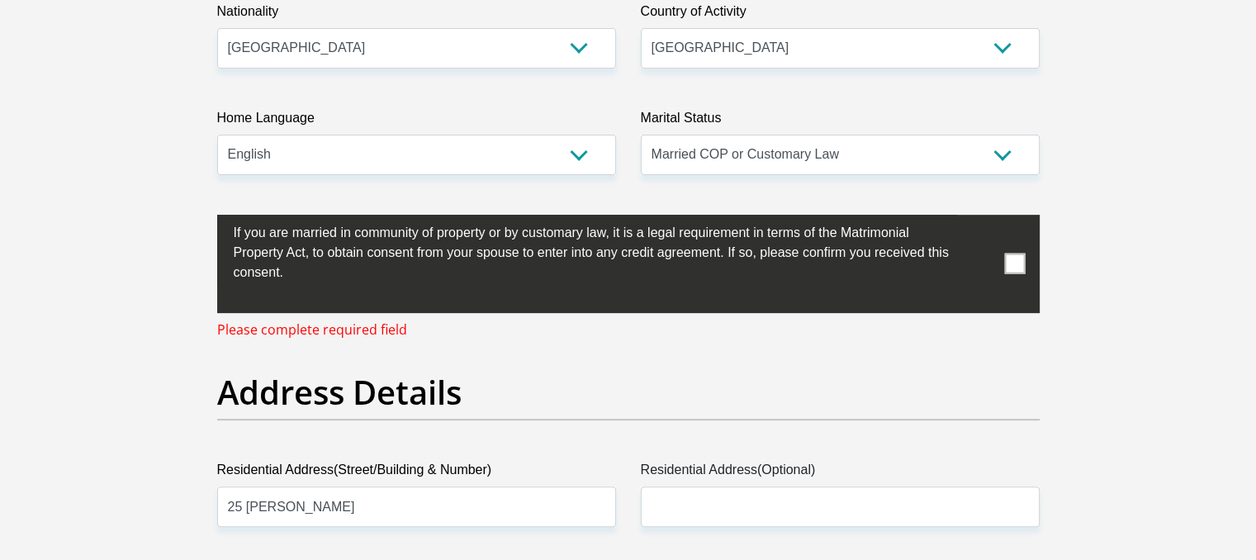
click at [1011, 262] on span at bounding box center [1014, 264] width 21 height 21
click at [201, 219] on input "checkbox" at bounding box center [201, 219] width 0 height 0
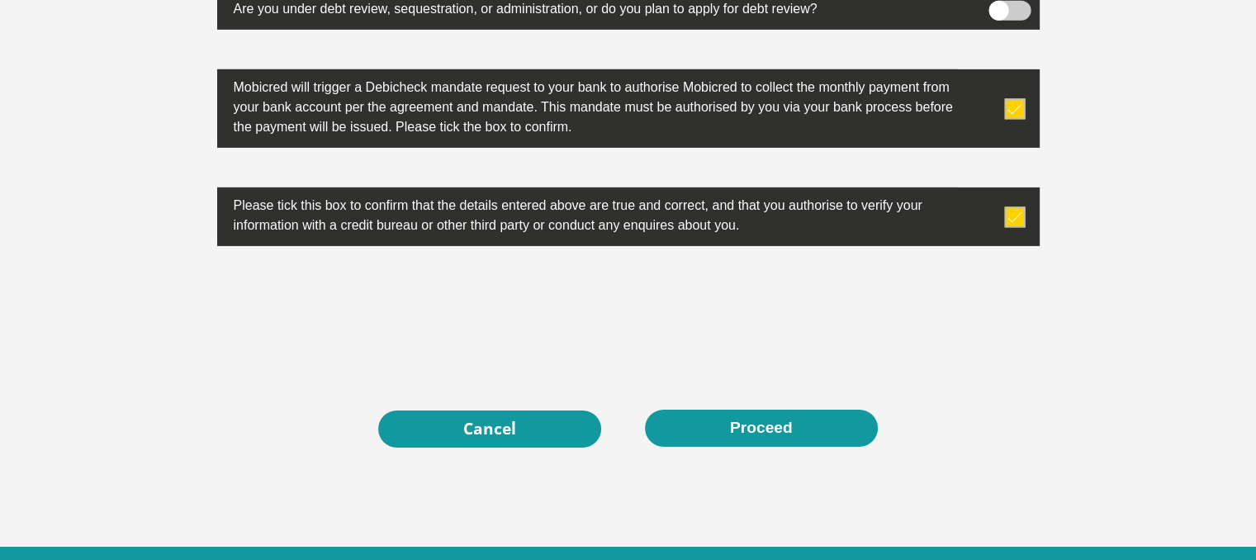
scroll to position [5440, 0]
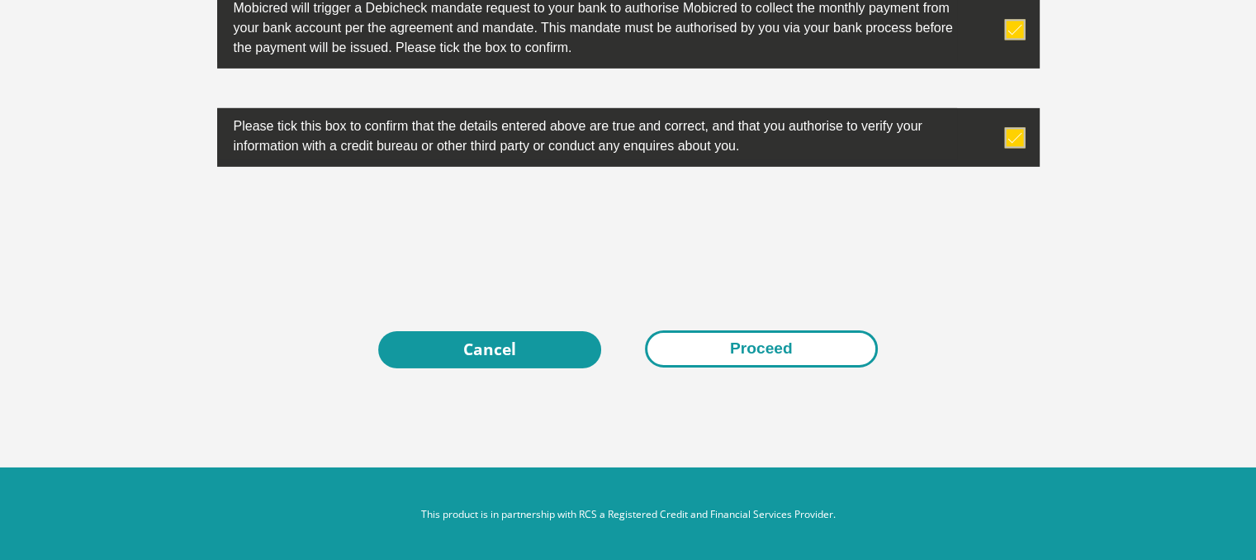
click at [848, 332] on button "Proceed" at bounding box center [761, 348] width 233 height 37
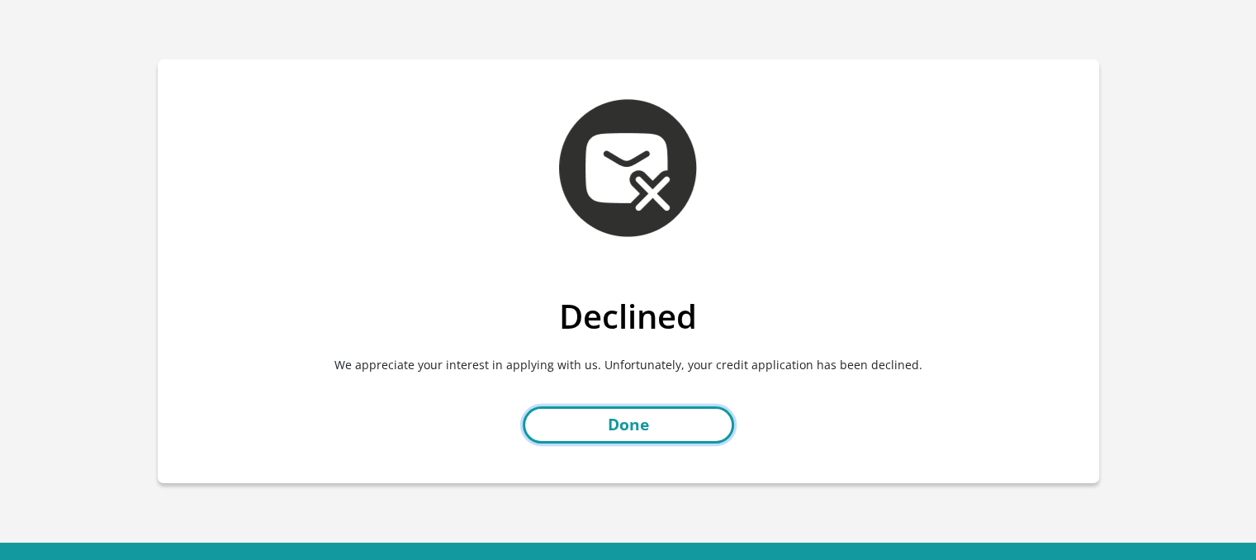
click at [643, 418] on link "Done" at bounding box center [628, 424] width 211 height 37
